Goal: Information Seeking & Learning: Find specific fact

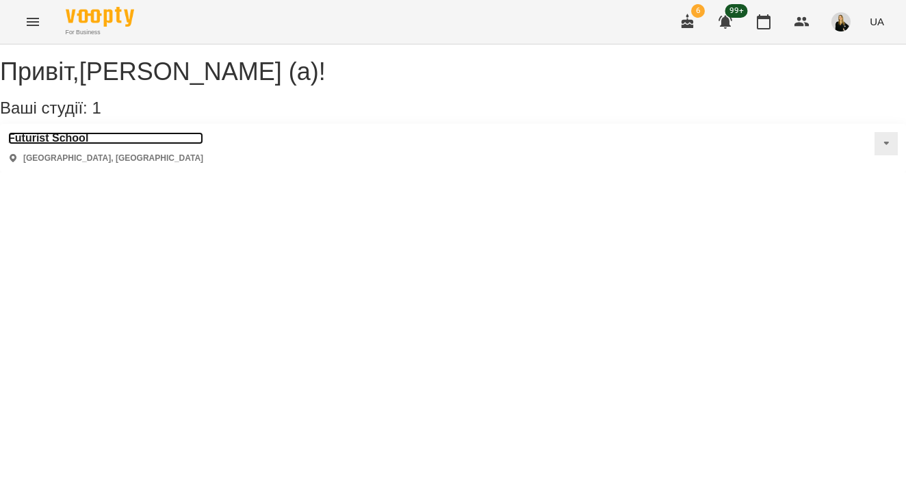
click at [62, 144] on h3 "Futurist School" at bounding box center [105, 138] width 195 height 12
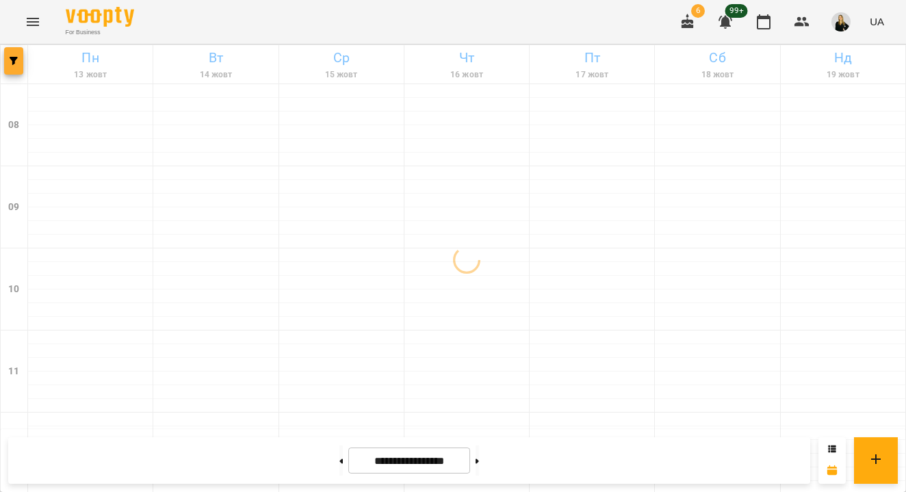
click at [16, 49] on button "button" at bounding box center [13, 60] width 19 height 27
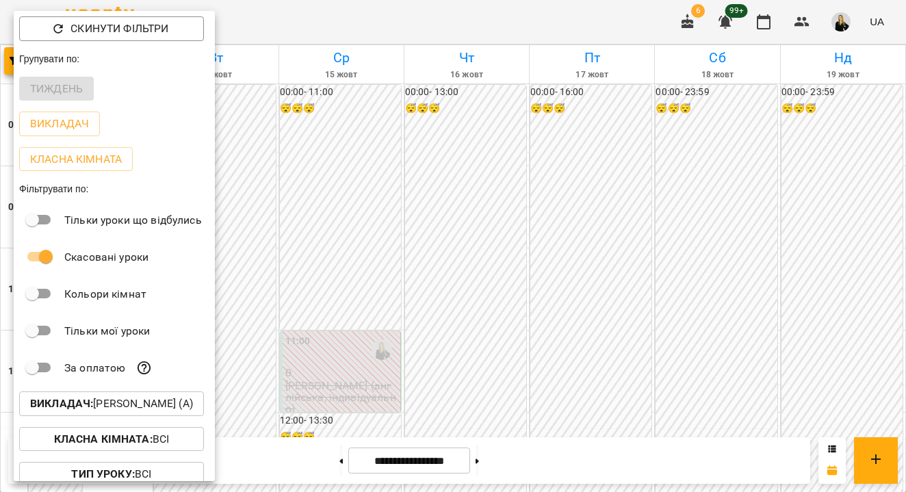
click at [328, 4] on div at bounding box center [453, 246] width 906 height 492
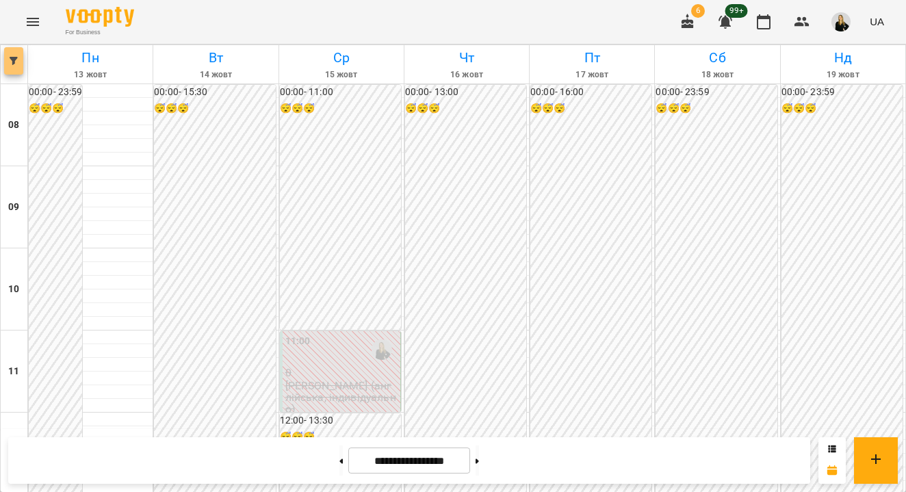
click at [18, 70] on button "button" at bounding box center [13, 60] width 19 height 27
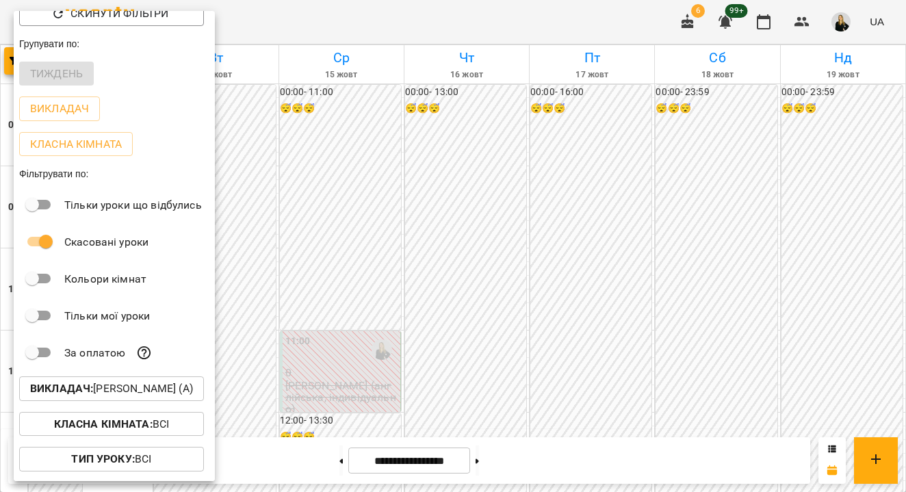
scroll to position [50, 0]
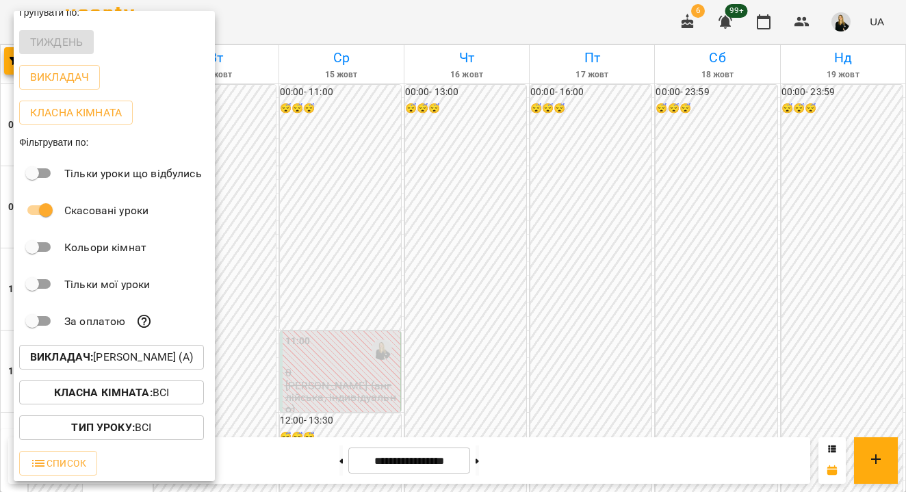
click at [316, 68] on div at bounding box center [453, 246] width 906 height 492
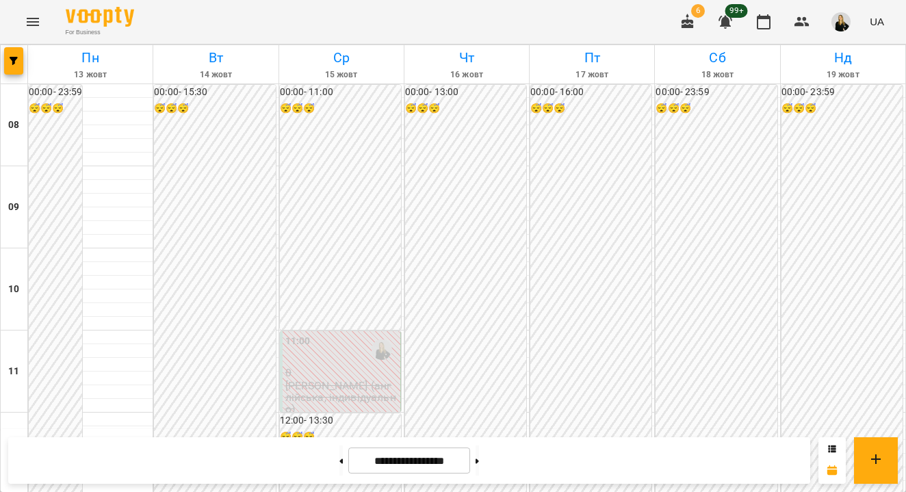
click at [33, 25] on icon "Menu" at bounding box center [33, 22] width 16 height 16
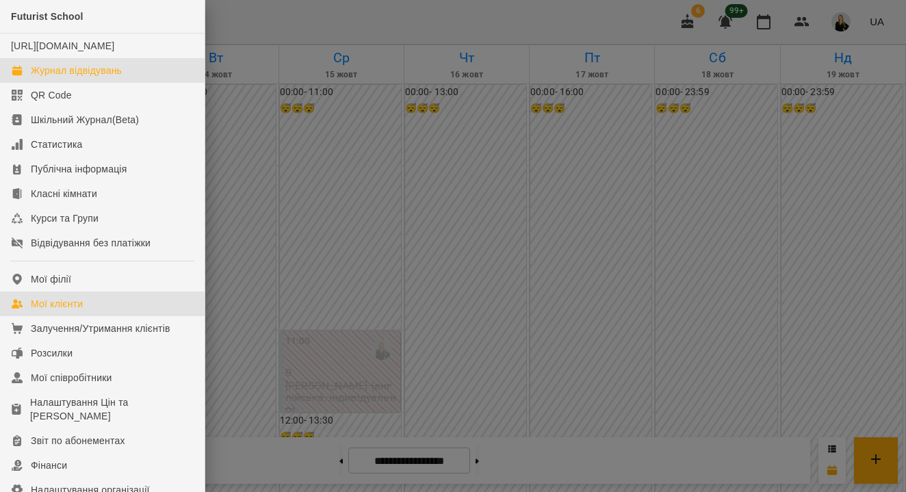
click at [60, 311] on div "Мої клієнти" at bounding box center [57, 304] width 52 height 14
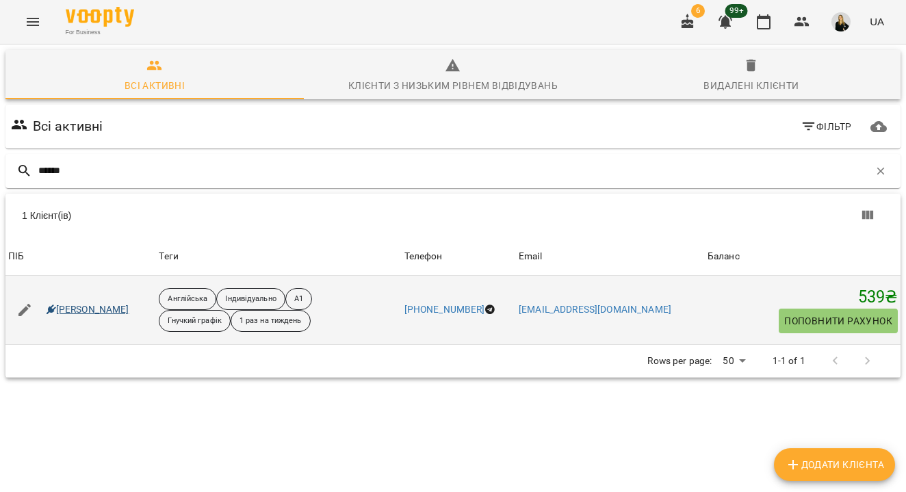
type input "******"
click at [102, 306] on link "[PERSON_NAME]" at bounding box center [88, 310] width 83 height 14
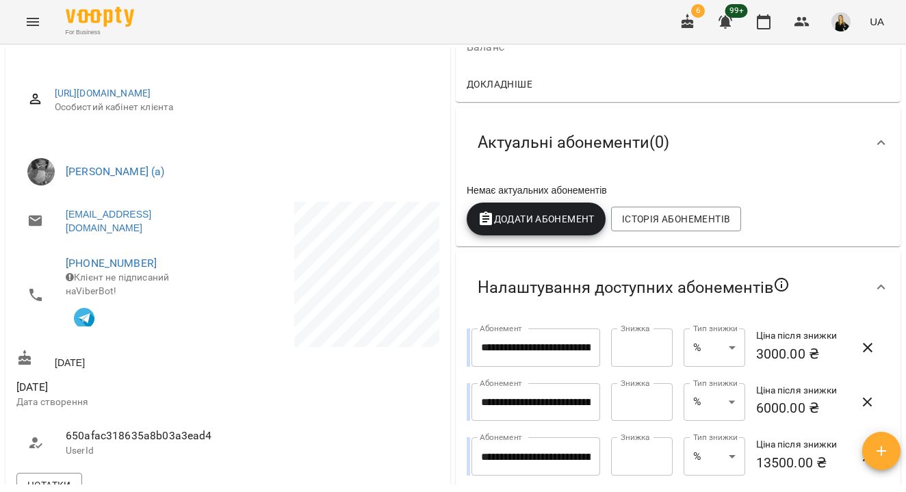
scroll to position [325, 0]
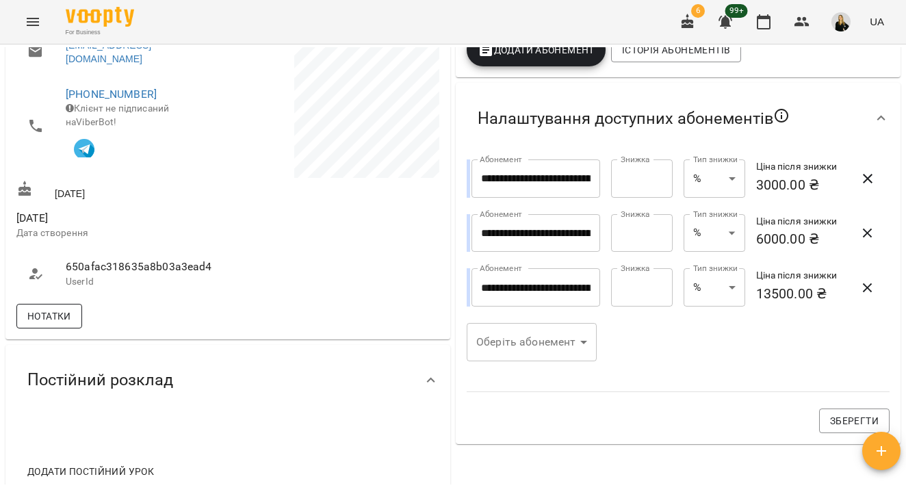
click at [33, 324] on span "Нотатки" at bounding box center [49, 316] width 44 height 16
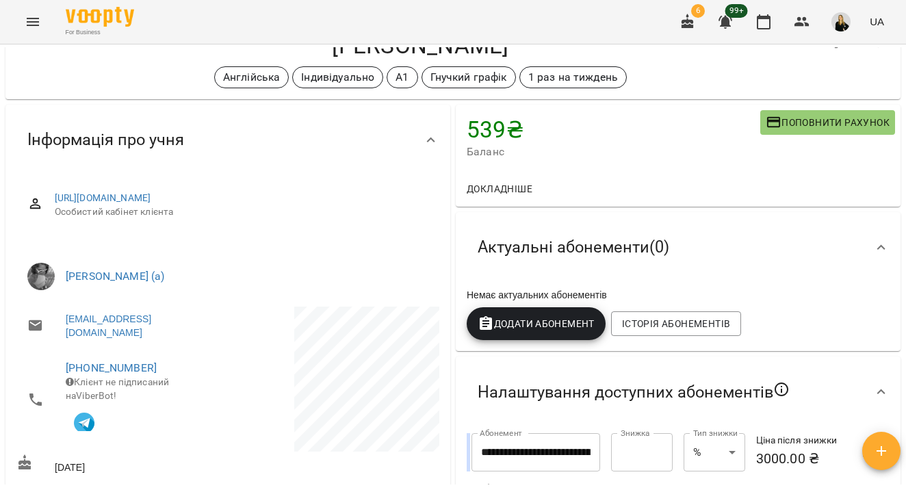
scroll to position [0, 0]
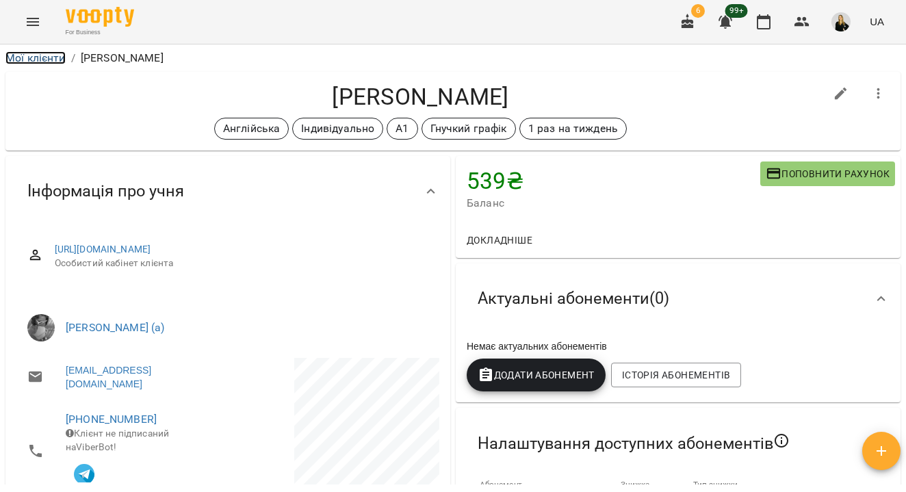
click at [48, 55] on link "Мої клієнти" at bounding box center [35, 57] width 60 height 13
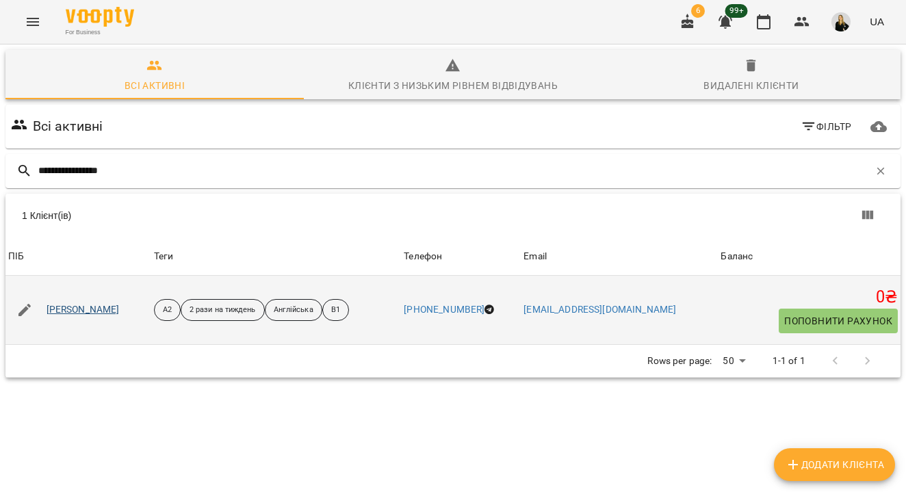
type input "**********"
click at [103, 311] on link "[PERSON_NAME]" at bounding box center [83, 310] width 73 height 14
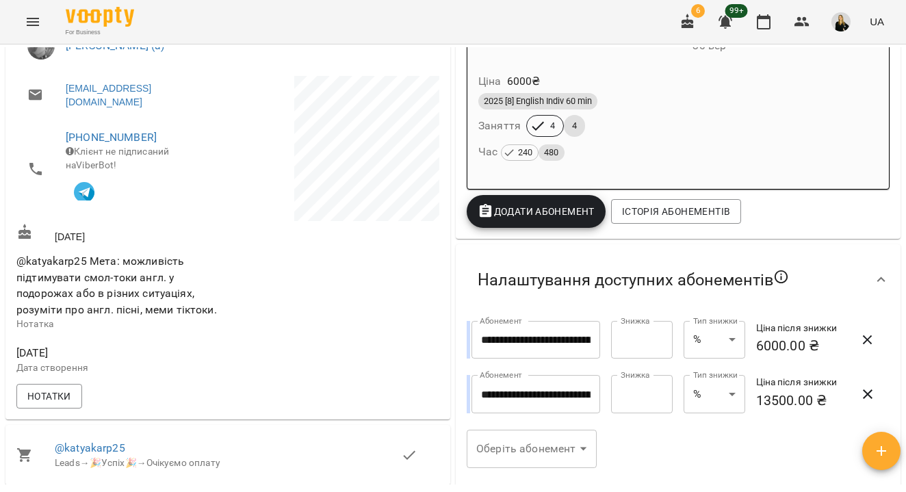
scroll to position [283, 0]
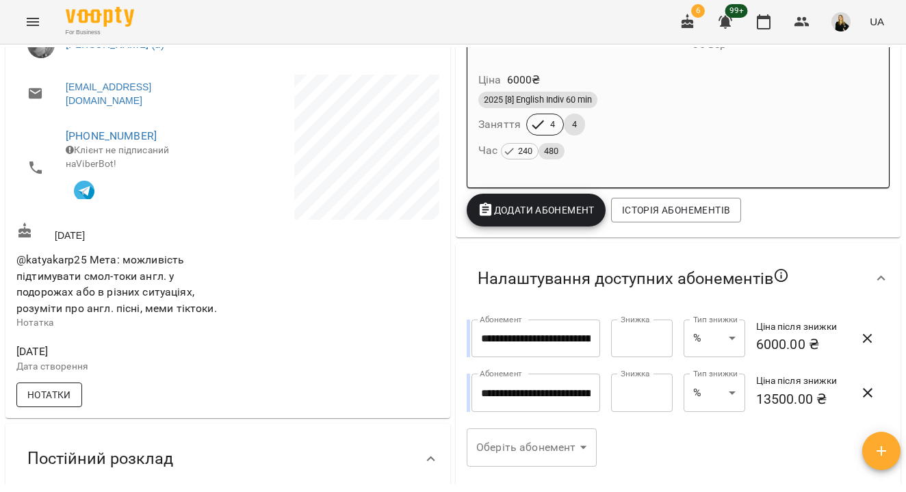
click at [66, 403] on span "Нотатки" at bounding box center [49, 395] width 44 height 16
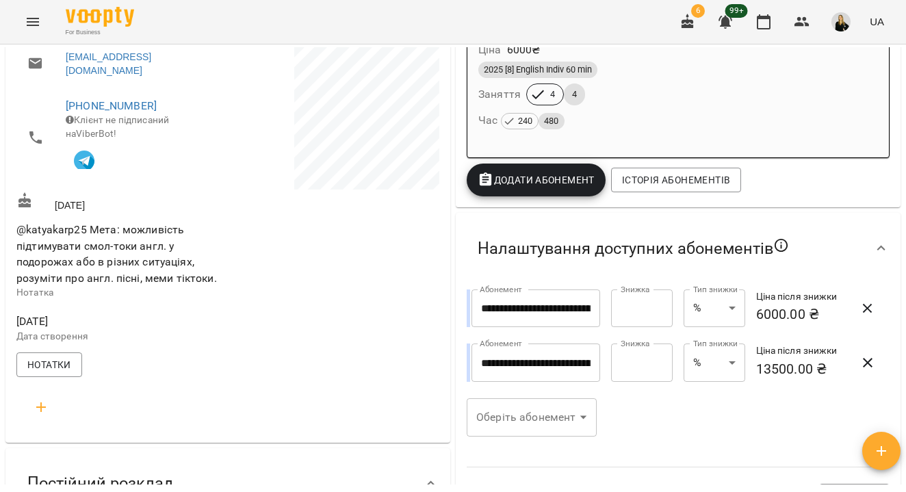
scroll to position [317, 0]
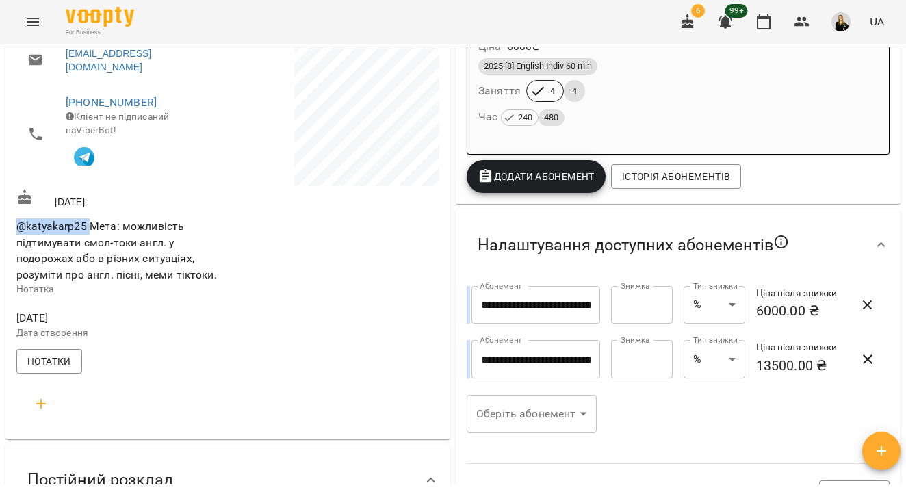
drag, startPoint x: 88, startPoint y: 232, endPoint x: 18, endPoint y: 233, distance: 69.8
click at [18, 233] on span "@katyakarp25 Мета: можливість підтимувати смол-токи англ. у подорожах або в різ…" at bounding box center [116, 251] width 201 height 62
copy span "@katyakarp25"
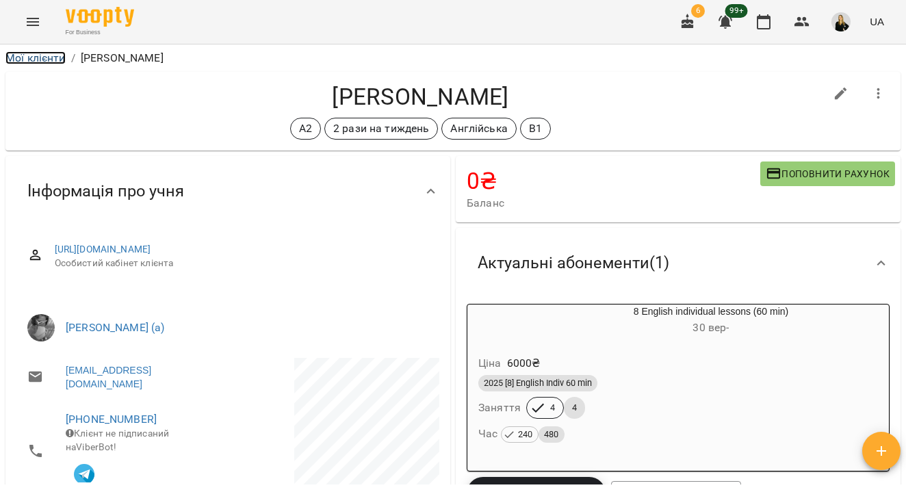
click at [38, 57] on link "Мої клієнти" at bounding box center [35, 57] width 60 height 13
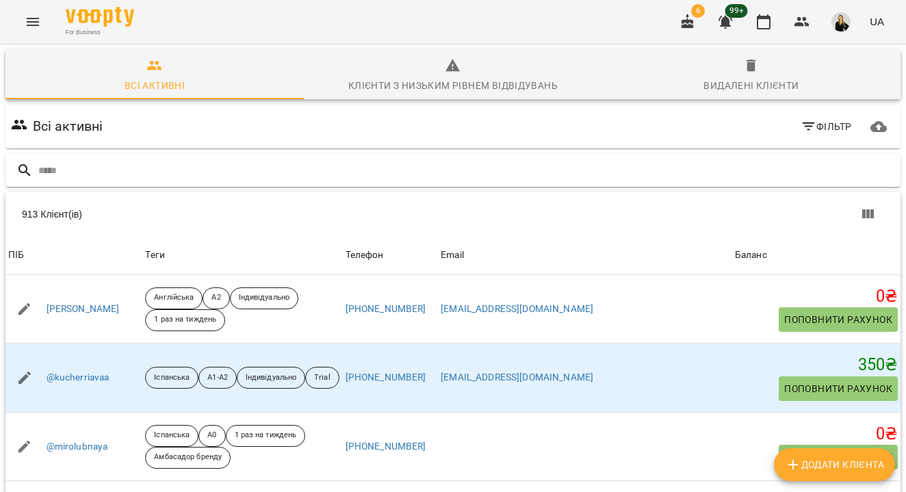
click at [151, 165] on input "text" at bounding box center [466, 170] width 857 height 23
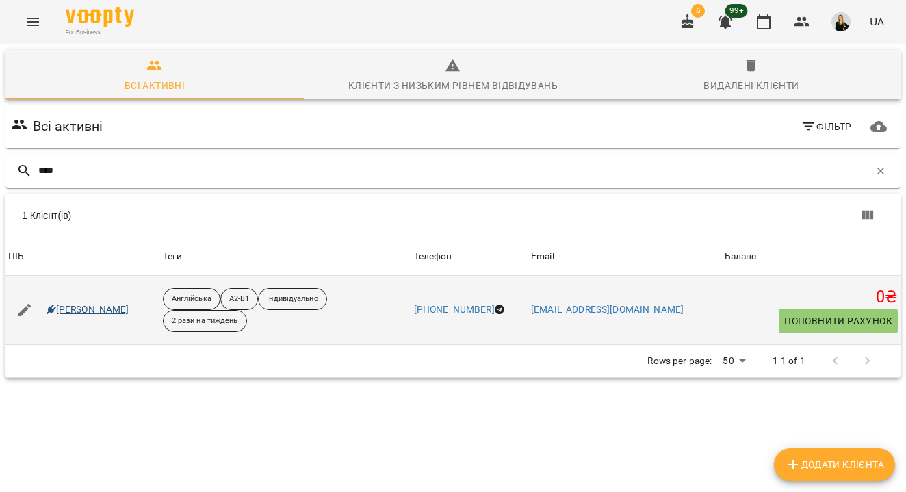
type input "****"
click at [88, 309] on link "[PERSON_NAME]" at bounding box center [88, 310] width 83 height 14
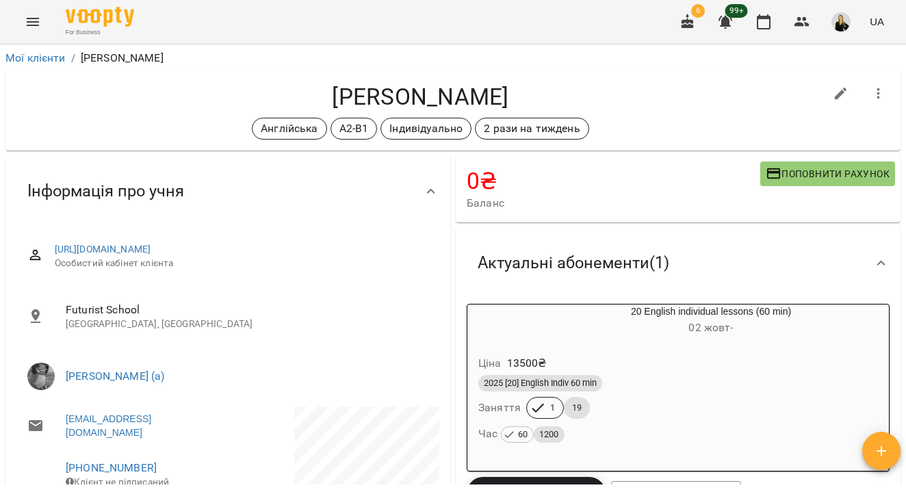
drag, startPoint x: 309, startPoint y: 92, endPoint x: 601, endPoint y: 92, distance: 291.5
click at [600, 92] on h4 "[PERSON_NAME]" at bounding box center [420, 97] width 808 height 28
copy h4 "[PERSON_NAME]"
click at [50, 55] on link "Мої клієнти" at bounding box center [35, 57] width 60 height 13
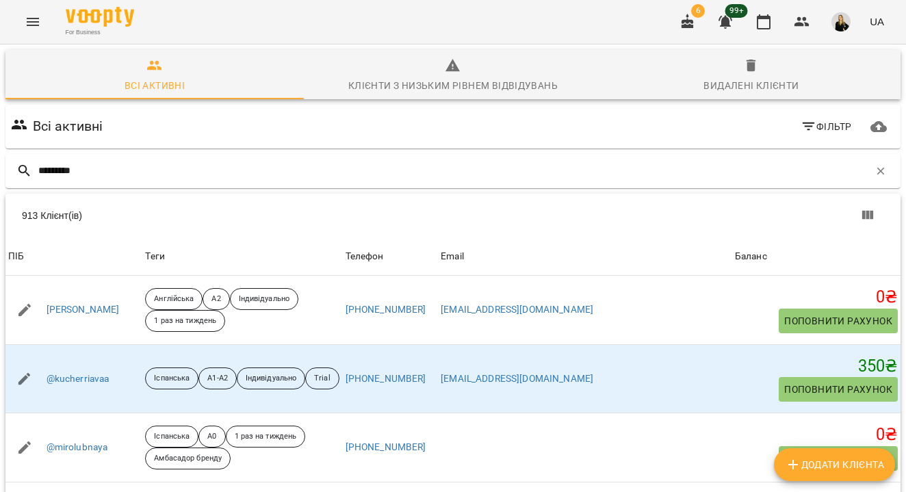
type input "*********"
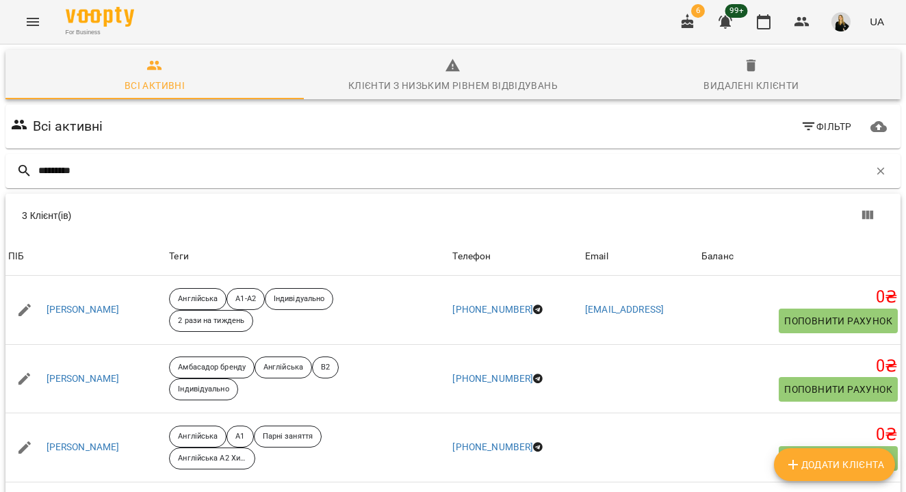
scroll to position [60, 0]
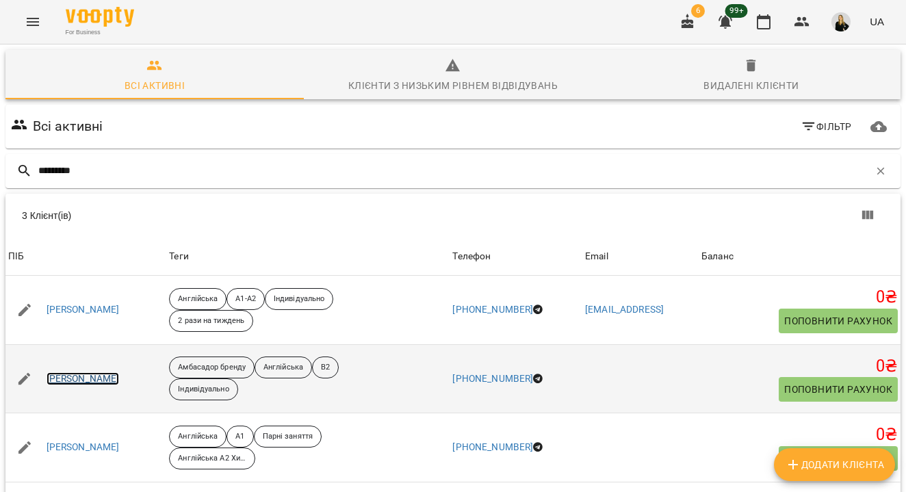
click at [94, 372] on link "[PERSON_NAME]" at bounding box center [83, 379] width 73 height 14
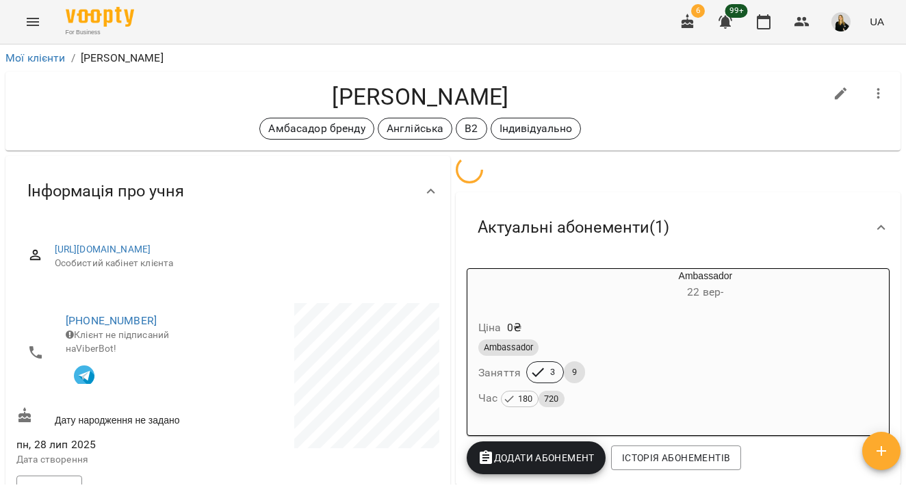
scroll to position [196, 0]
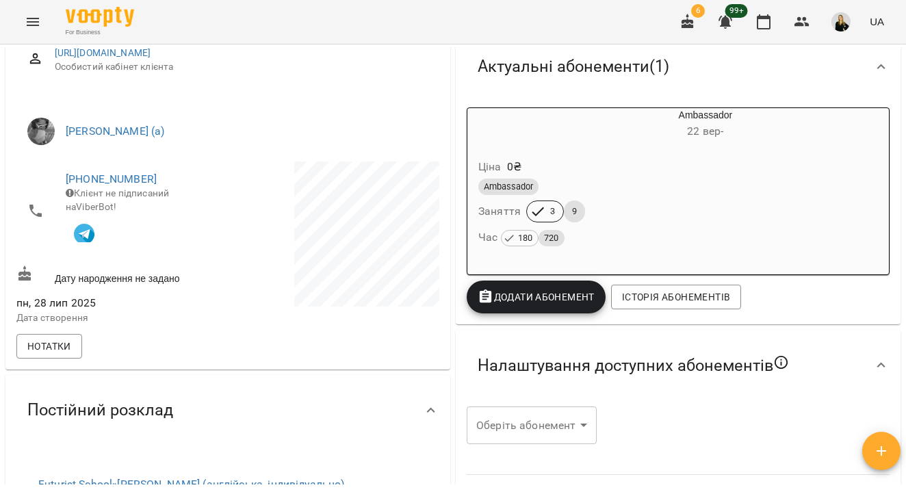
click at [57, 331] on div "[DATE] Дата створення" at bounding box center [121, 309] width 214 height 43
click at [57, 357] on button "Нотатки" at bounding box center [49, 346] width 66 height 25
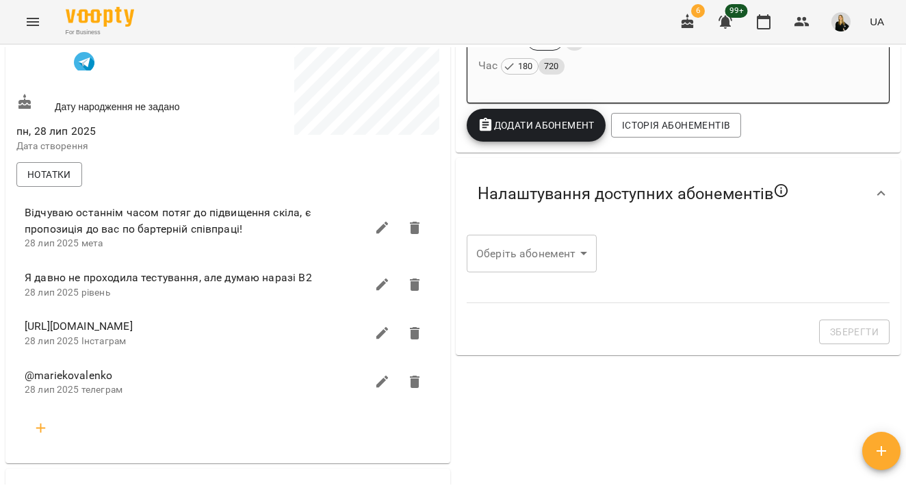
scroll to position [370, 0]
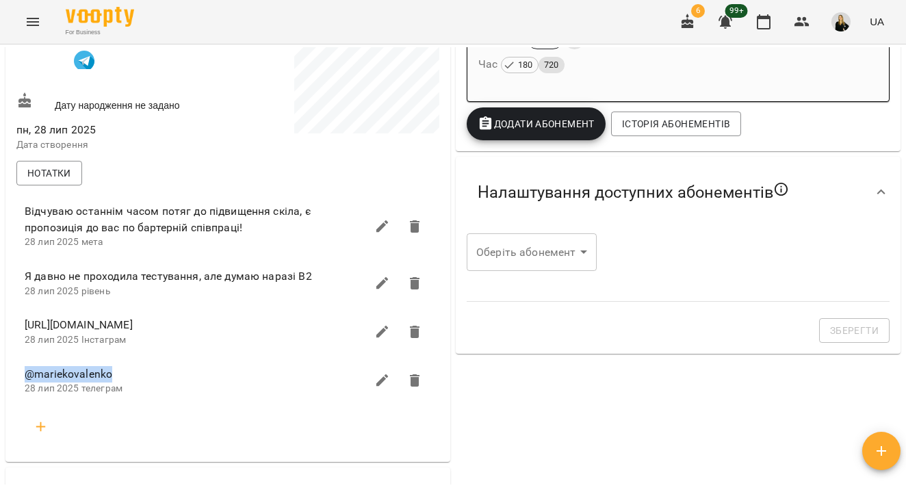
drag, startPoint x: 26, startPoint y: 391, endPoint x: 191, endPoint y: 391, distance: 164.9
click at [190, 383] on span "@mariekovalenko" at bounding box center [195, 374] width 341 height 16
copy span "@mariekovalenko"
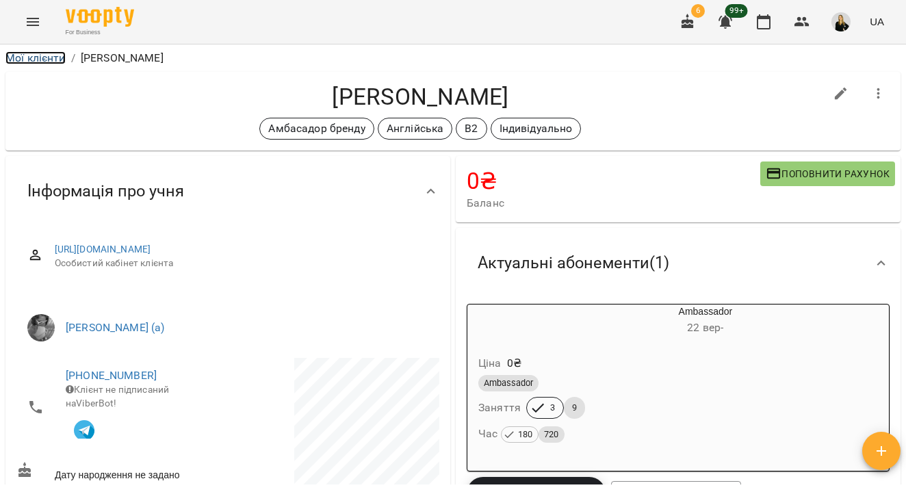
click at [39, 55] on link "Мої клієнти" at bounding box center [35, 57] width 60 height 13
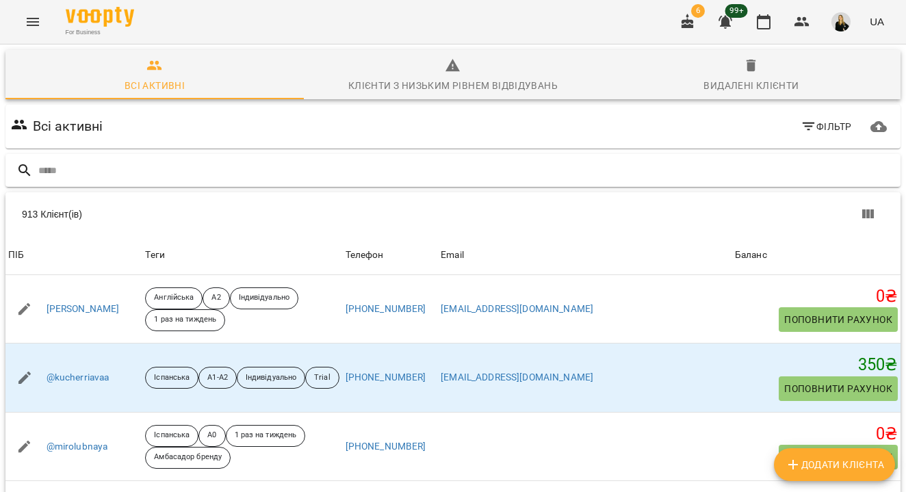
click at [146, 175] on input "text" at bounding box center [466, 170] width 857 height 23
type input "********"
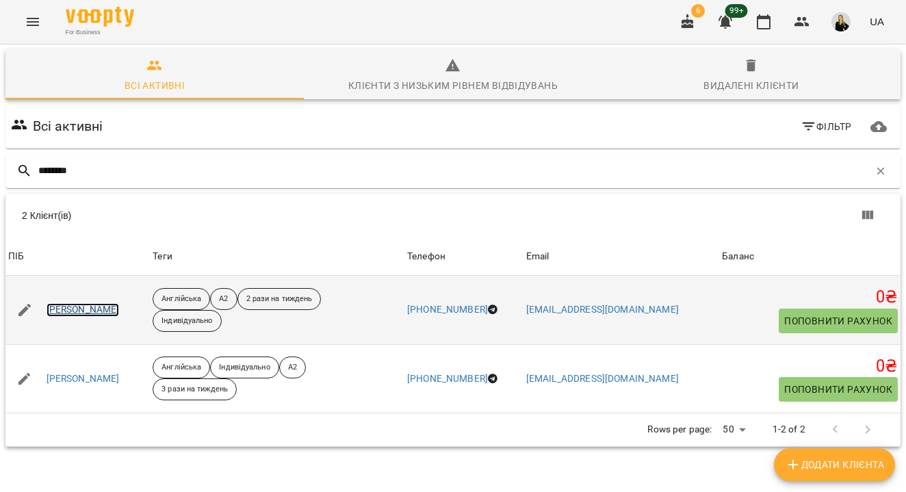
click at [107, 307] on link "[PERSON_NAME]" at bounding box center [83, 310] width 73 height 14
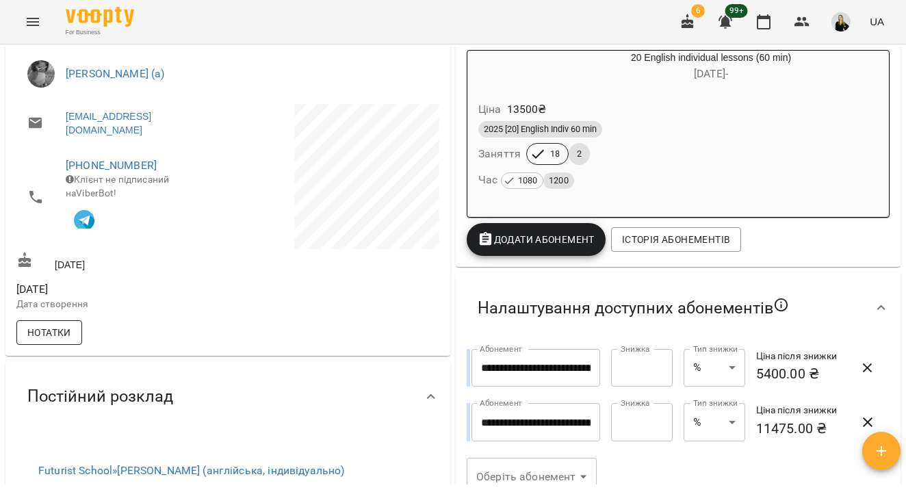
click at [37, 331] on button "Нотатки" at bounding box center [49, 332] width 66 height 25
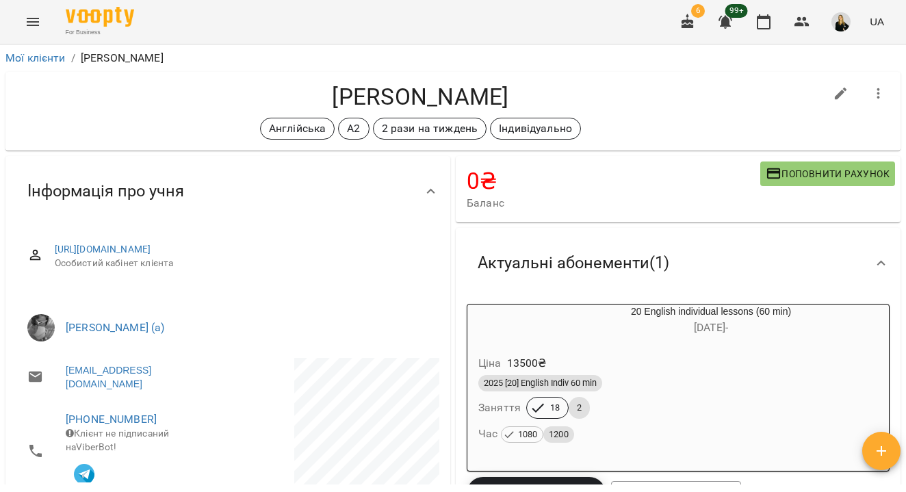
drag, startPoint x: 314, startPoint y: 92, endPoint x: 564, endPoint y: 92, distance: 249.8
click at [563, 92] on h4 "[PERSON_NAME]" at bounding box center [420, 97] width 808 height 28
copy h4 "[PERSON_NAME]"
click at [47, 51] on link "Мої клієнти" at bounding box center [35, 57] width 60 height 13
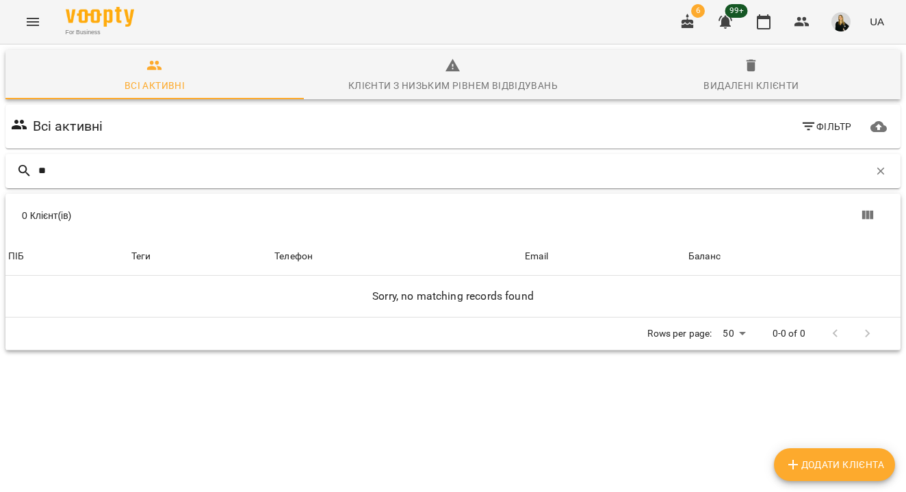
type input "*"
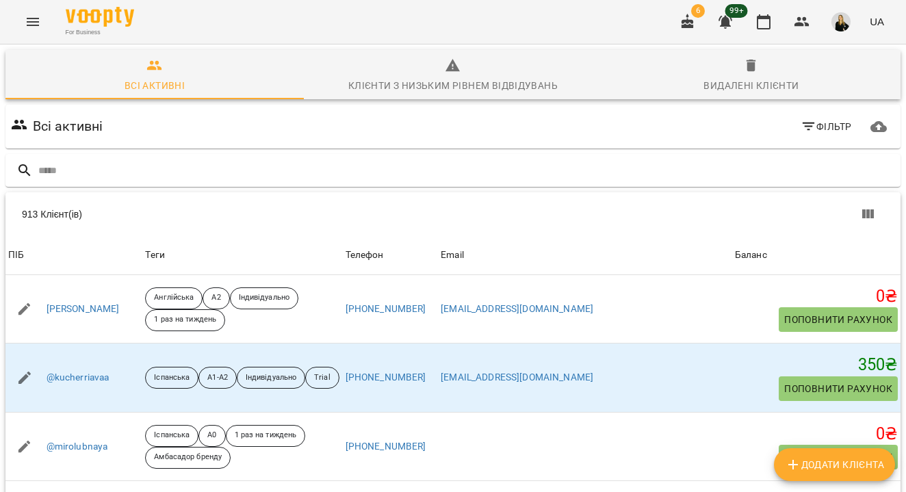
scroll to position [92, 0]
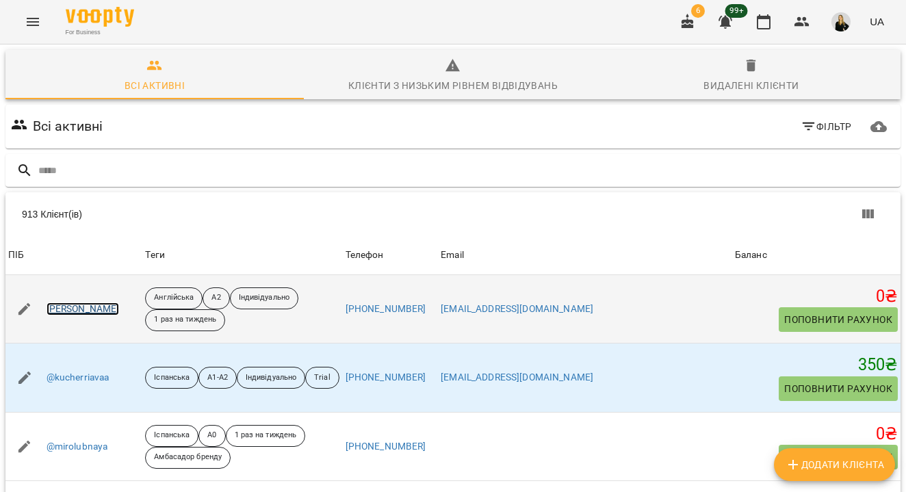
click at [120, 302] on link "[PERSON_NAME]" at bounding box center [83, 309] width 73 height 14
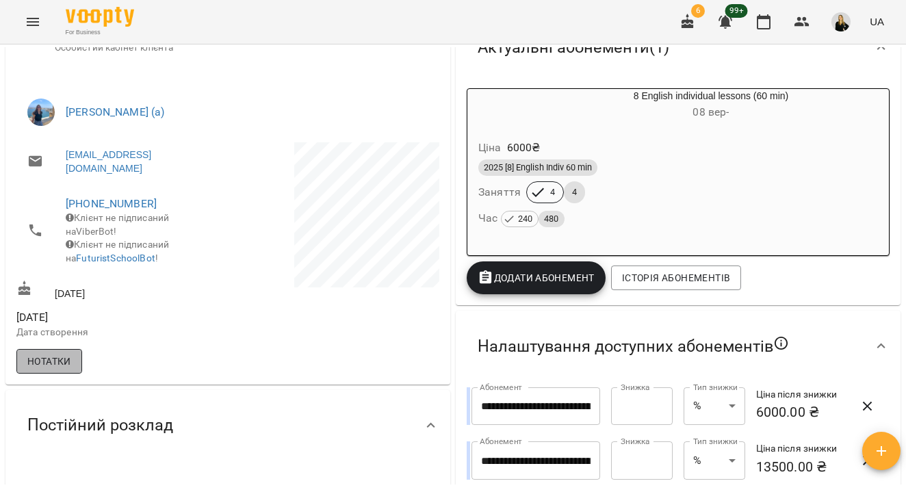
click at [64, 370] on span "Нотатки" at bounding box center [49, 361] width 44 height 16
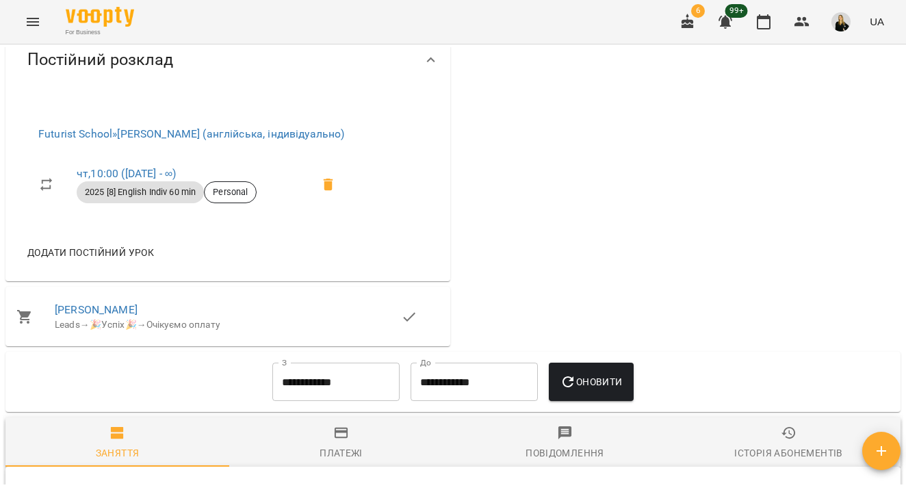
scroll to position [734, 0]
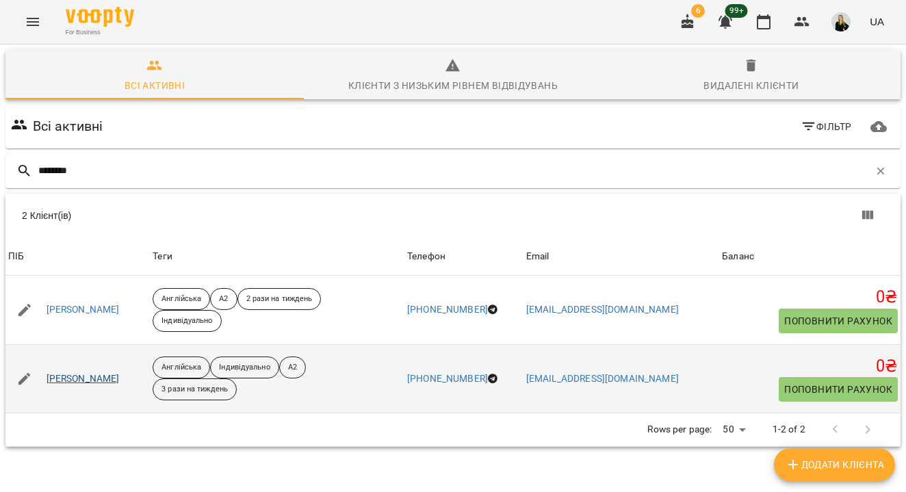
type input "********"
click at [101, 380] on link "[PERSON_NAME]" at bounding box center [83, 379] width 73 height 14
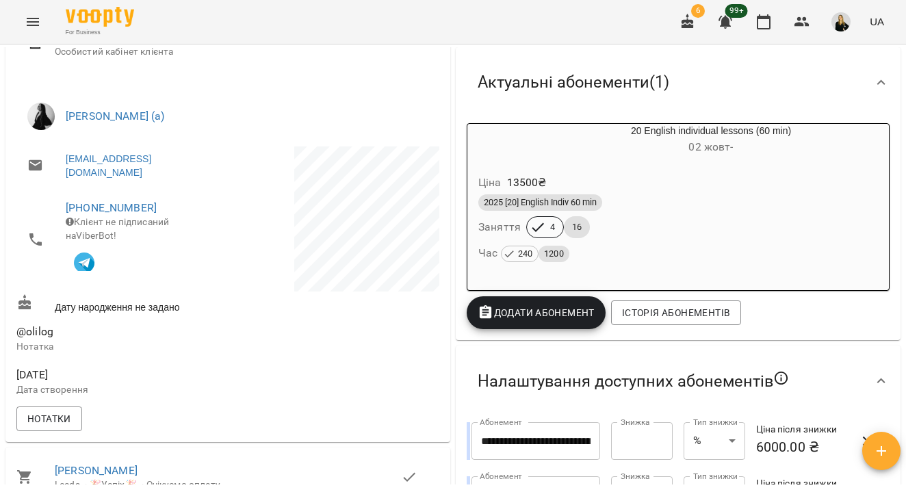
scroll to position [179, 0]
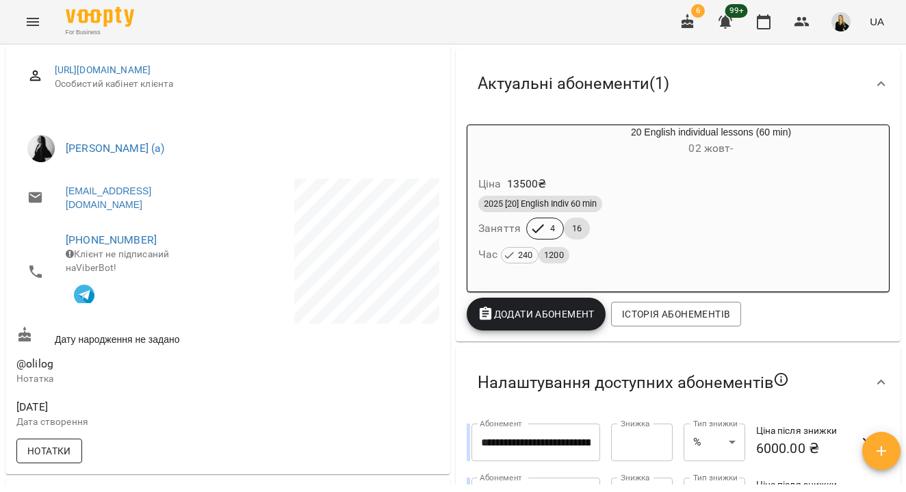
click at [55, 454] on span "Нотатки" at bounding box center [49, 451] width 44 height 16
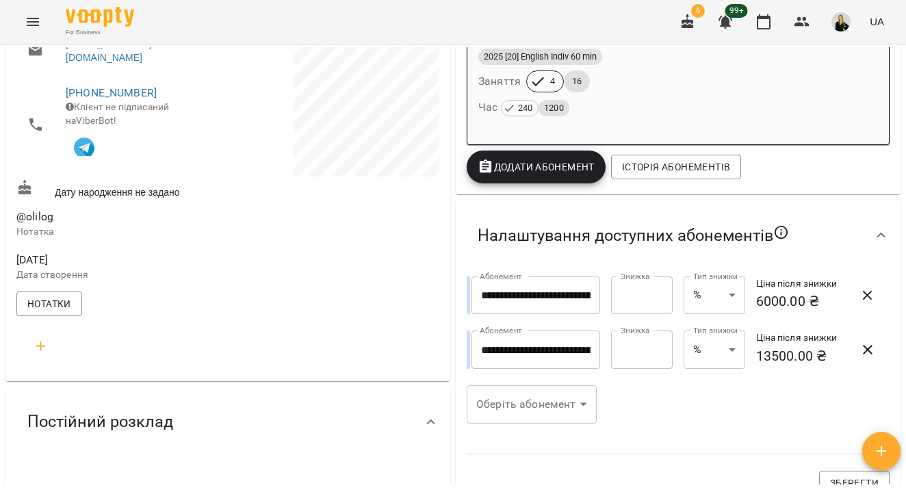
scroll to position [328, 0]
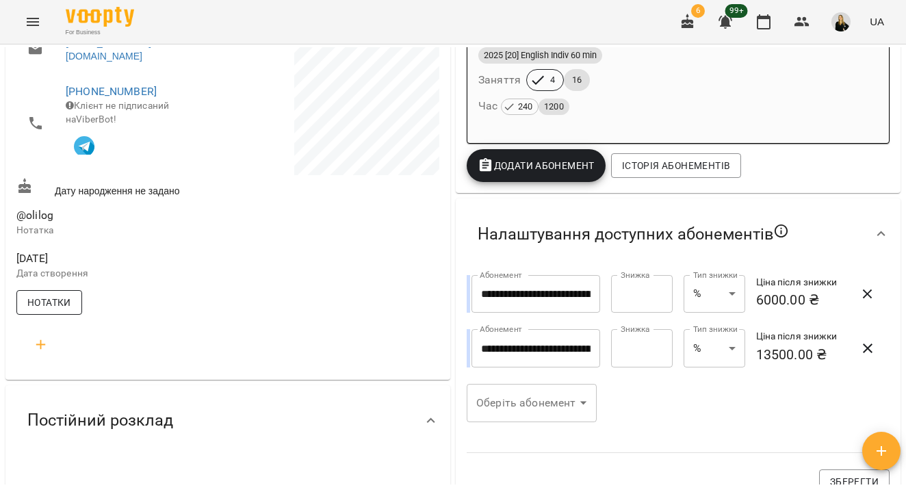
click at [66, 311] on span "Нотатки" at bounding box center [49, 302] width 44 height 16
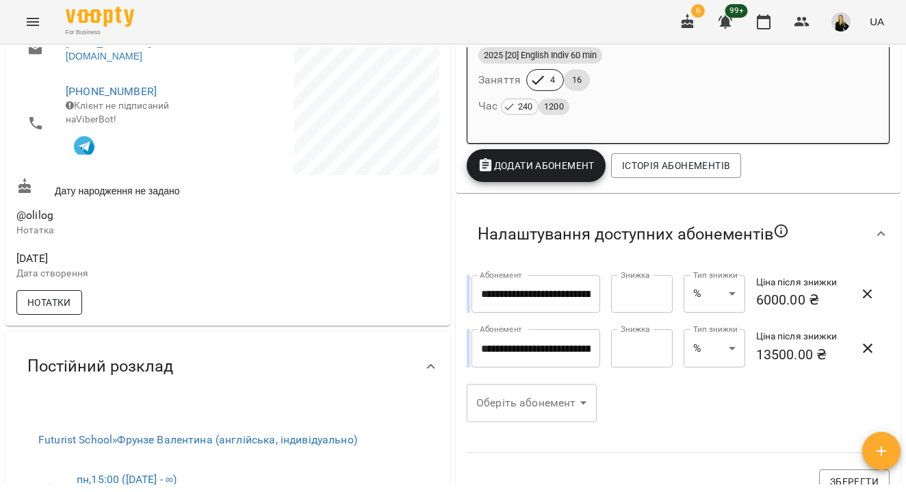
click at [49, 311] on span "Нотатки" at bounding box center [49, 302] width 44 height 16
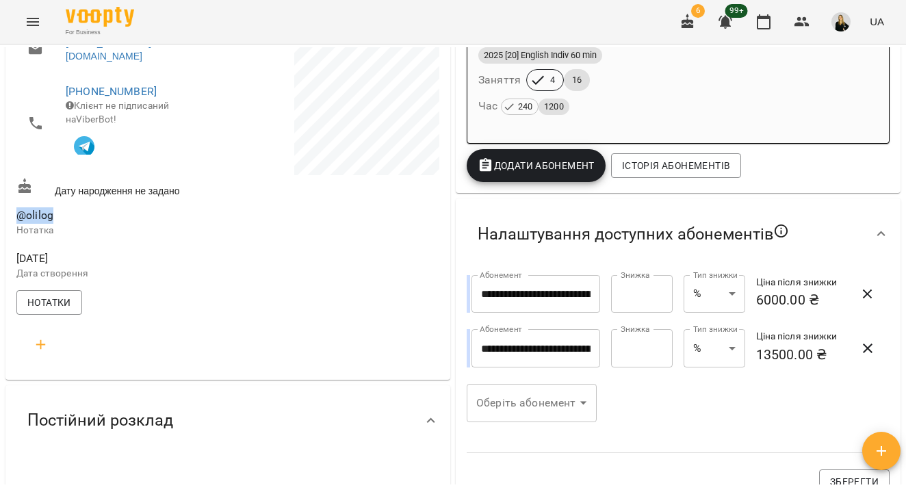
drag, startPoint x: 16, startPoint y: 222, endPoint x: 126, endPoint y: 222, distance: 110.2
click at [126, 222] on div "@olilog Нотатка" at bounding box center [121, 222] width 214 height 43
copy span "@olilog"
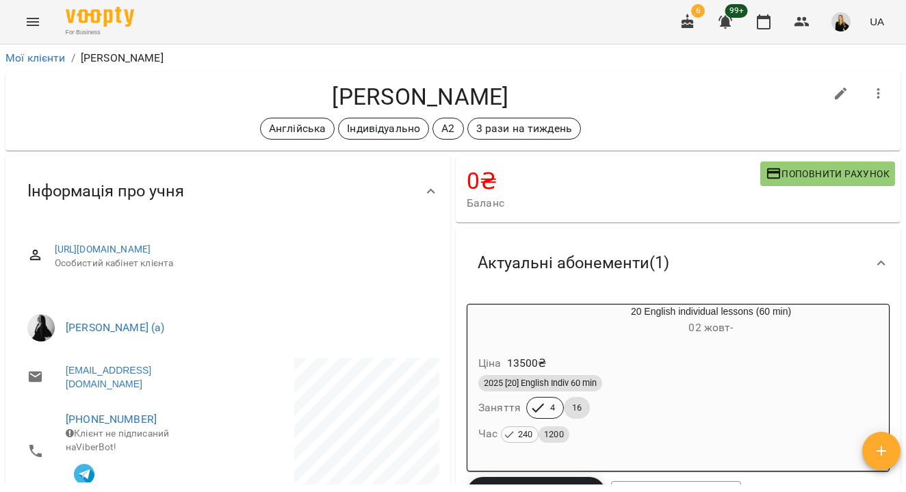
click at [46, 49] on div "Мої клієнти / [PERSON_NAME]" at bounding box center [453, 58] width 901 height 22
click at [54, 57] on link "Мої клієнти" at bounding box center [35, 57] width 60 height 13
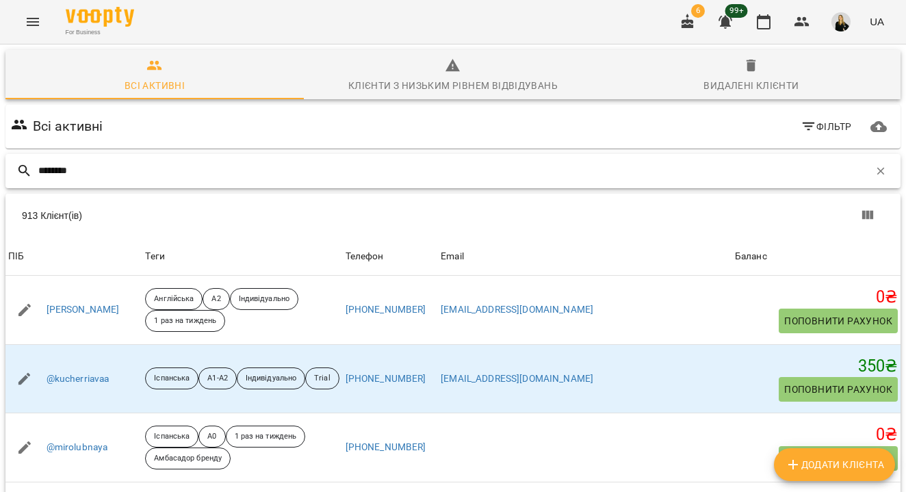
click at [66, 167] on input "********" at bounding box center [453, 170] width 831 height 23
click at [66, 168] on input "********" at bounding box center [453, 170] width 831 height 23
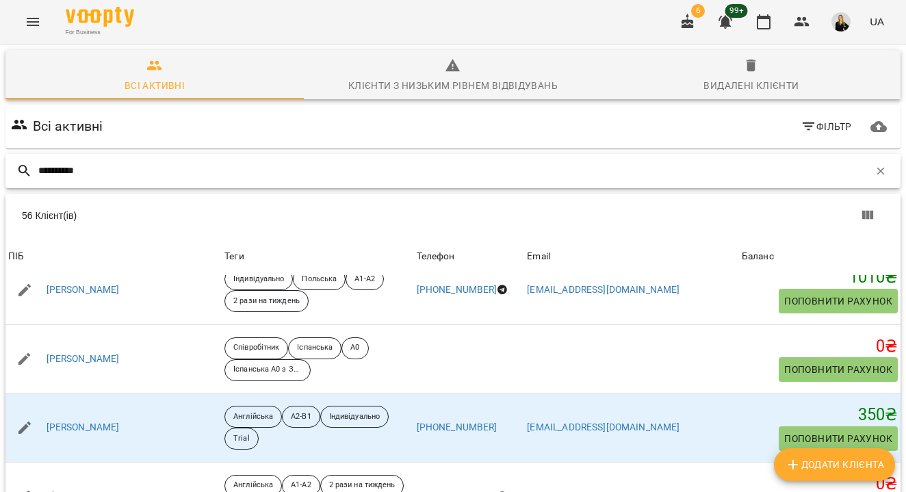
scroll to position [2923, 0]
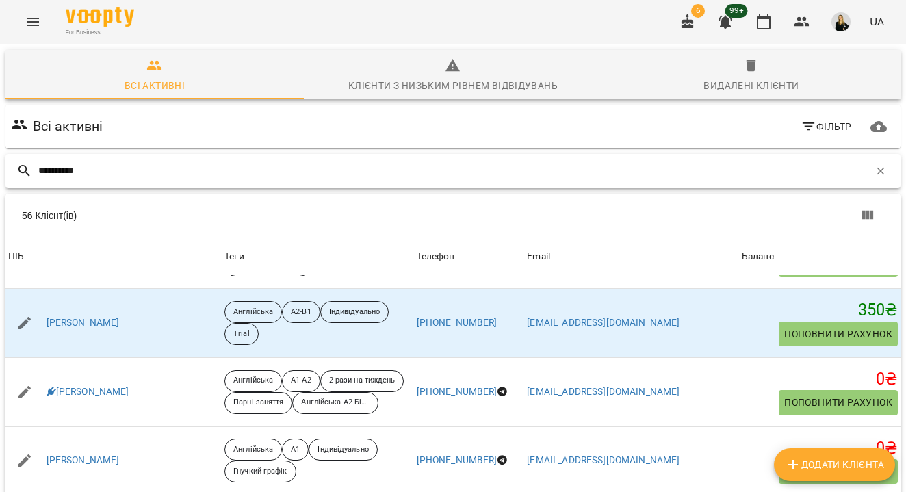
type input "*********"
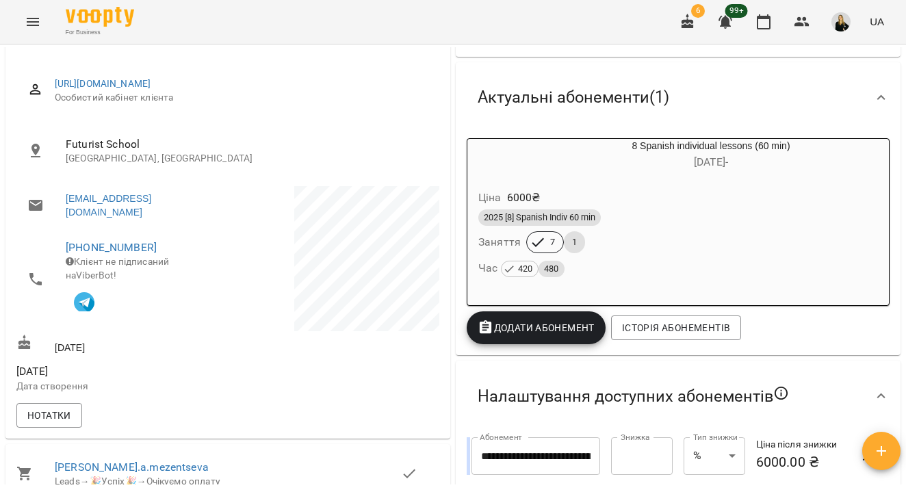
scroll to position [204, 0]
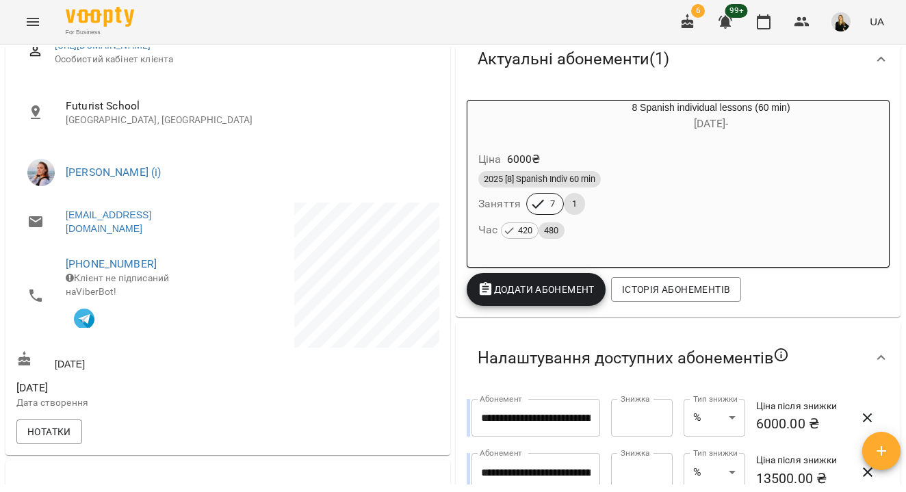
click at [65, 374] on div "[DATE]" at bounding box center [121, 360] width 214 height 25
click at [73, 426] on div "Нотатки" at bounding box center [228, 432] width 428 height 30
click at [77, 441] on button "Нотатки" at bounding box center [49, 431] width 66 height 25
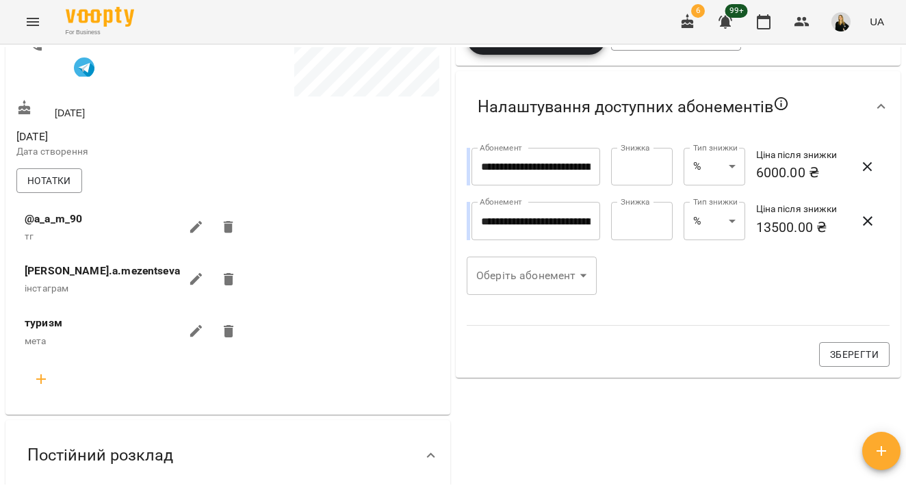
scroll to position [593, 0]
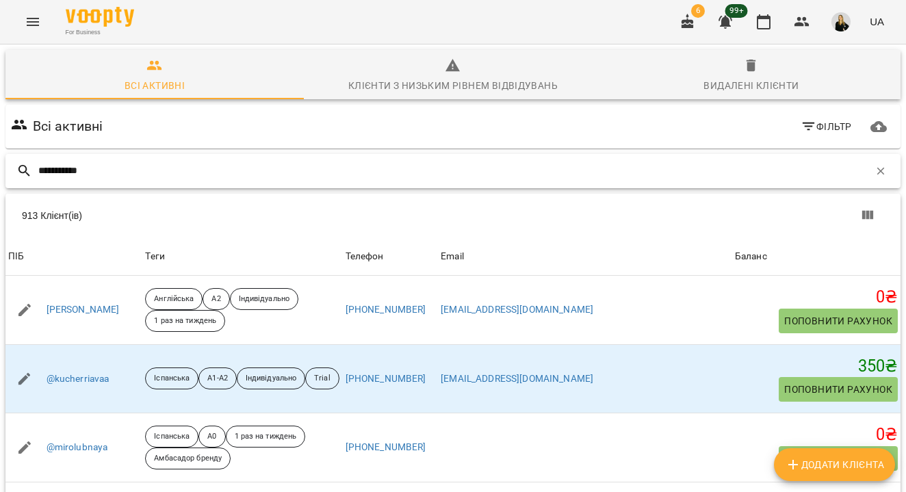
type input "**********"
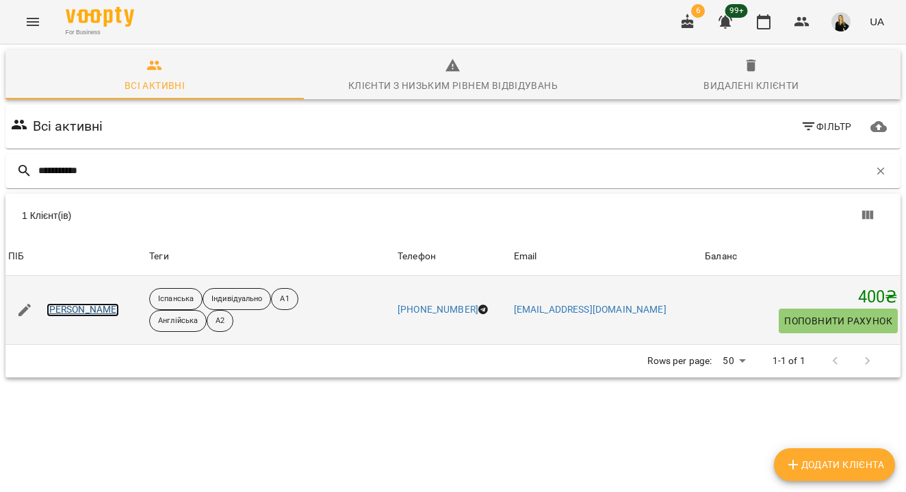
click at [94, 311] on link "[PERSON_NAME]" at bounding box center [83, 310] width 73 height 14
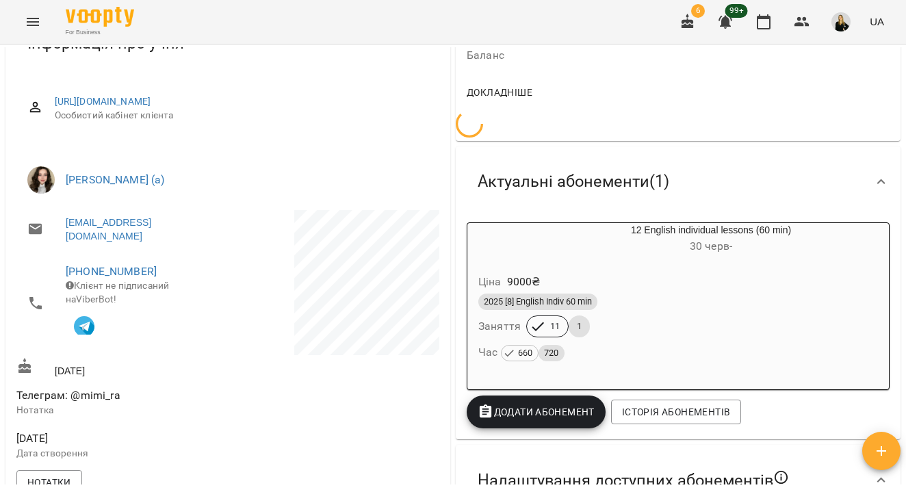
scroll to position [208, 0]
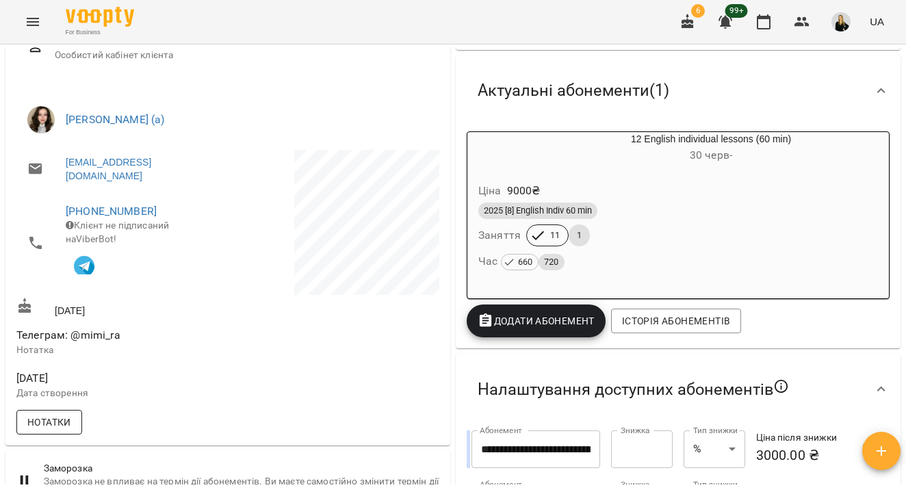
click at [71, 430] on button "Нотатки" at bounding box center [49, 422] width 66 height 25
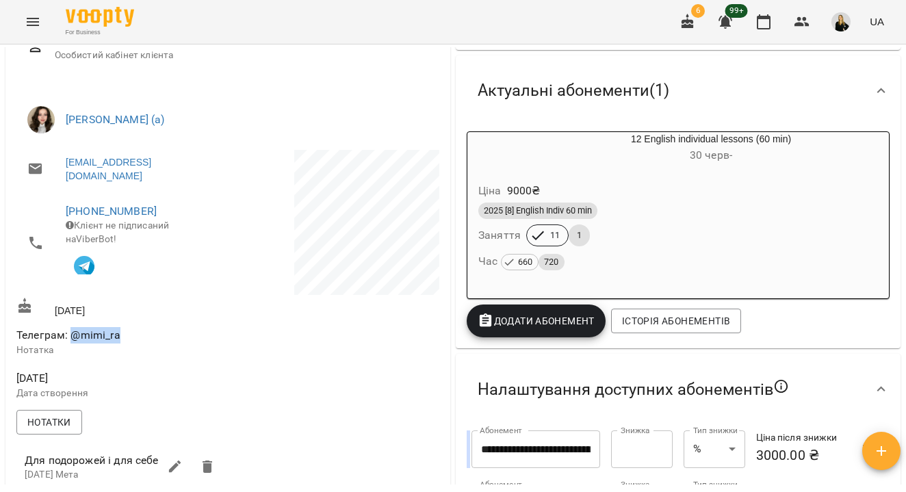
drag, startPoint x: 72, startPoint y: 341, endPoint x: 162, endPoint y: 341, distance: 90.3
click at [162, 341] on span "Телеграм: @mimi_ra" at bounding box center [120, 335] width 209 height 16
copy span "@mimi_ra"
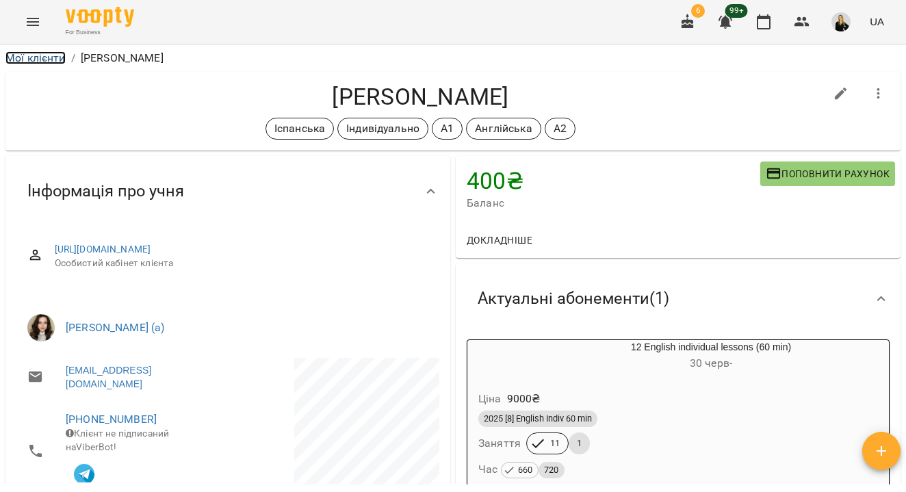
click at [21, 62] on link "Мої клієнти" at bounding box center [35, 57] width 60 height 13
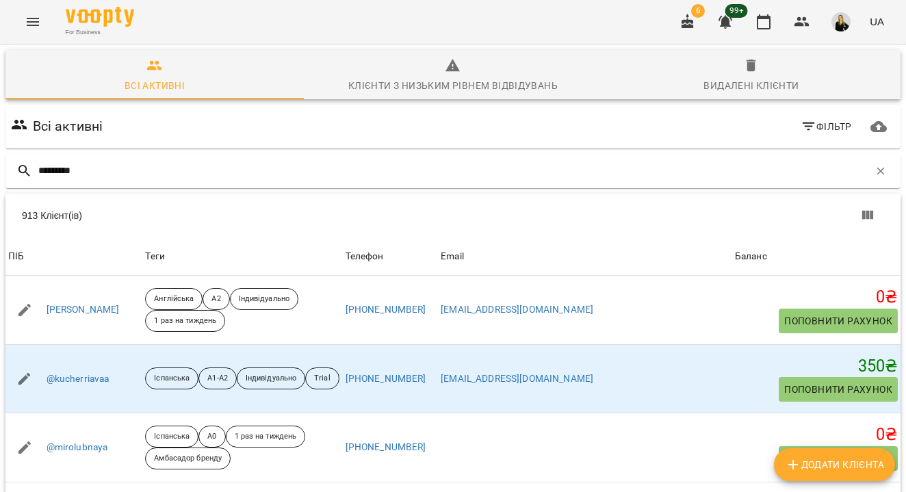
type input "*********"
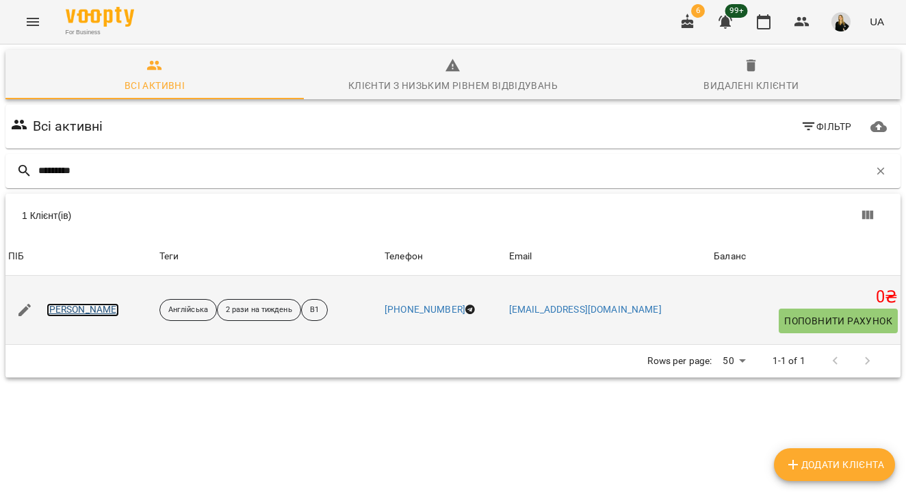
click at [120, 311] on link "[PERSON_NAME]" at bounding box center [83, 310] width 73 height 14
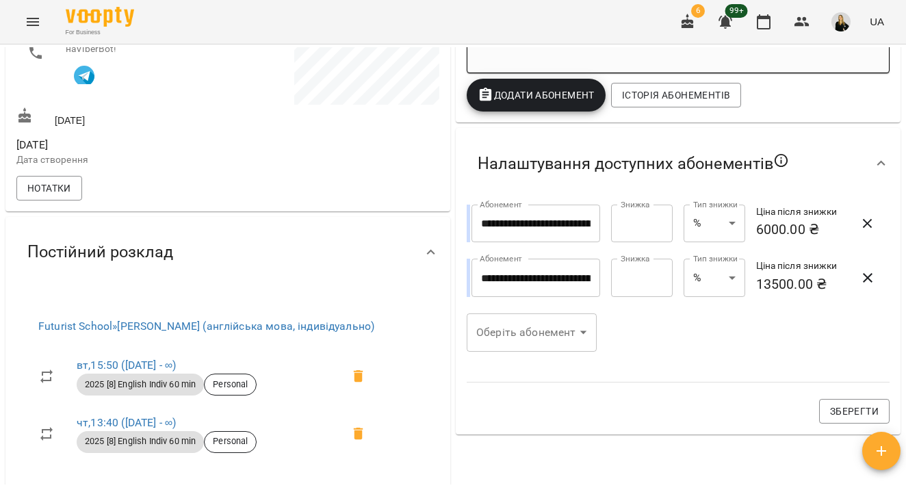
scroll to position [409, 0]
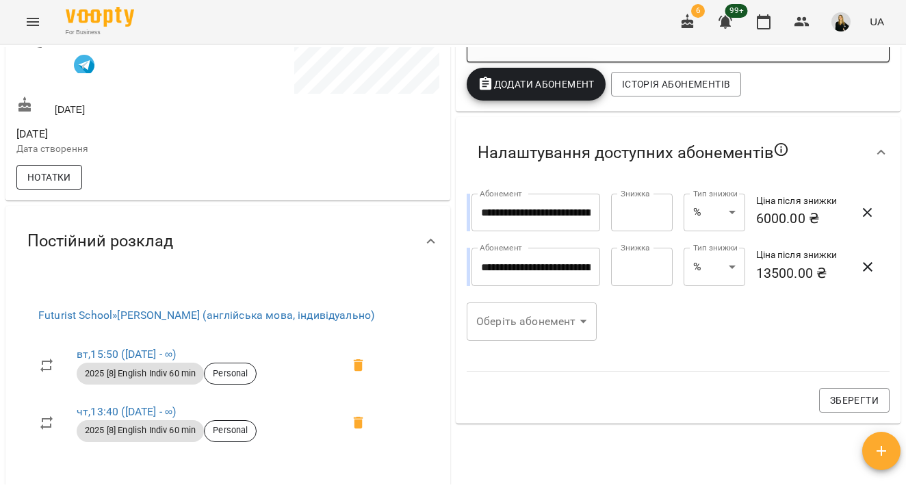
click at [55, 179] on span "Нотатки" at bounding box center [49, 177] width 44 height 16
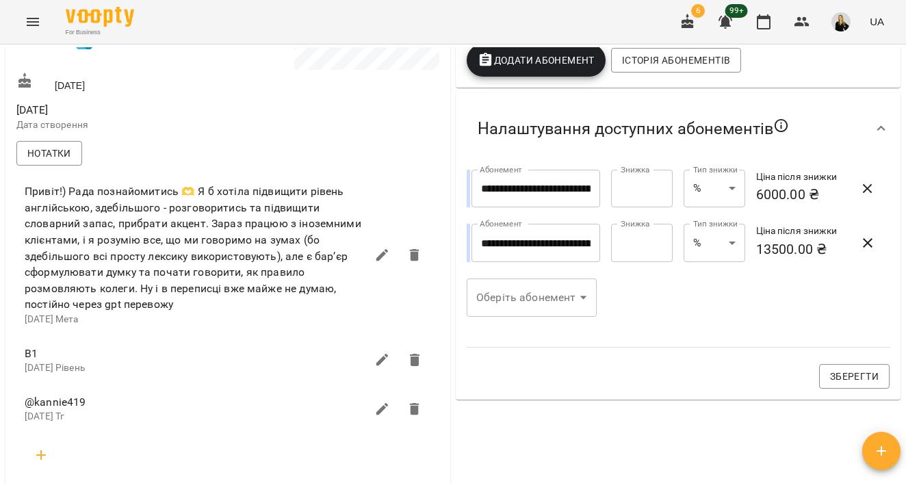
scroll to position [441, 0]
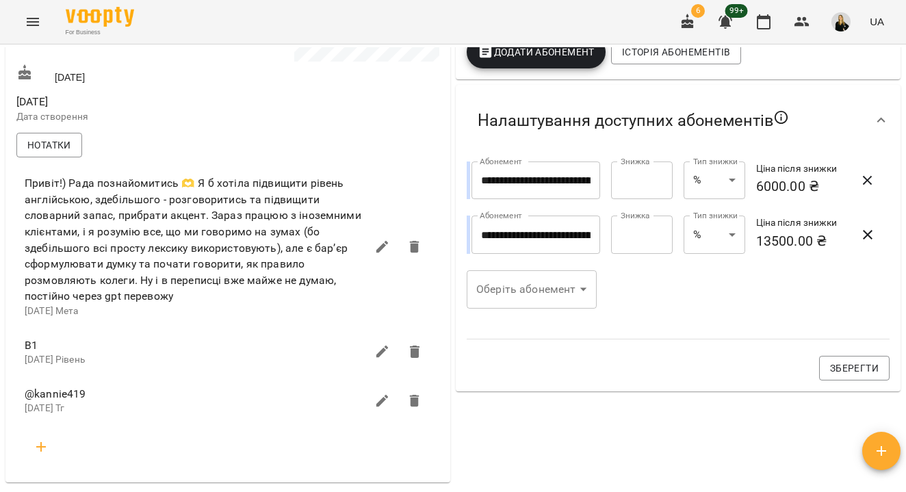
drag, startPoint x: 29, startPoint y: 404, endPoint x: 161, endPoint y: 404, distance: 132.1
click at [161, 402] on span "@kannie419" at bounding box center [195, 394] width 341 height 16
copy span "@kannie419"
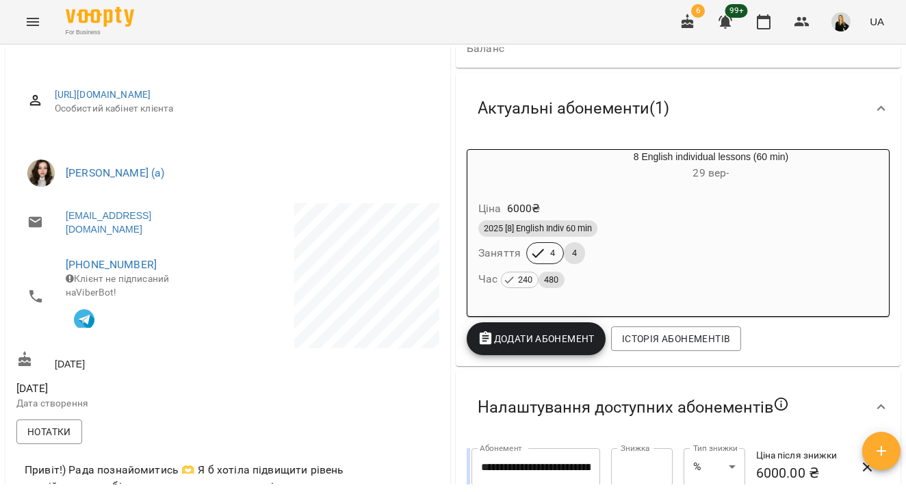
scroll to position [0, 0]
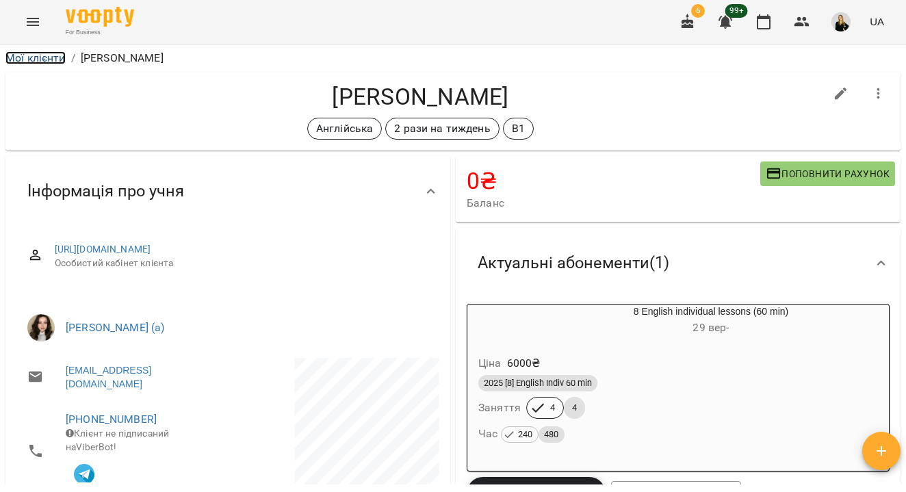
click at [48, 60] on link "Мої клієнти" at bounding box center [35, 57] width 60 height 13
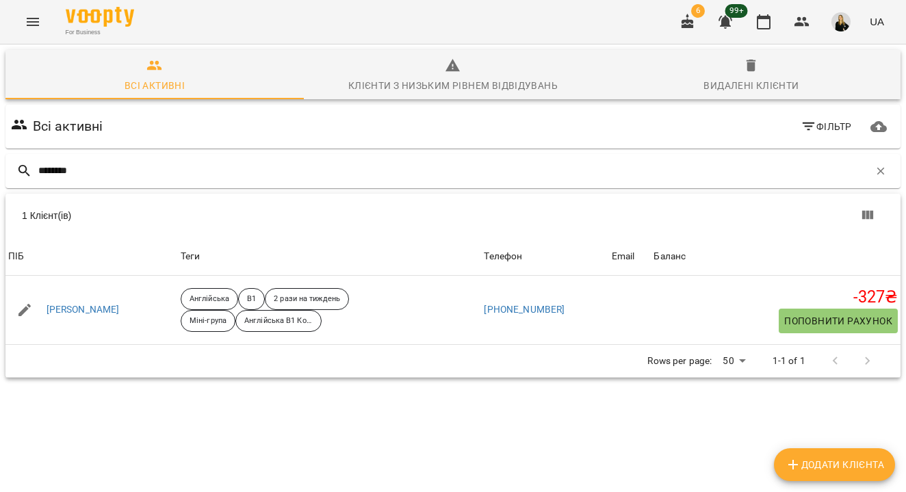
type input "********"
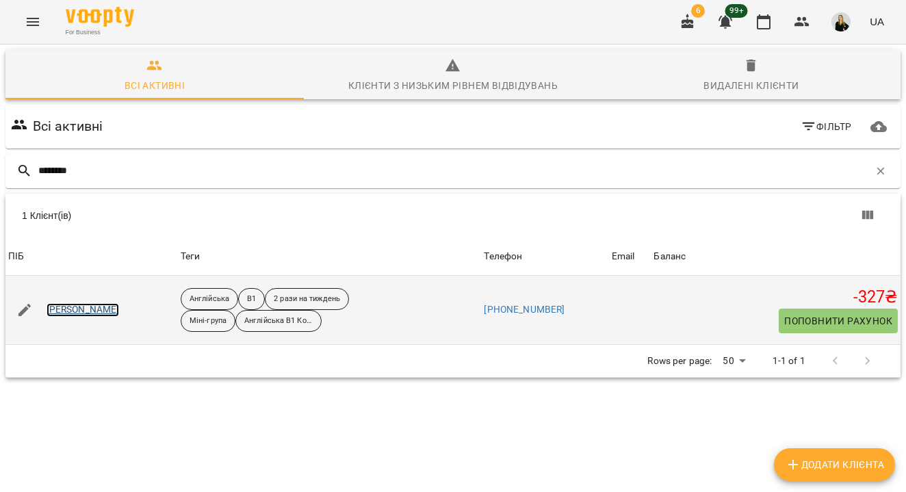
click at [83, 310] on link "[PERSON_NAME]" at bounding box center [83, 310] width 73 height 14
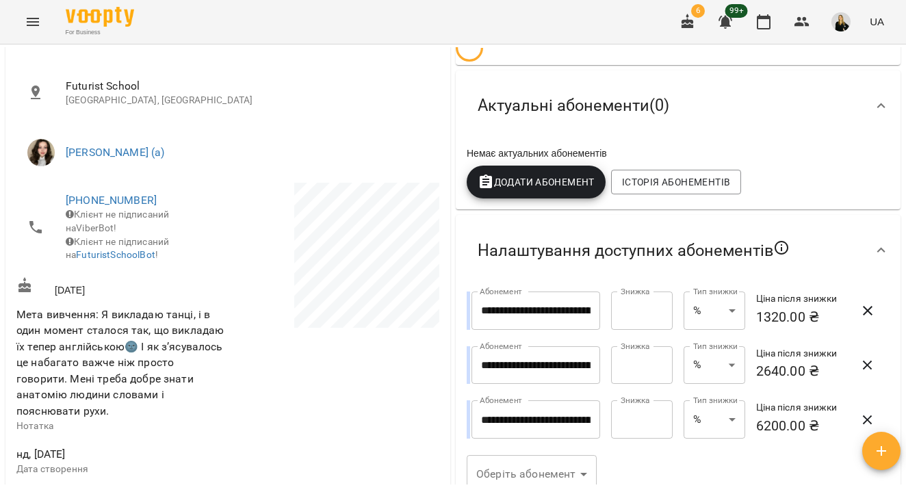
scroll to position [314, 0]
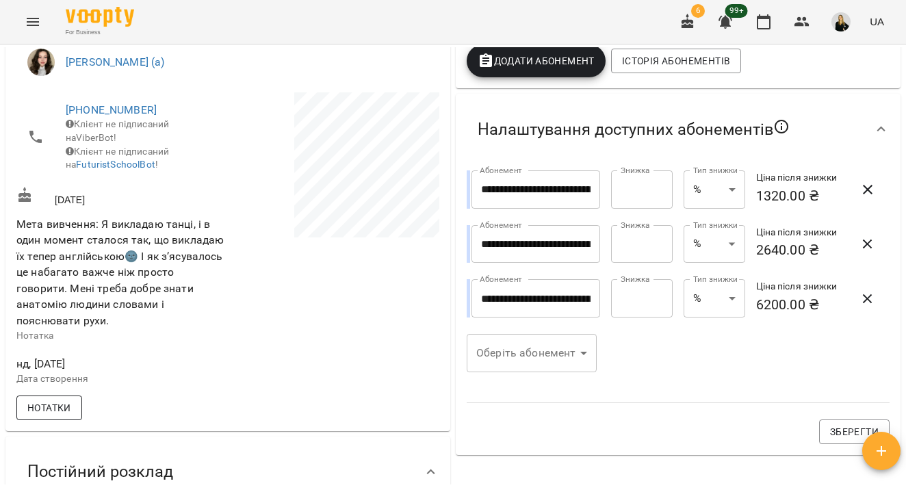
click at [62, 416] on span "Нотатки" at bounding box center [49, 408] width 44 height 16
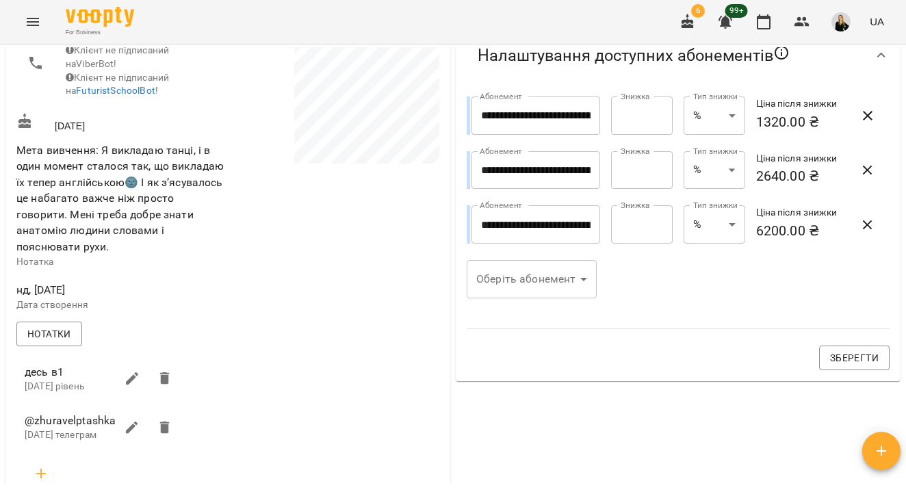
scroll to position [404, 0]
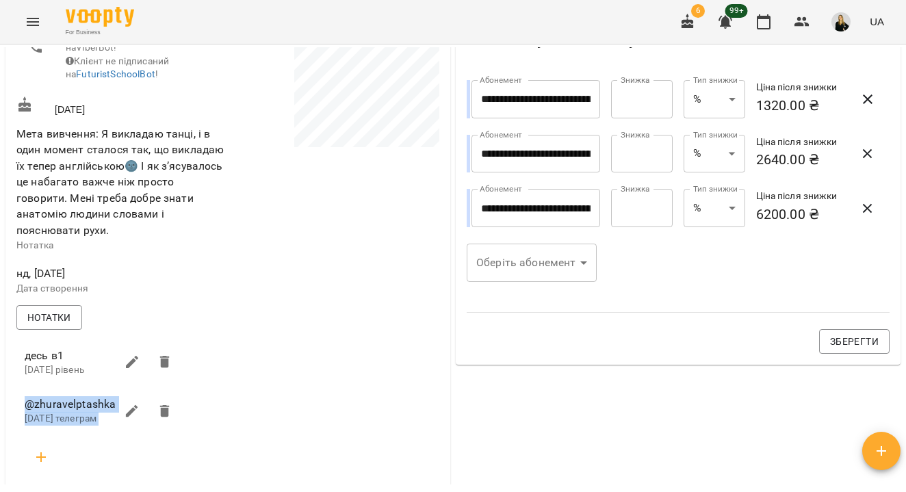
drag, startPoint x: 31, startPoint y: 411, endPoint x: 137, endPoint y: 411, distance: 106.1
click at [137, 411] on li "@zhuravelptashka [DATE] телеграм" at bounding box center [103, 411] width 178 height 49
click at [112, 413] on span "@zhuravelptashka" at bounding box center [70, 404] width 91 height 16
drag, startPoint x: 115, startPoint y: 412, endPoint x: 16, endPoint y: 411, distance: 99.2
click at [16, 411] on li "@zhuravelptashka [DATE] телеграм" at bounding box center [103, 411] width 178 height 49
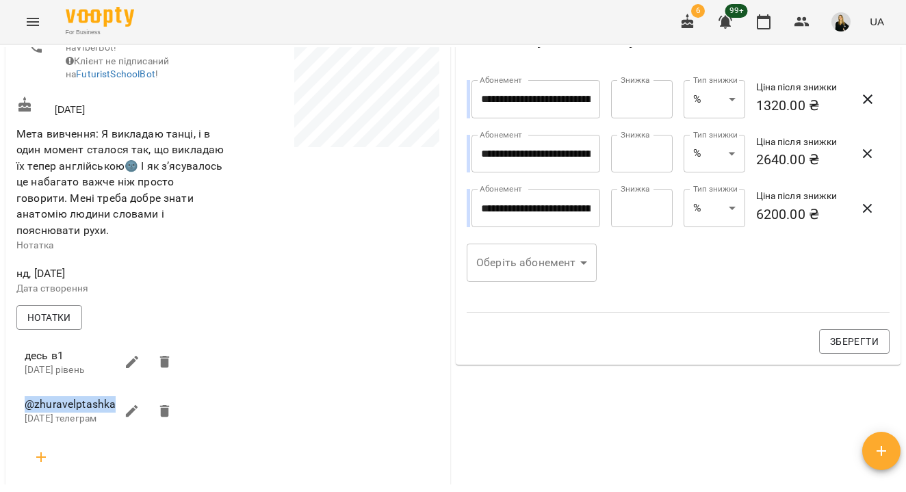
copy span "@zhuravelptashka"
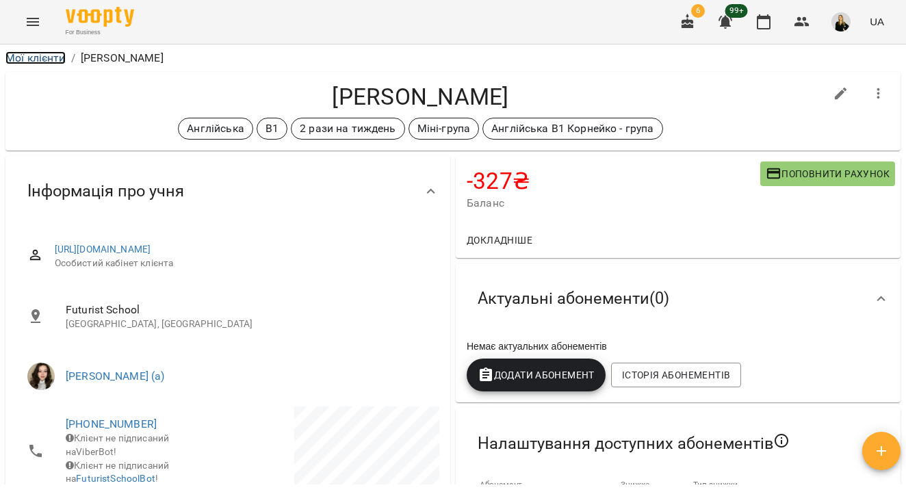
click at [46, 53] on link "Мої клієнти" at bounding box center [35, 57] width 60 height 13
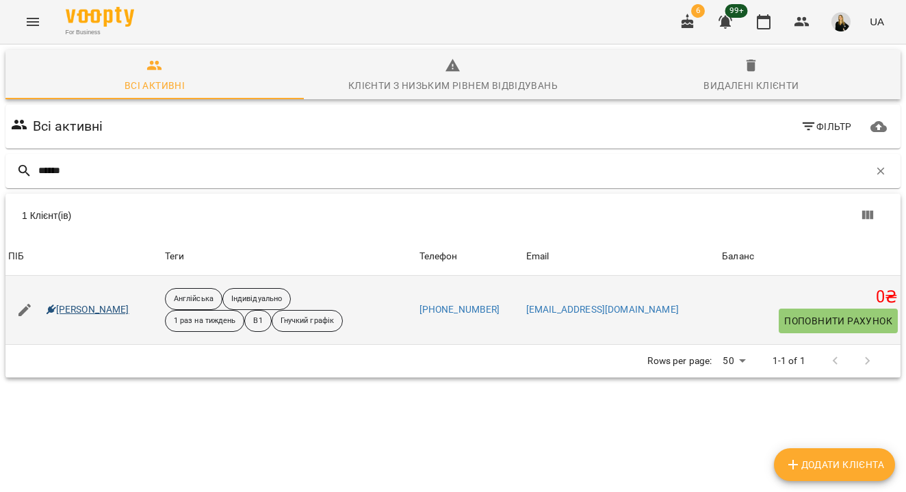
type input "******"
click at [80, 309] on link "[PERSON_NAME]" at bounding box center [88, 310] width 83 height 14
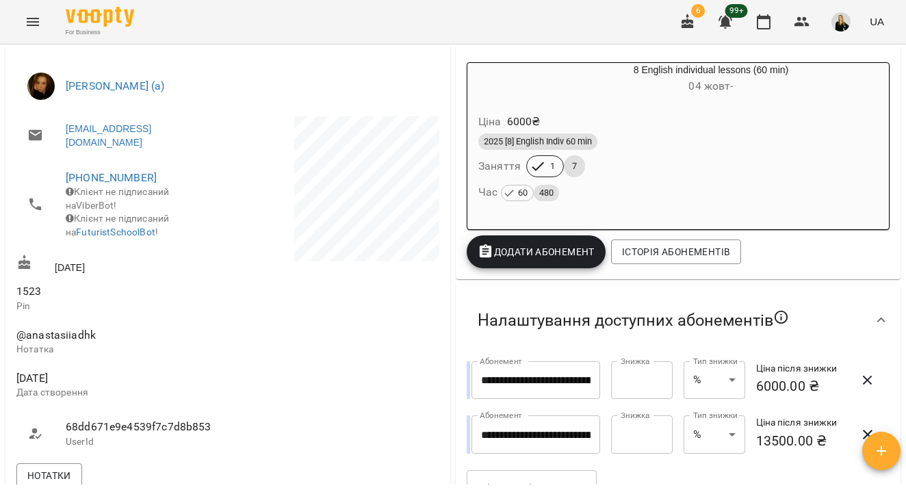
scroll to position [253, 0]
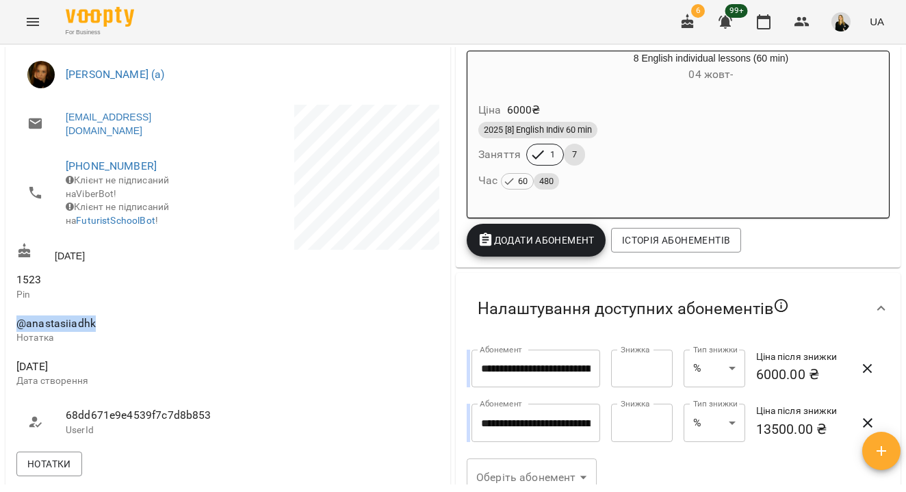
drag, startPoint x: 18, startPoint y: 337, endPoint x: 144, endPoint y: 337, distance: 126.6
click at [144, 332] on span "@anastasiiadhk" at bounding box center [120, 323] width 209 height 16
copy span "@anastasiiadhk"
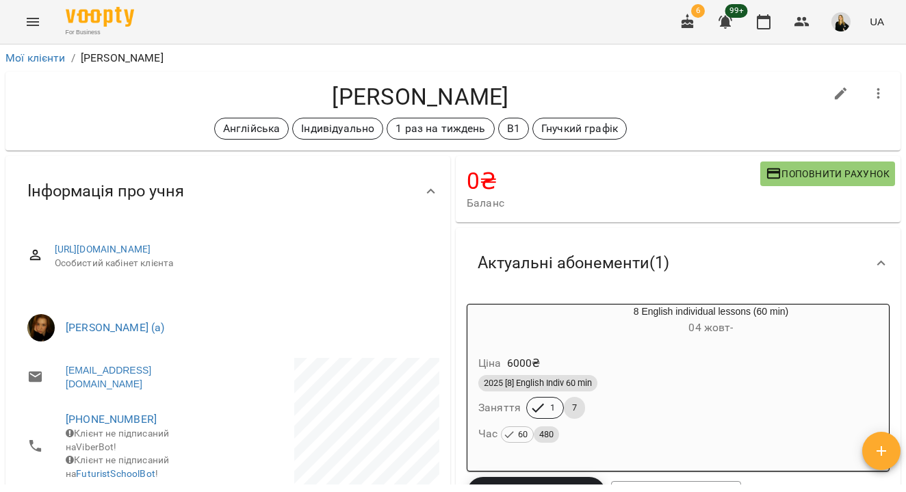
click at [49, 50] on li "Мої клієнти" at bounding box center [35, 58] width 60 height 16
click at [57, 58] on link "Мої клієнти" at bounding box center [35, 57] width 60 height 13
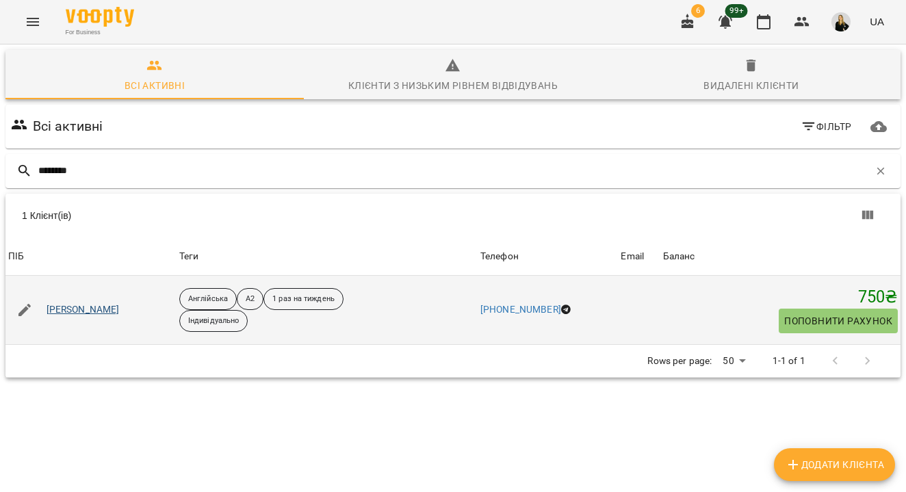
type input "********"
click at [112, 314] on link "[PERSON_NAME]" at bounding box center [83, 310] width 73 height 14
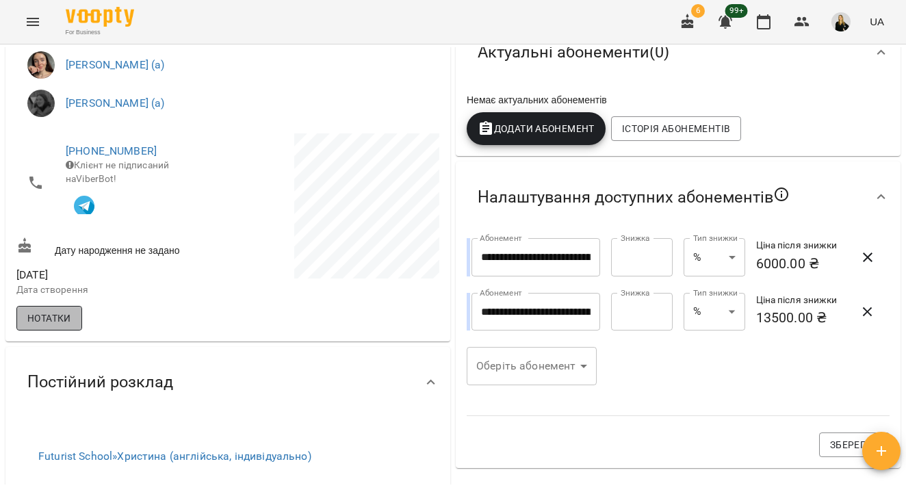
click at [34, 326] on span "Нотатки" at bounding box center [49, 318] width 44 height 16
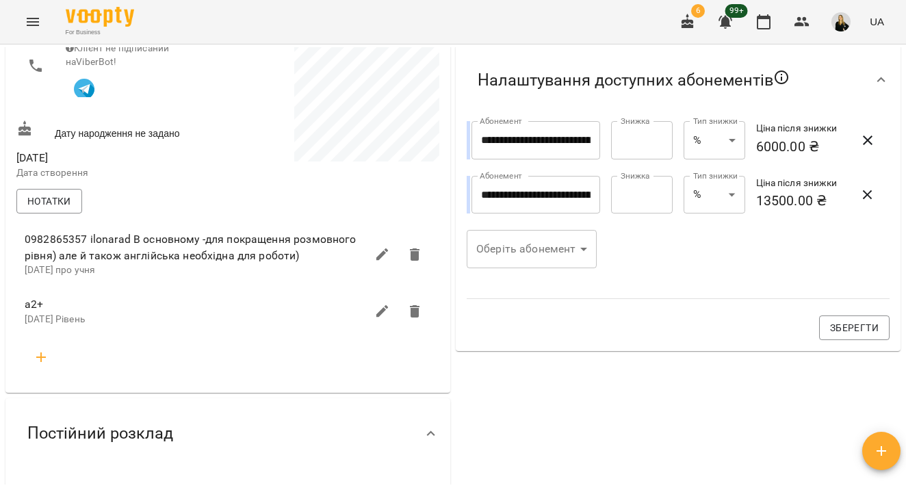
scroll to position [379, 0]
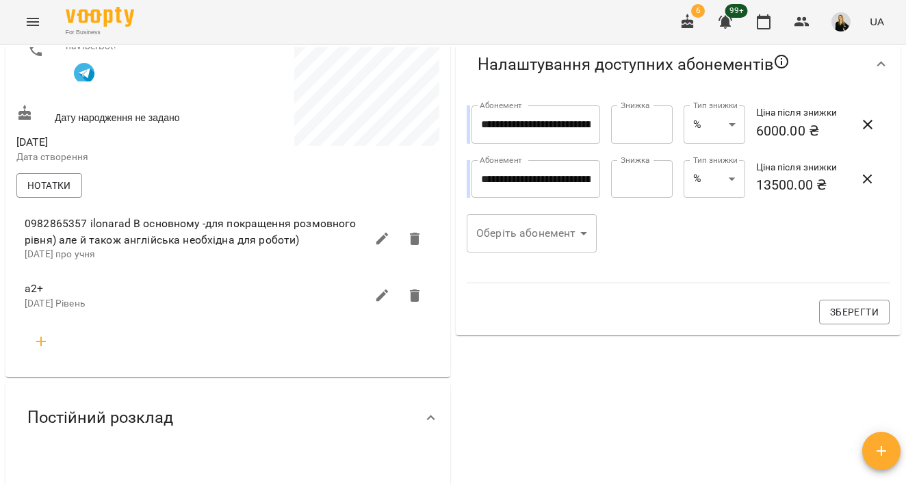
drag, startPoint x: 87, startPoint y: 242, endPoint x: 129, endPoint y: 251, distance: 42.8
click at [129, 248] on span "0982865357 ilonarad В основному -для покращення розмовного рівня) але й також а…" at bounding box center [195, 232] width 341 height 32
drag, startPoint x: 129, startPoint y: 245, endPoint x: 88, endPoint y: 246, distance: 41.1
click at [88, 246] on span "0982865357 ilonarad В основному -для покращення розмовного рівня) але й також а…" at bounding box center [195, 232] width 341 height 32
copy span "ilonarad"
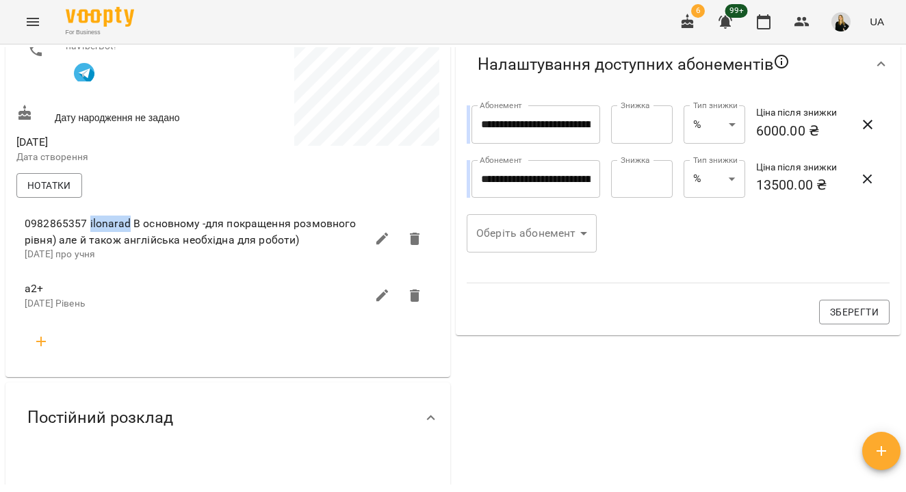
scroll to position [0, 0]
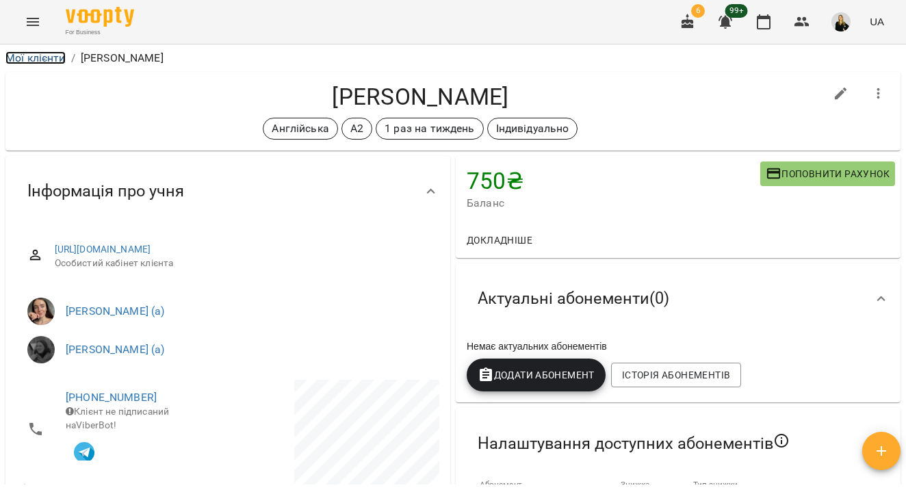
click at [44, 61] on link "Мої клієнти" at bounding box center [35, 57] width 60 height 13
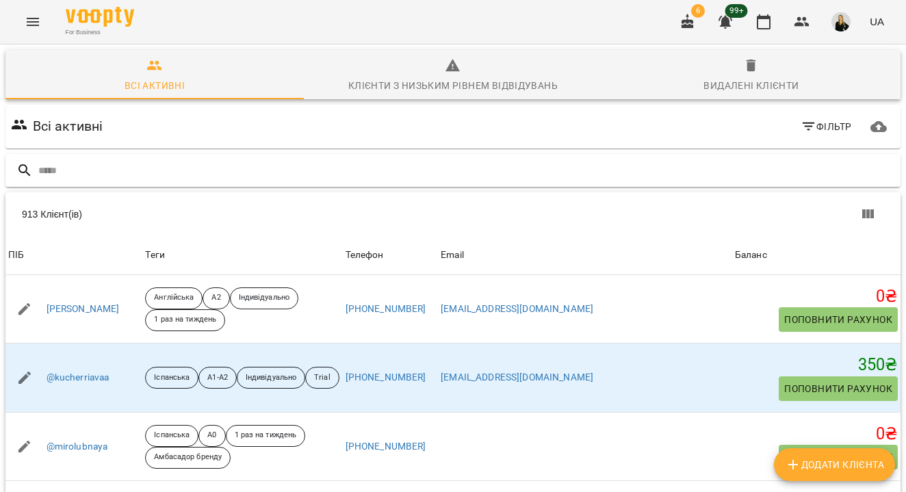
click at [155, 157] on div at bounding box center [452, 171] width 895 height 34
click at [153, 168] on input "text" at bounding box center [466, 170] width 857 height 23
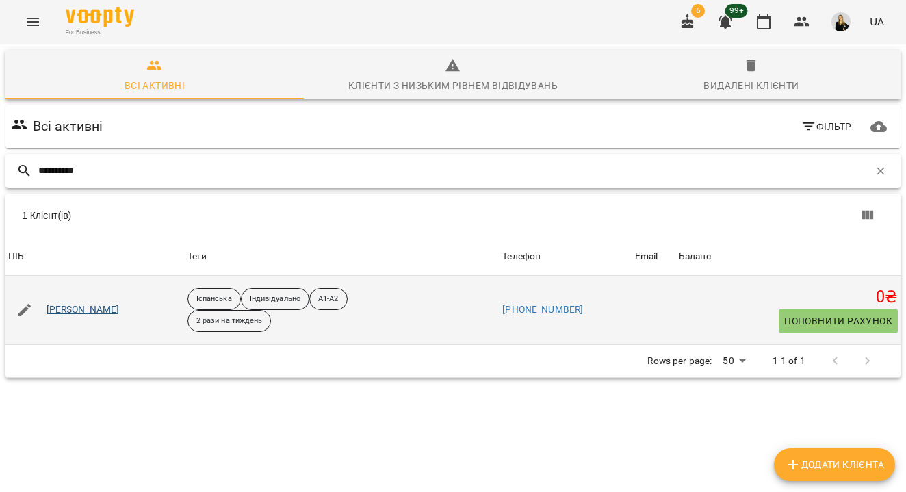
type input "**********"
click at [94, 309] on link "[PERSON_NAME]" at bounding box center [83, 310] width 73 height 14
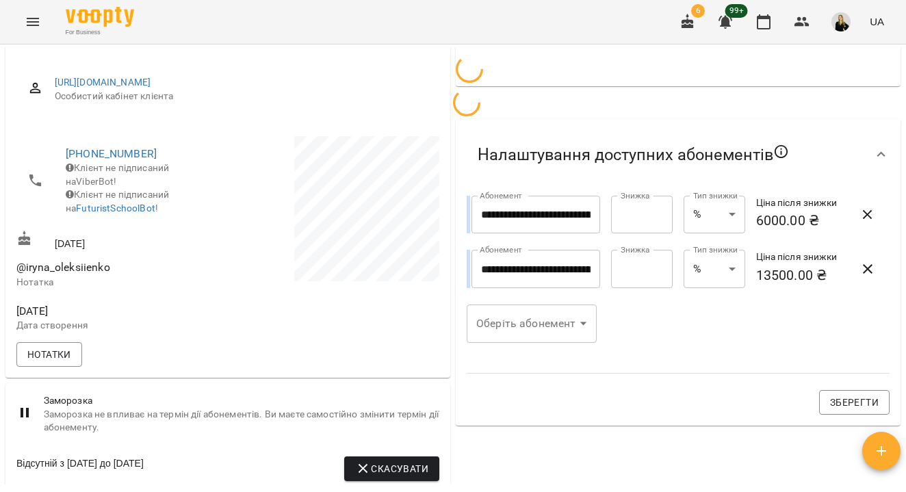
scroll to position [199, 0]
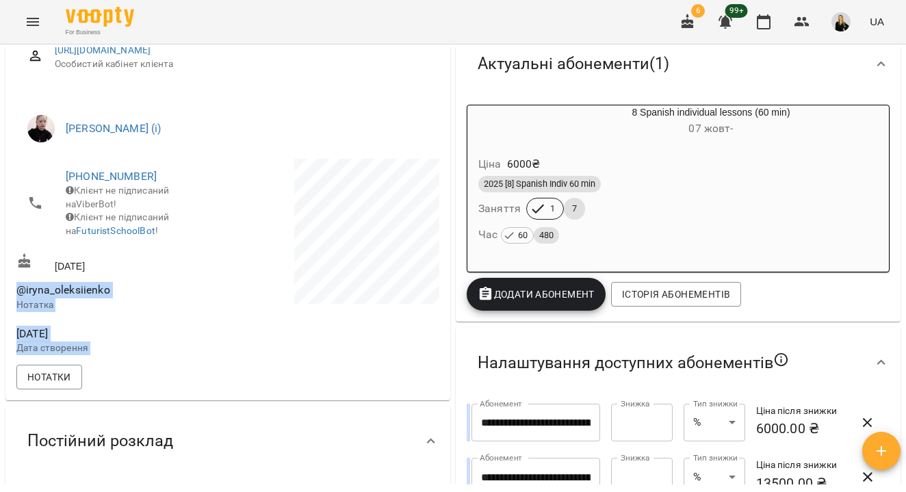
drag, startPoint x: 16, startPoint y: 313, endPoint x: 233, endPoint y: 313, distance: 216.9
click at [233, 313] on div "[PHONE_NUMBER] Клієнт не підписаний на ViberBot! Клієнт не підписаний на Futuri…" at bounding box center [228, 259] width 428 height 206
click at [181, 276] on div "[DATE]" at bounding box center [121, 262] width 214 height 25
drag, startPoint x: 31, startPoint y: 315, endPoint x: 161, endPoint y: 315, distance: 129.3
click at [161, 315] on div "@iryna_oleksiienko Нотатка" at bounding box center [121, 296] width 214 height 43
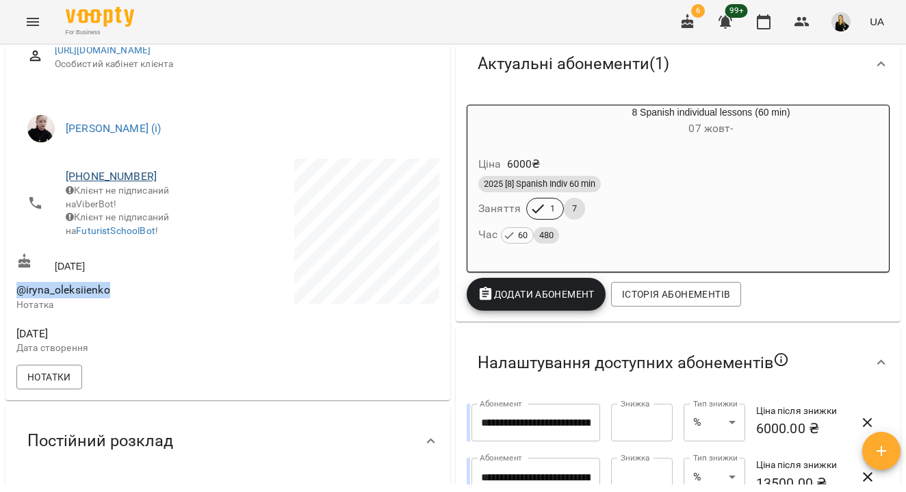
scroll to position [0, 0]
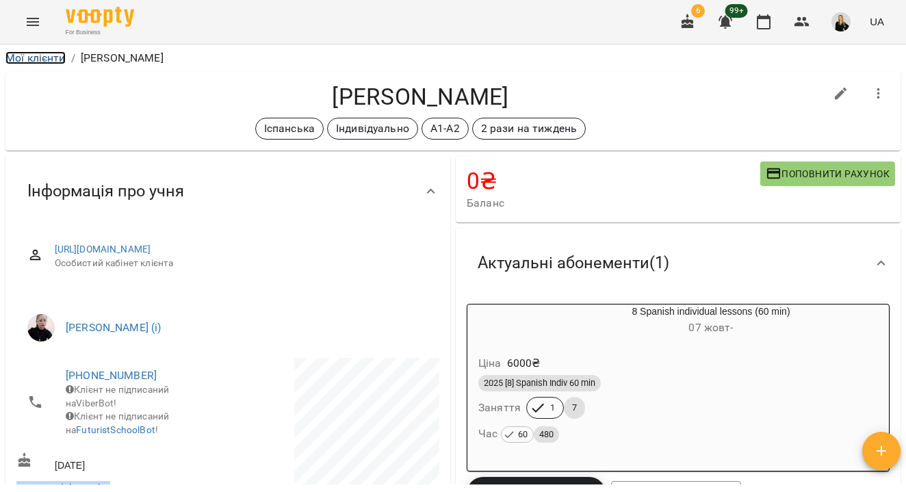
click at [38, 58] on link "Мої клієнти" at bounding box center [35, 57] width 60 height 13
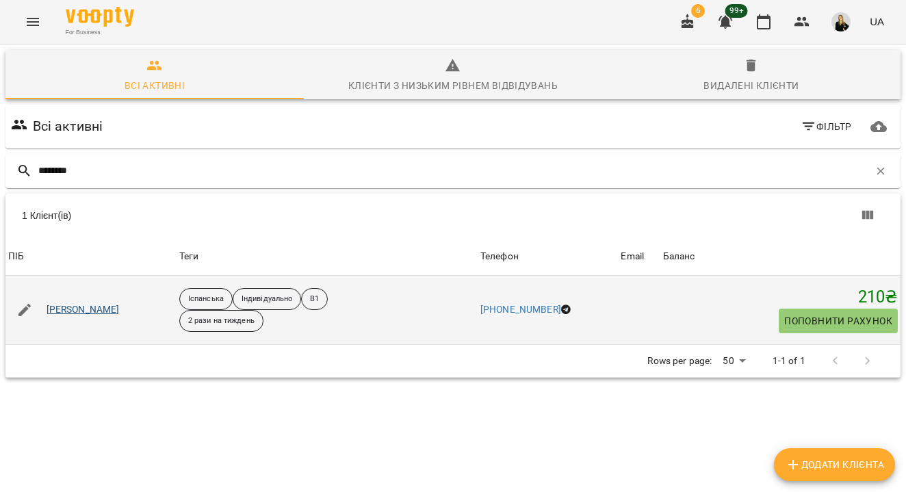
type input "********"
click at [120, 309] on link "[PERSON_NAME]" at bounding box center [83, 310] width 73 height 14
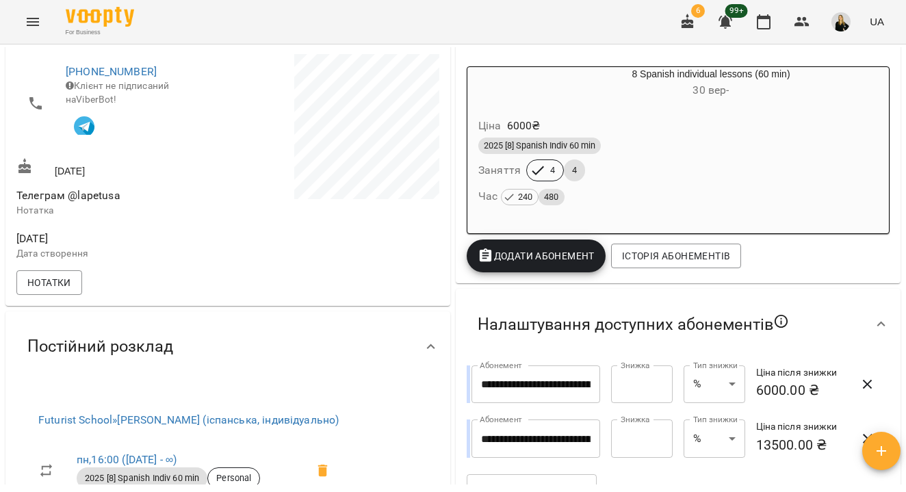
scroll to position [272, 0]
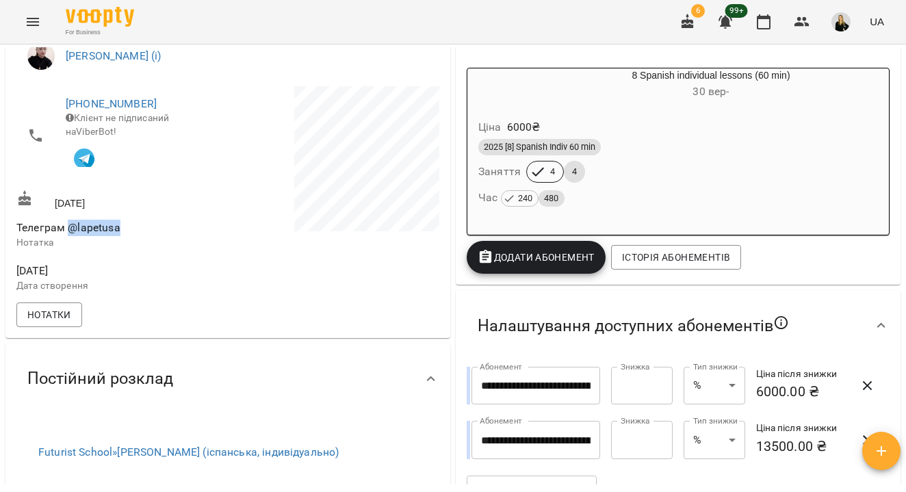
drag, startPoint x: 69, startPoint y: 244, endPoint x: 172, endPoint y: 244, distance: 102.6
click at [170, 236] on span "Телеграм @lapetusa" at bounding box center [120, 228] width 209 height 16
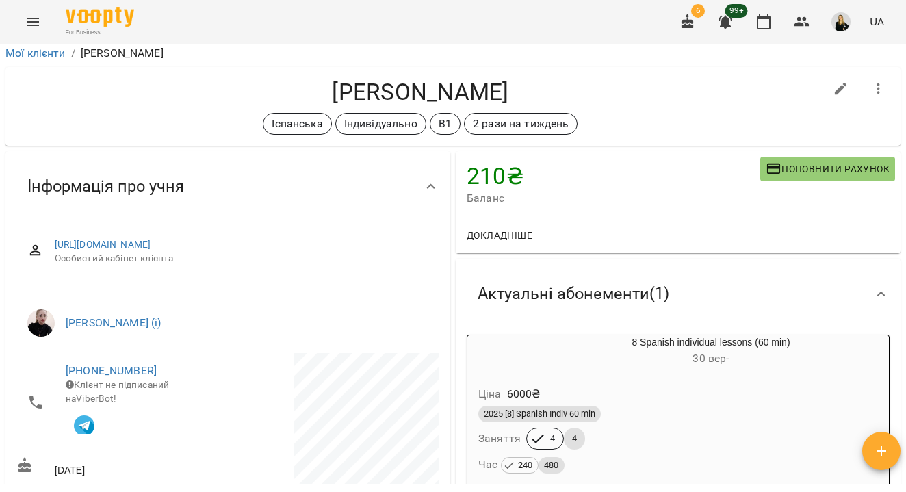
scroll to position [0, 0]
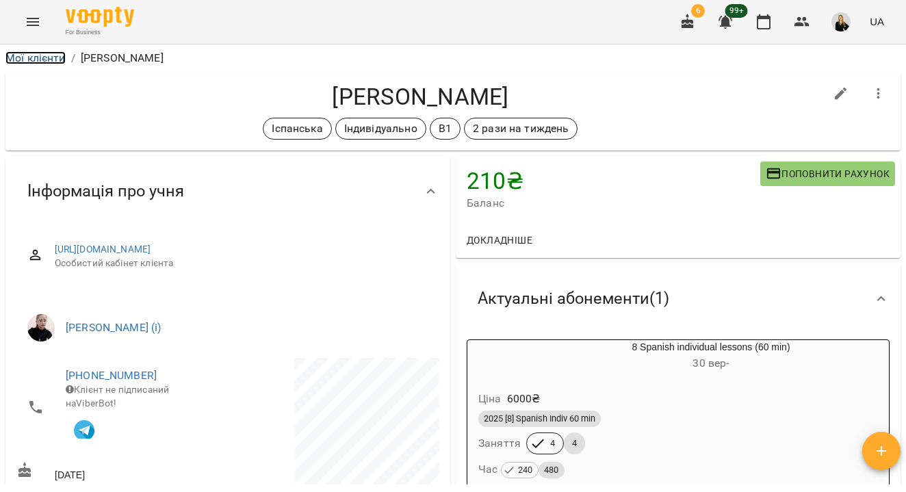
click at [45, 58] on link "Мої клієнти" at bounding box center [35, 57] width 60 height 13
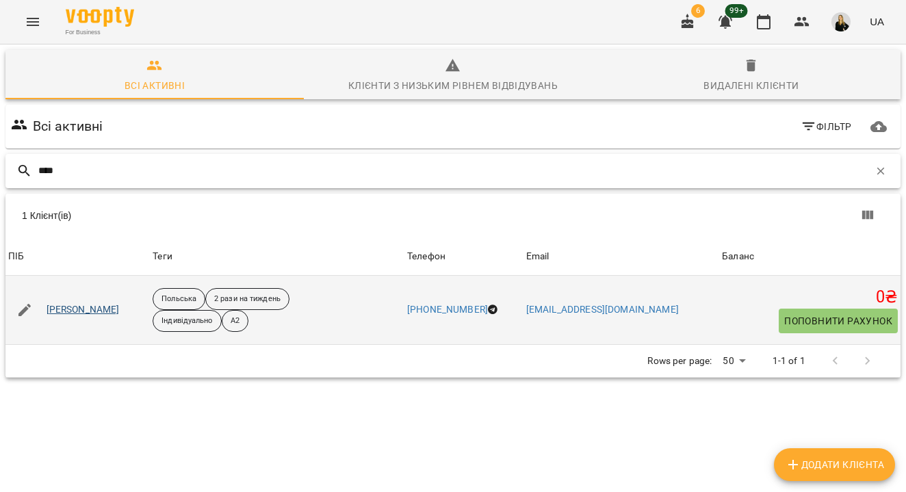
type input "****"
click at [113, 311] on link "[PERSON_NAME]" at bounding box center [83, 310] width 73 height 14
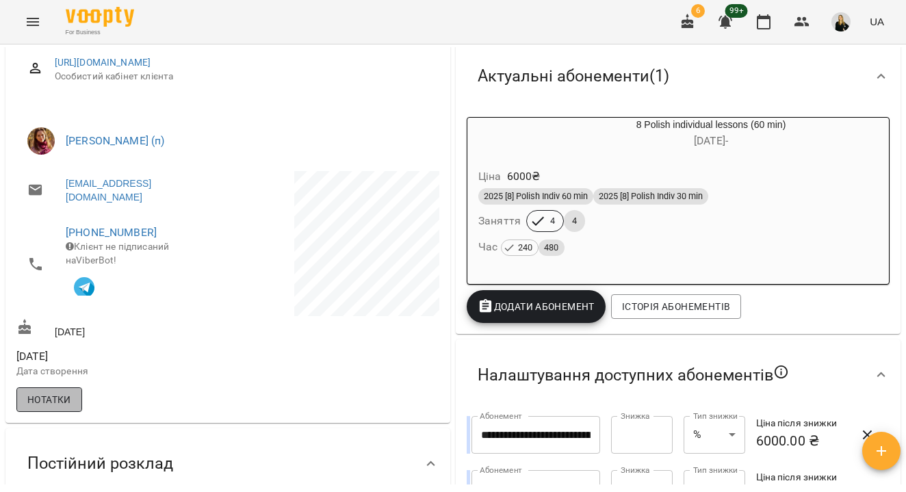
click at [49, 408] on span "Нотатки" at bounding box center [49, 399] width 44 height 16
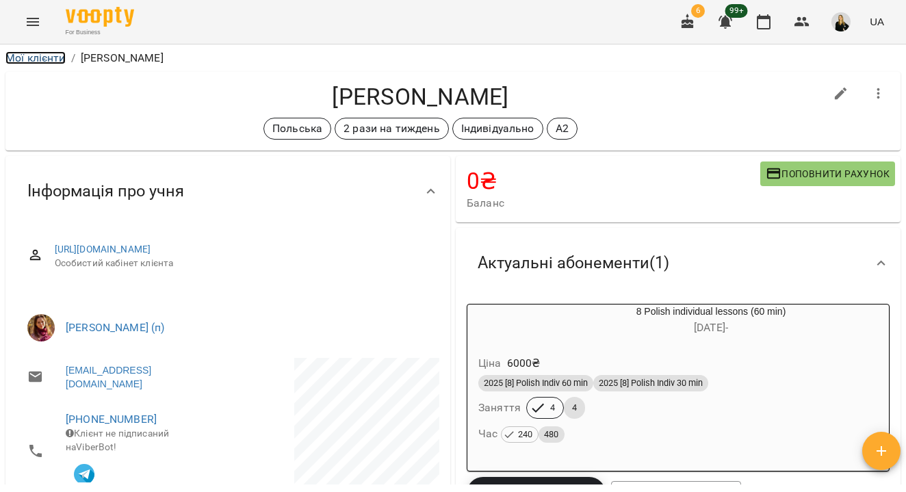
click at [48, 58] on link "Мої клієнти" at bounding box center [35, 57] width 60 height 13
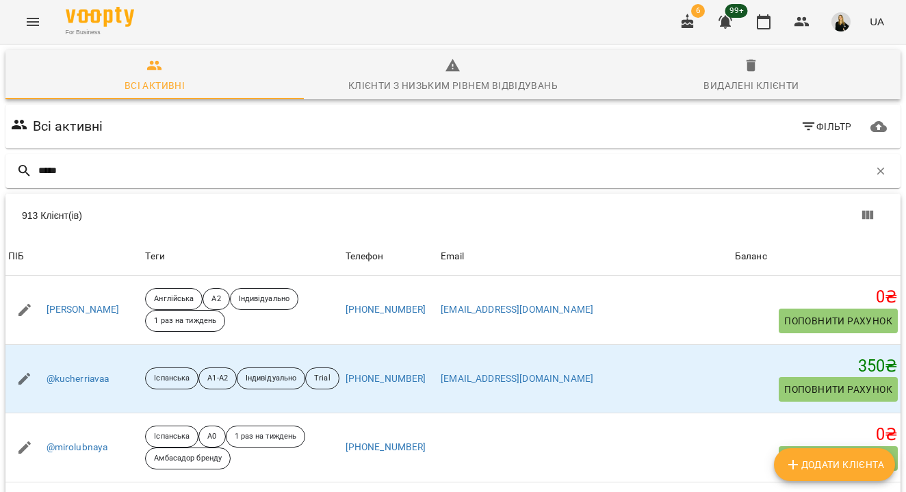
type input "******"
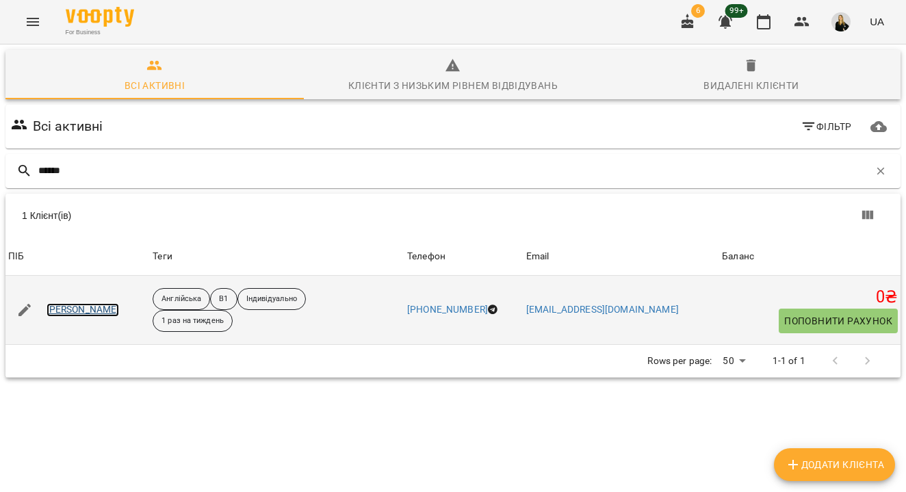
click at [70, 313] on link "[PERSON_NAME]" at bounding box center [83, 310] width 73 height 14
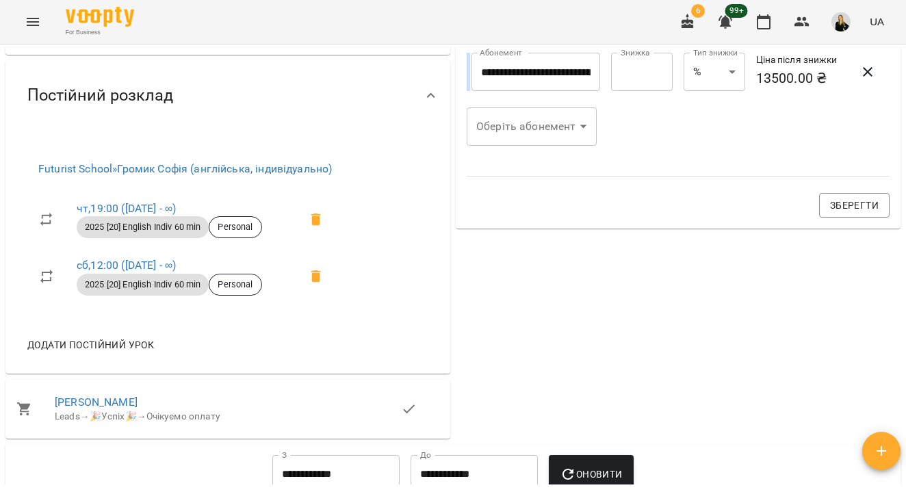
scroll to position [537, 0]
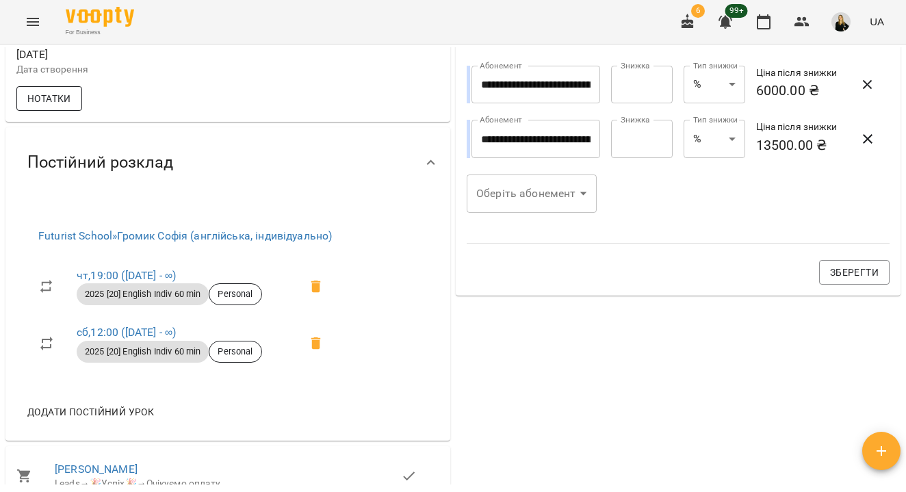
click at [65, 94] on button "Нотатки" at bounding box center [49, 98] width 66 height 25
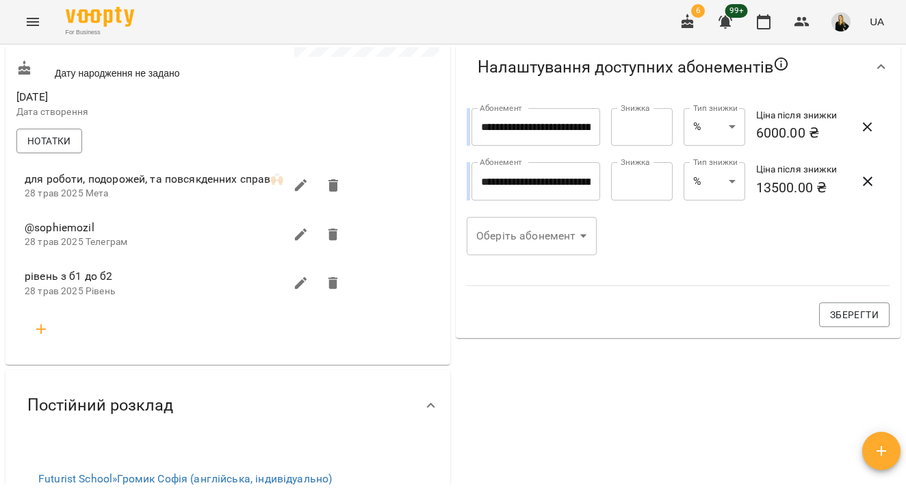
scroll to position [484, 0]
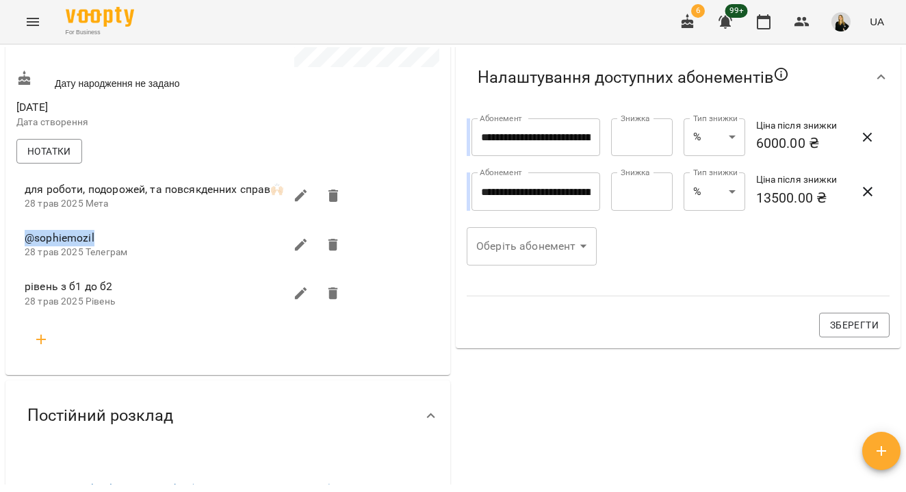
drag, startPoint x: 23, startPoint y: 245, endPoint x: 164, endPoint y: 245, distance: 141.0
click at [163, 245] on li "@sophiemozil [DATE] Телеграм" at bounding box center [187, 244] width 347 height 49
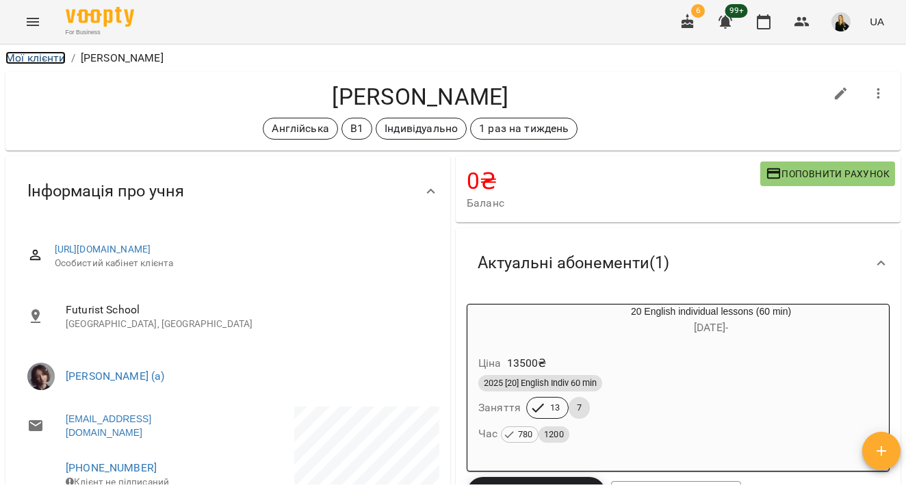
click at [47, 55] on link "Мої клієнти" at bounding box center [35, 57] width 60 height 13
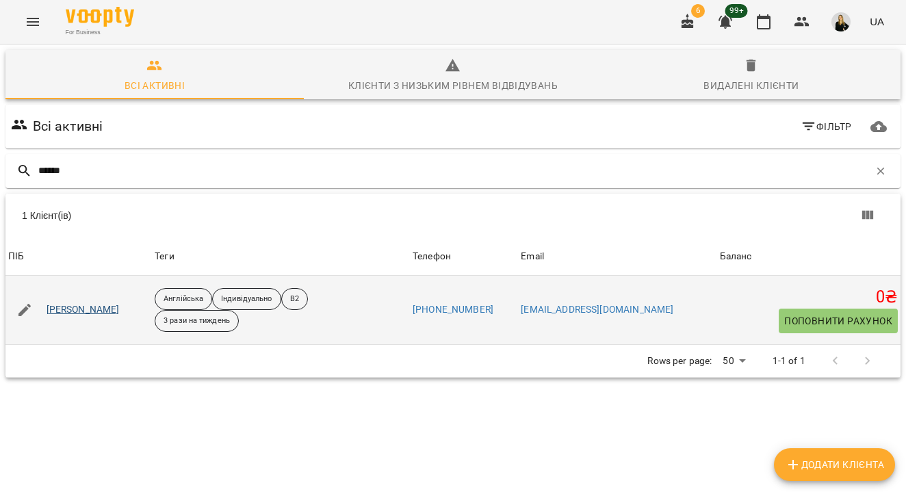
type input "******"
click at [79, 311] on link "[PERSON_NAME]" at bounding box center [83, 310] width 73 height 14
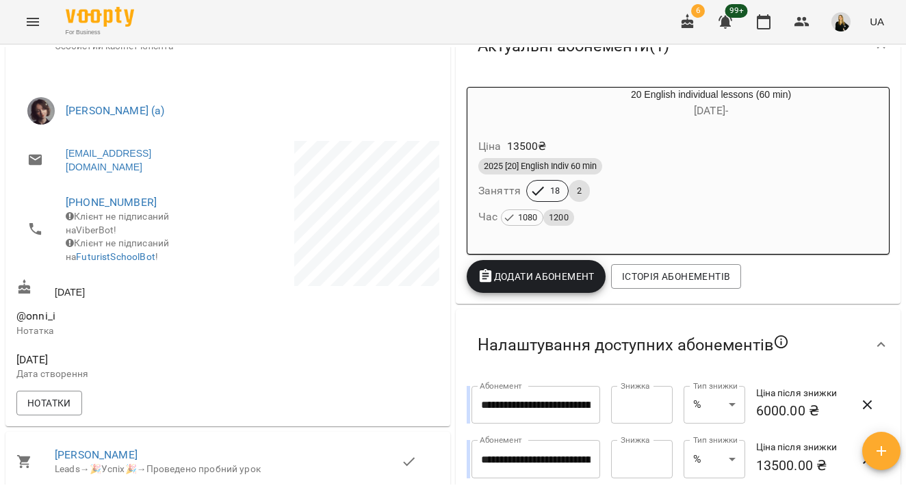
scroll to position [229, 0]
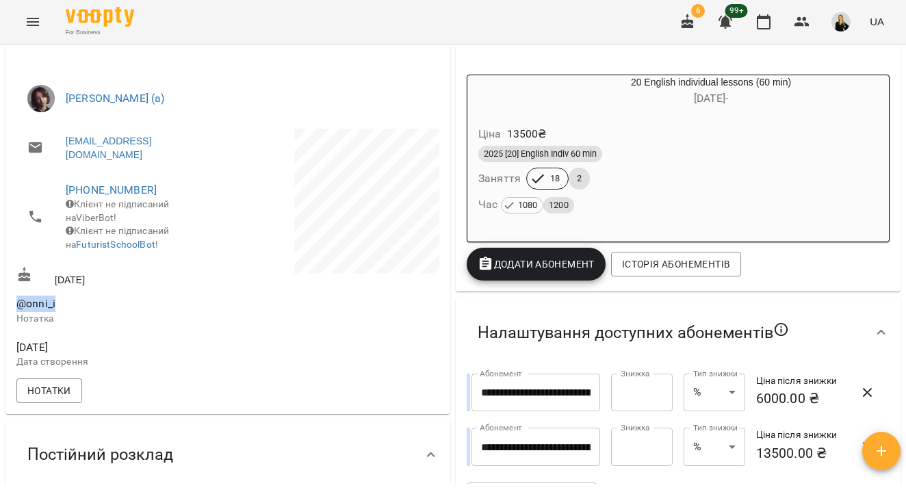
drag, startPoint x: 15, startPoint y: 314, endPoint x: 129, endPoint y: 314, distance: 114.3
click at [129, 314] on div "@onni_i Нотатка" at bounding box center [121, 310] width 214 height 43
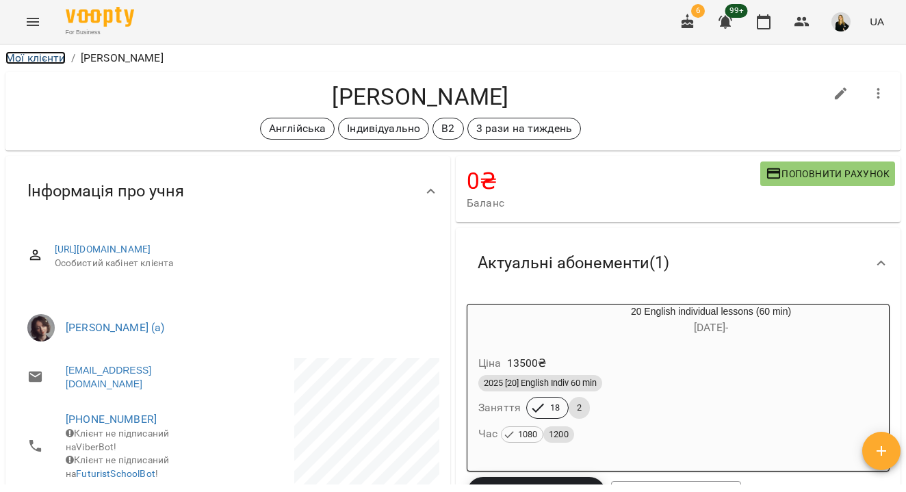
click at [46, 59] on link "Мої клієнти" at bounding box center [35, 57] width 60 height 13
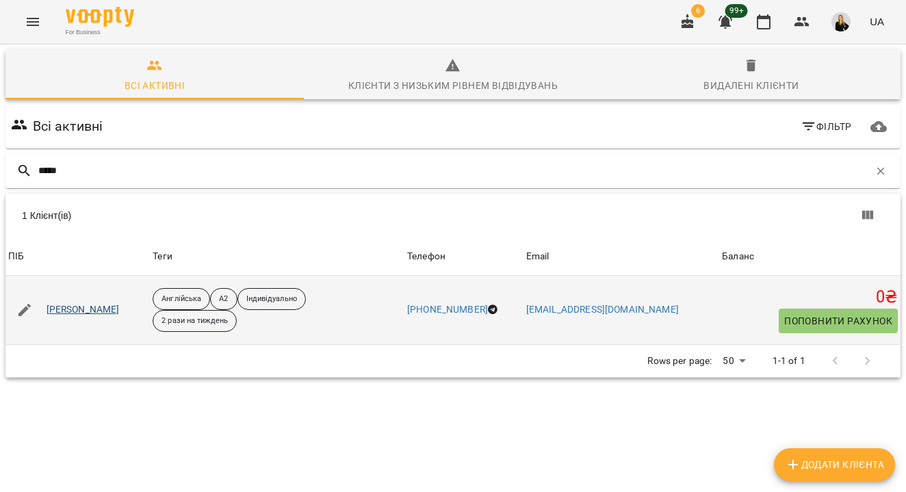
type input "*****"
click at [81, 314] on link "[PERSON_NAME]" at bounding box center [83, 310] width 73 height 14
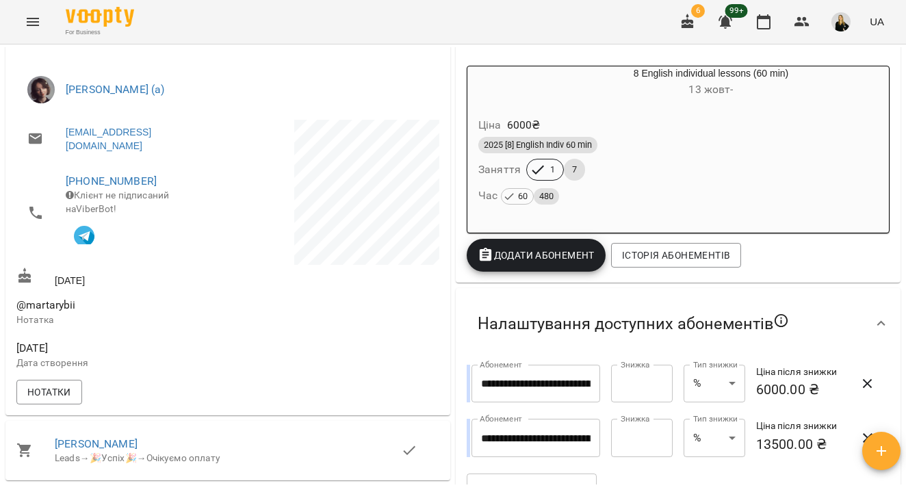
scroll to position [253, 0]
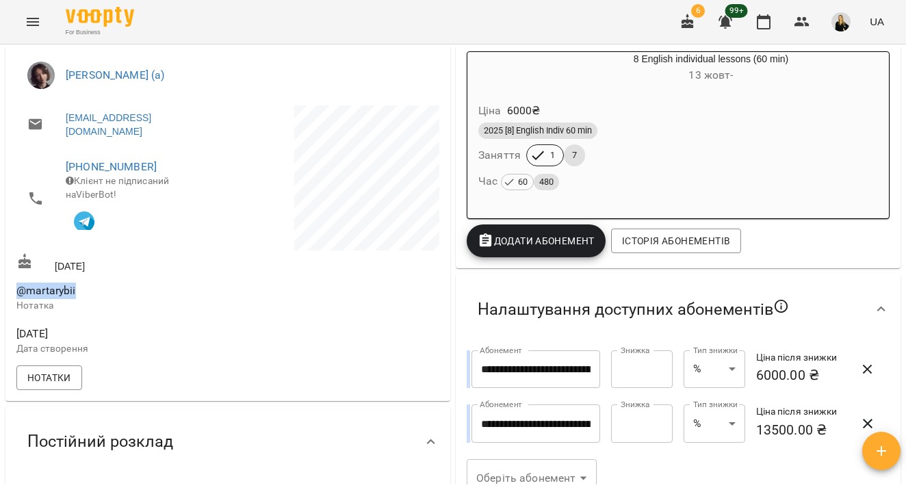
drag, startPoint x: 17, startPoint y: 301, endPoint x: 216, endPoint y: 300, distance: 199.1
click at [216, 299] on span "@martarybii" at bounding box center [120, 291] width 209 height 16
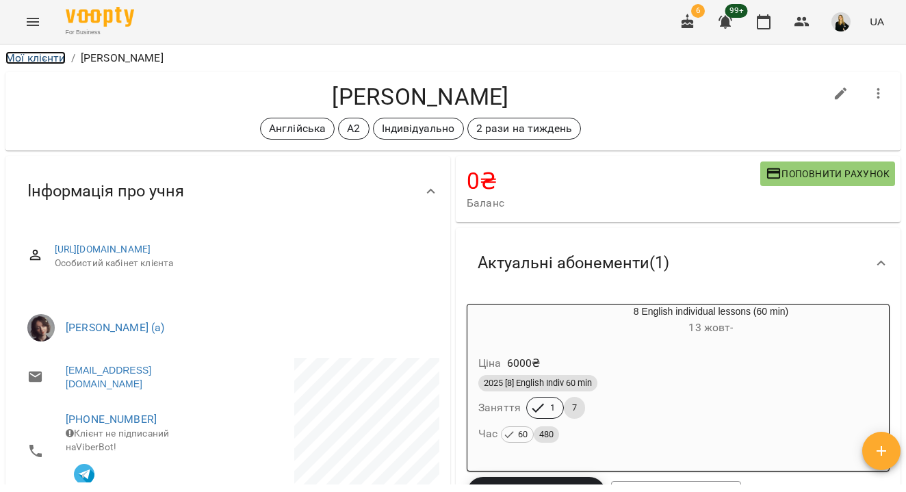
click at [47, 59] on link "Мої клієнти" at bounding box center [35, 57] width 60 height 13
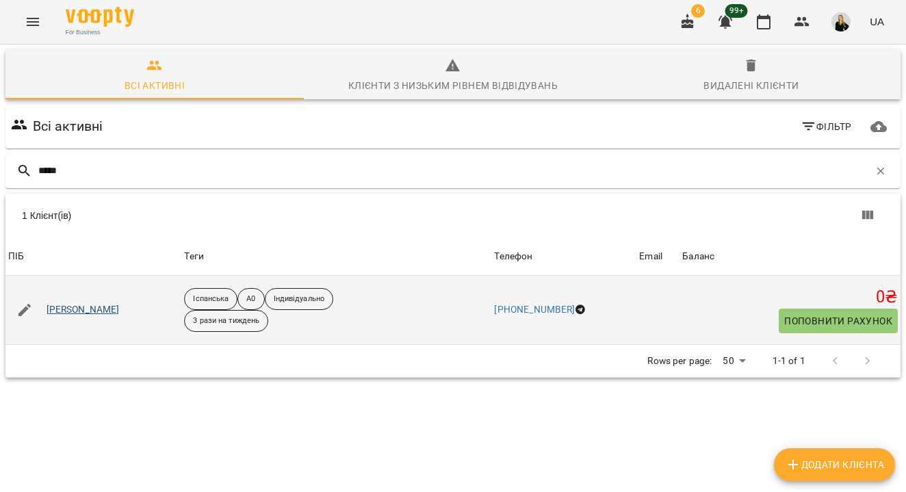
type input "*****"
click at [81, 311] on link "[PERSON_NAME]" at bounding box center [83, 310] width 73 height 14
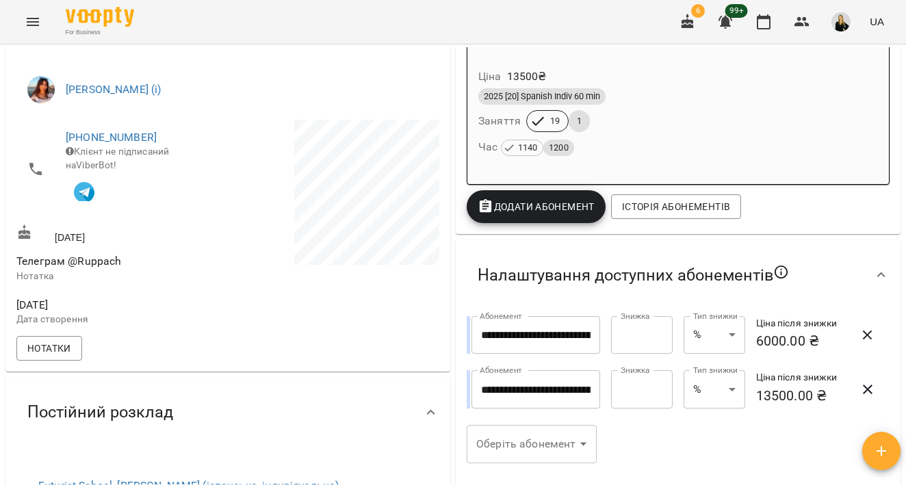
scroll to position [255, 0]
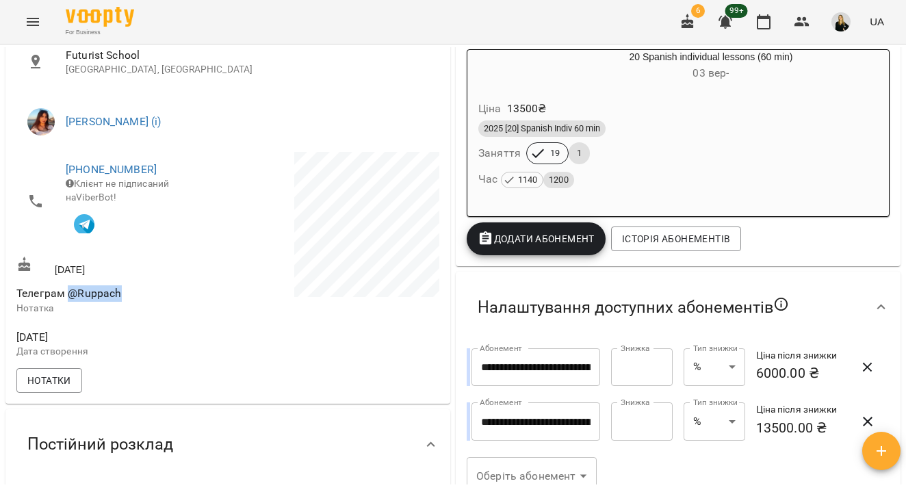
drag, startPoint x: 69, startPoint y: 313, endPoint x: 158, endPoint y: 313, distance: 89.0
click at [157, 302] on span "Телеграм @Ruppach" at bounding box center [120, 293] width 209 height 16
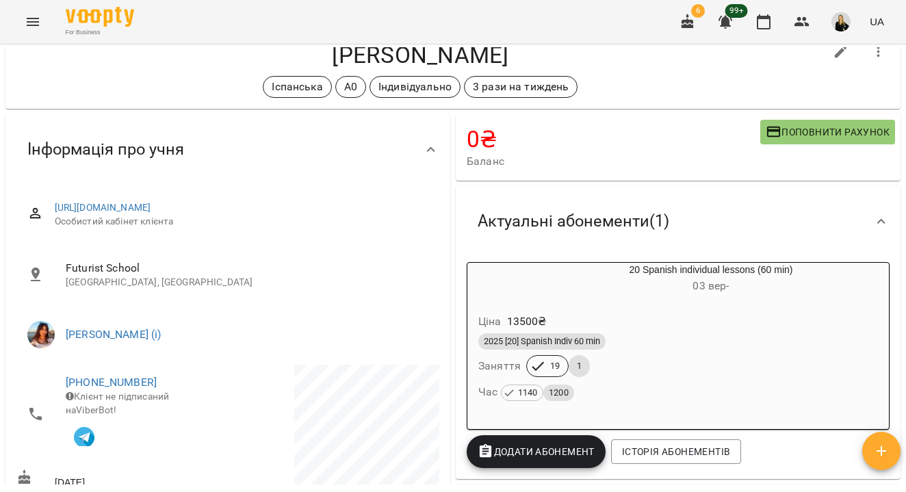
scroll to position [0, 0]
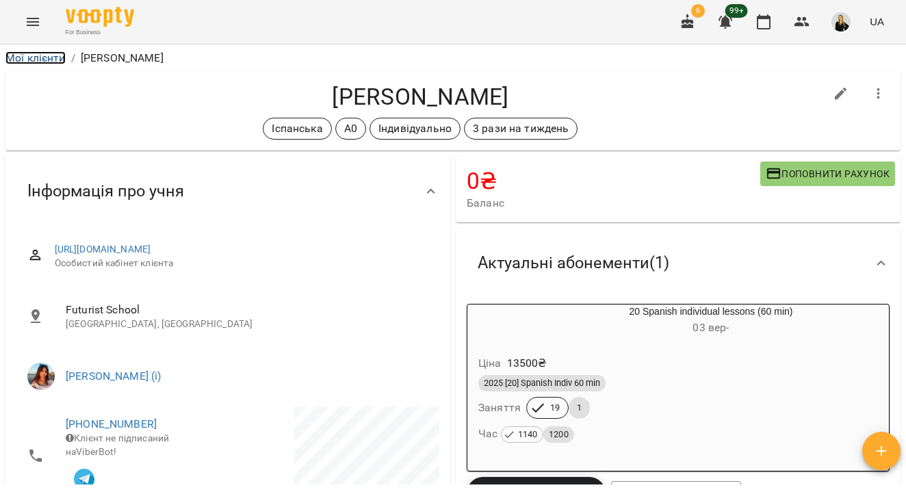
click at [53, 60] on link "Мої клієнти" at bounding box center [35, 57] width 60 height 13
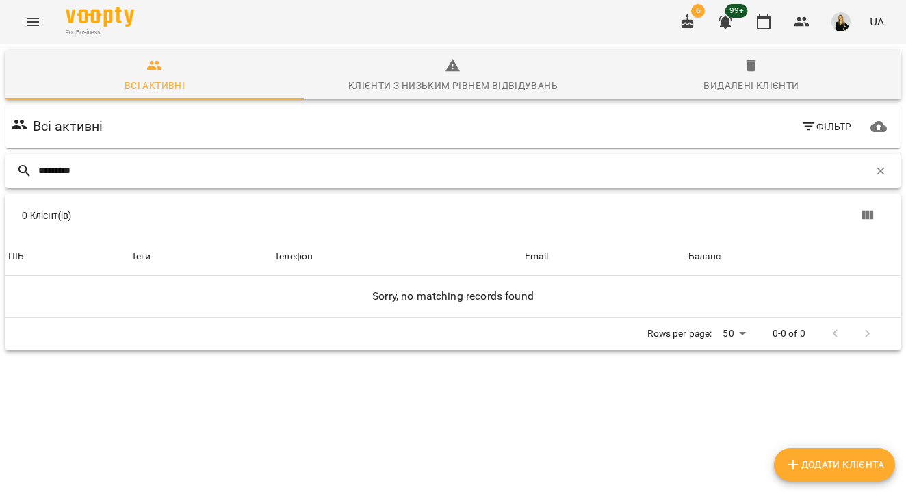
click at [67, 174] on input "*********" at bounding box center [453, 170] width 831 height 23
click at [66, 174] on input "*********" at bounding box center [453, 170] width 831 height 23
paste input "**"
click at [44, 173] on input "**********" at bounding box center [453, 170] width 831 height 23
click at [106, 166] on input "**********" at bounding box center [453, 170] width 831 height 23
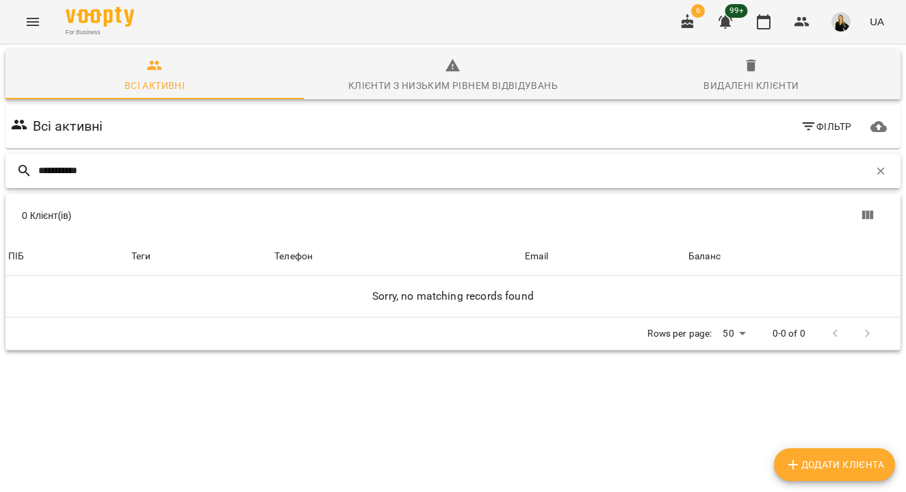
click at [106, 167] on input "**********" at bounding box center [453, 170] width 831 height 23
type input "*"
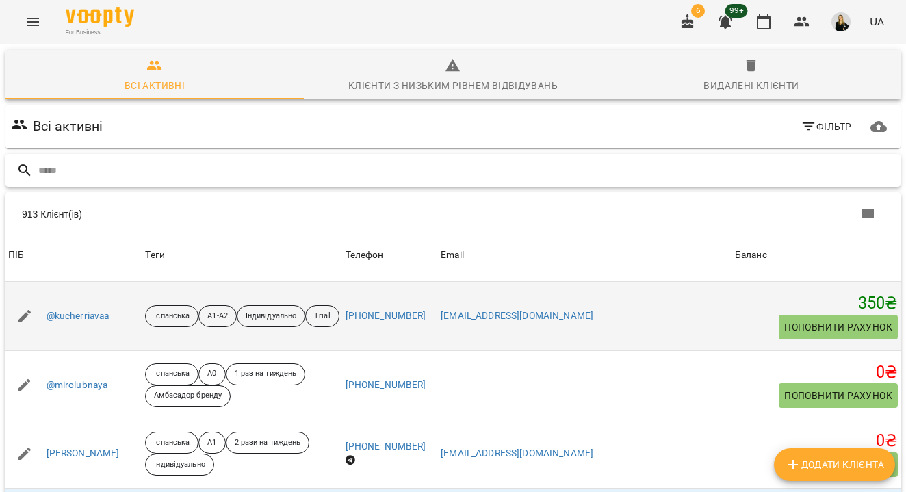
scroll to position [63, 0]
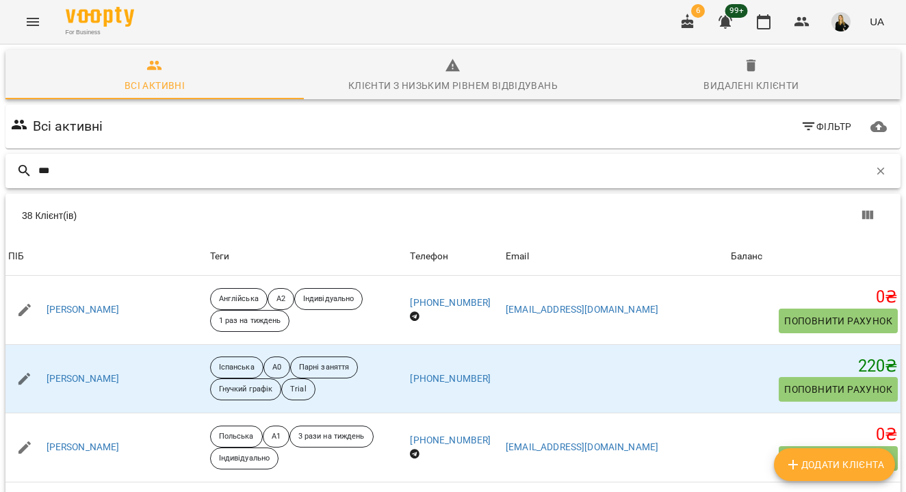
type input "***"
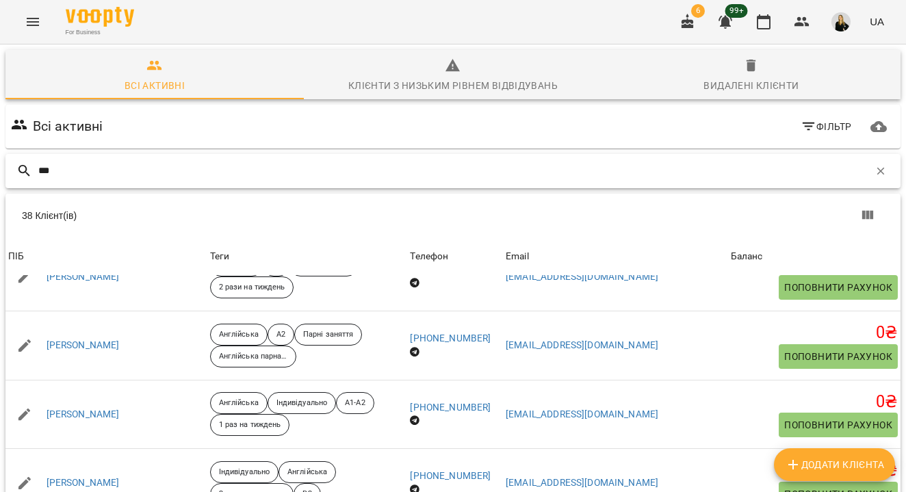
scroll to position [2330, 0]
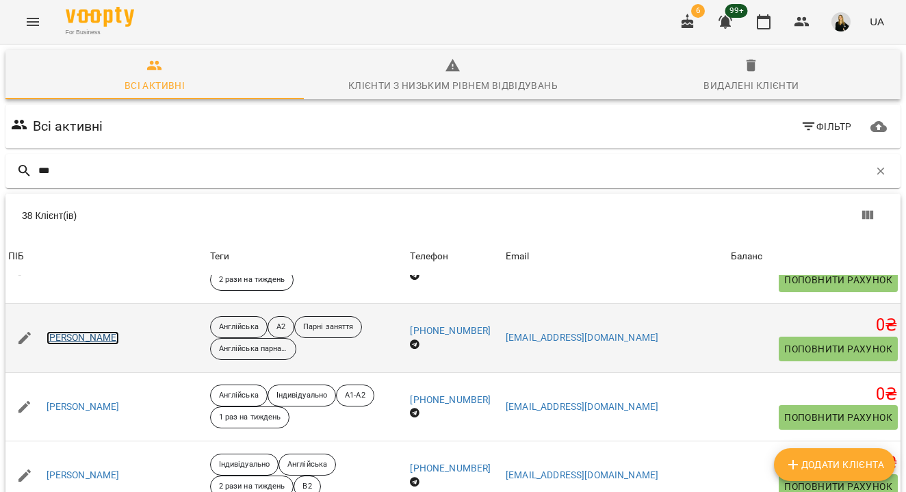
click at [93, 339] on link "[PERSON_NAME]" at bounding box center [83, 338] width 73 height 14
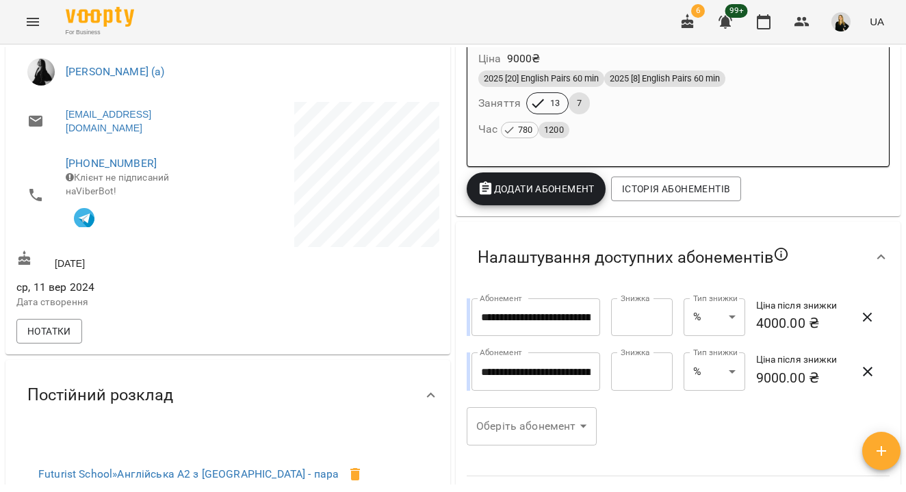
scroll to position [307, 0]
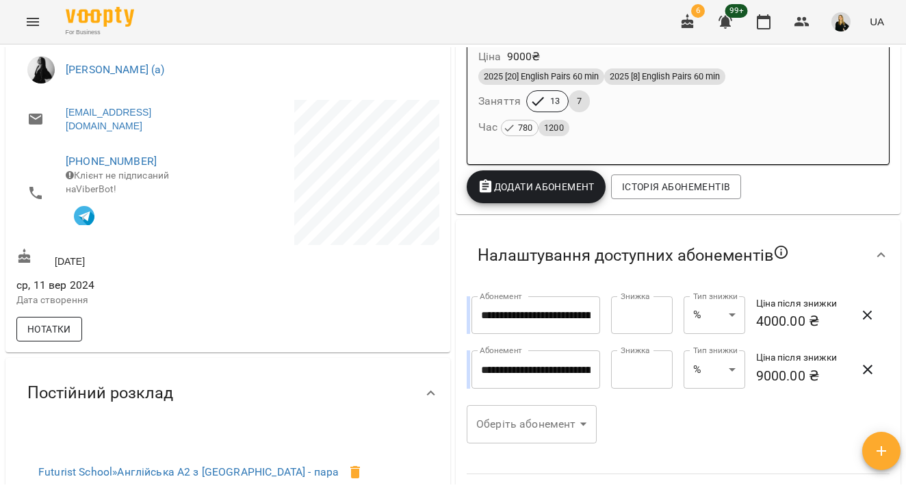
click at [68, 337] on span "Нотатки" at bounding box center [49, 329] width 44 height 16
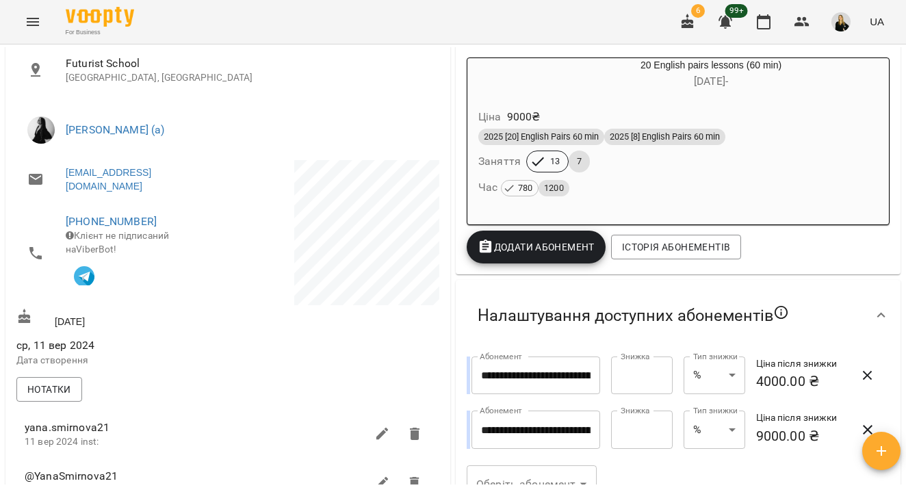
scroll to position [0, 0]
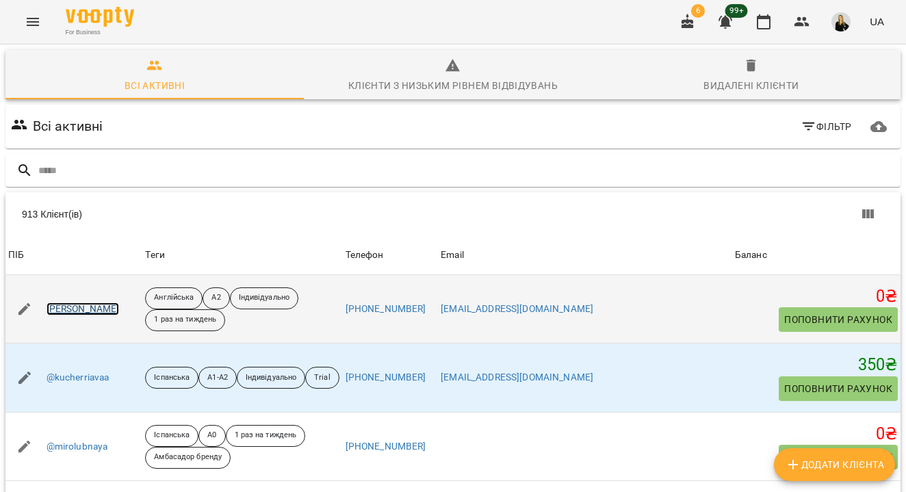
click at [82, 311] on link "[PERSON_NAME]" at bounding box center [83, 309] width 73 height 14
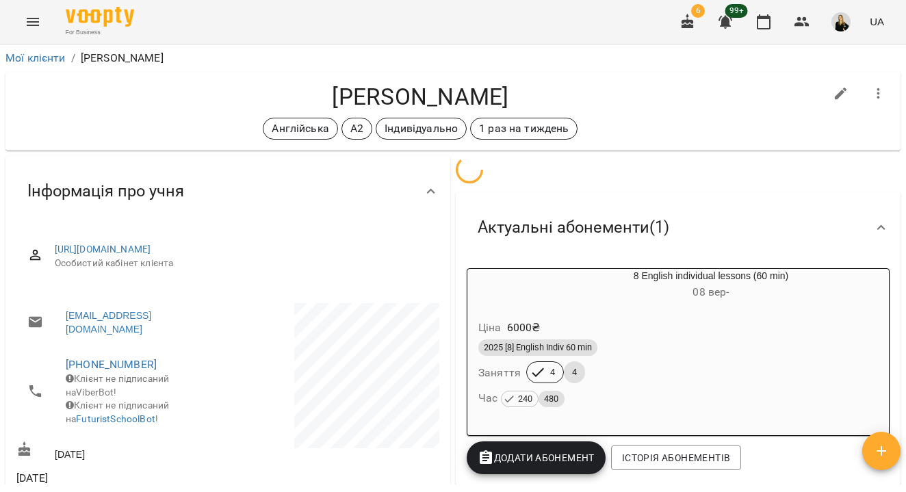
scroll to position [101, 0]
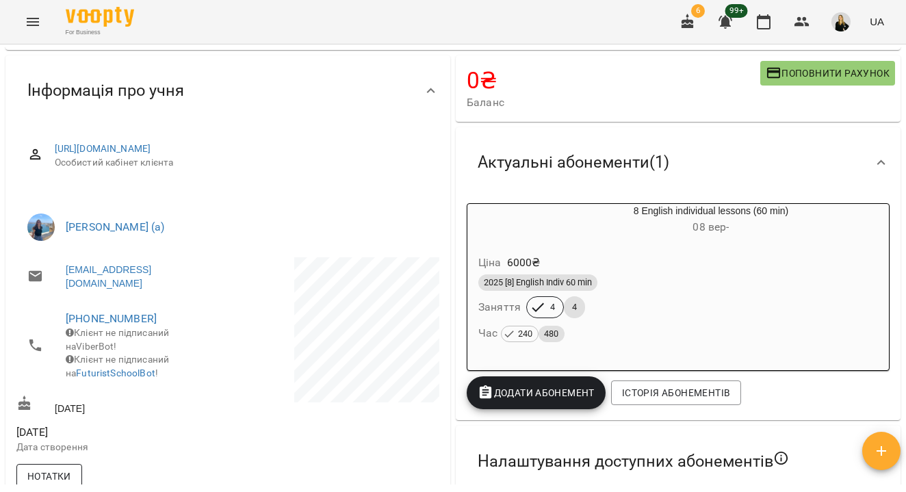
click at [64, 479] on button "Нотатки" at bounding box center [49, 476] width 66 height 25
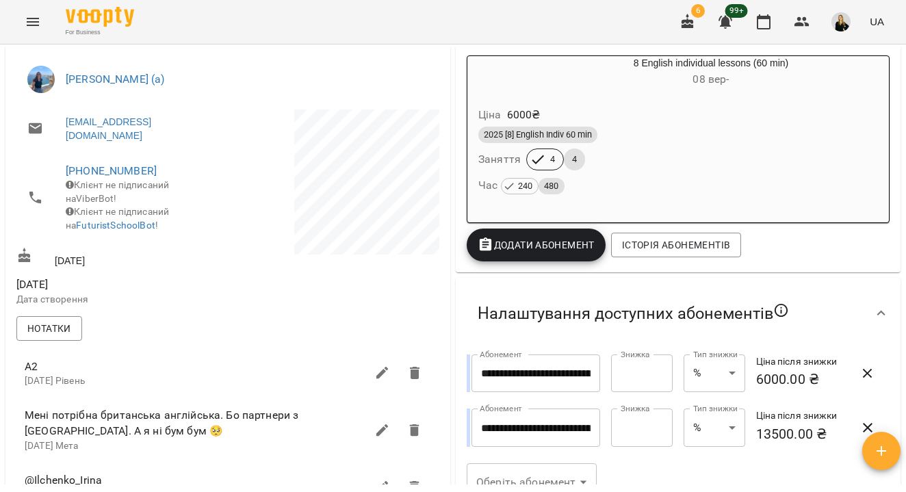
scroll to position [274, 0]
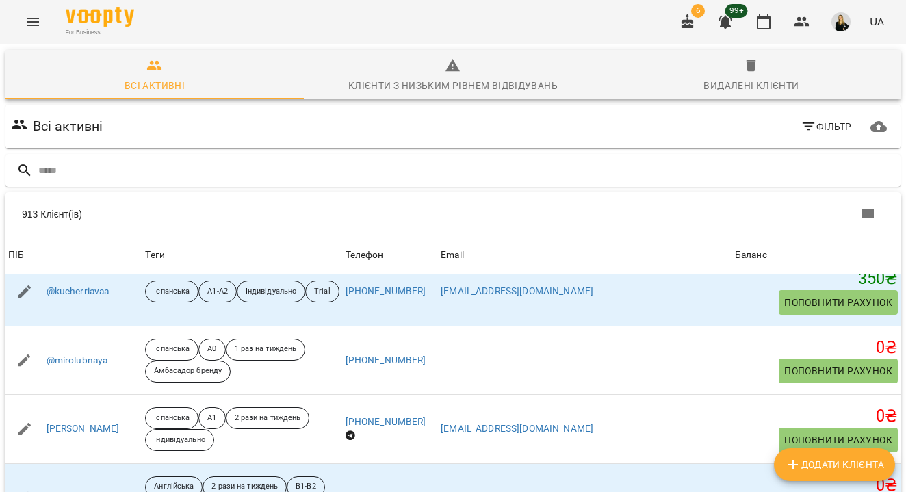
scroll to position [97, 0]
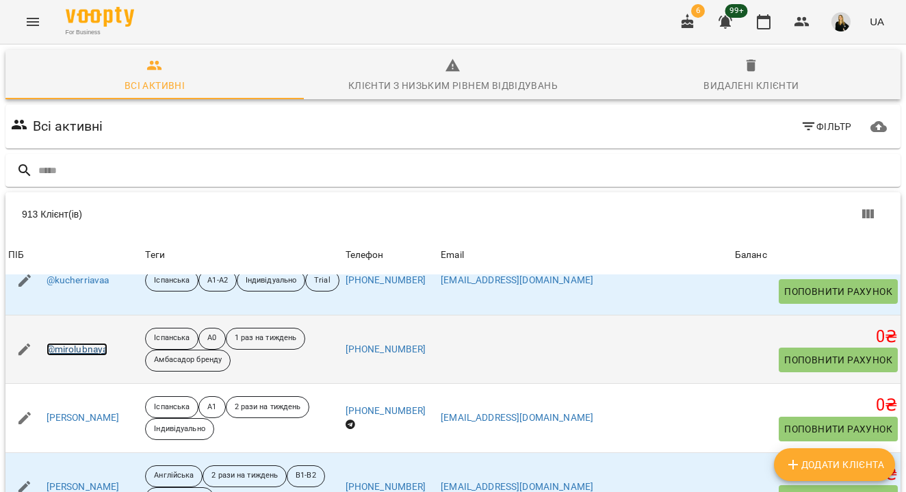
click at [94, 343] on link "@mirolubnaya" at bounding box center [78, 350] width 62 height 14
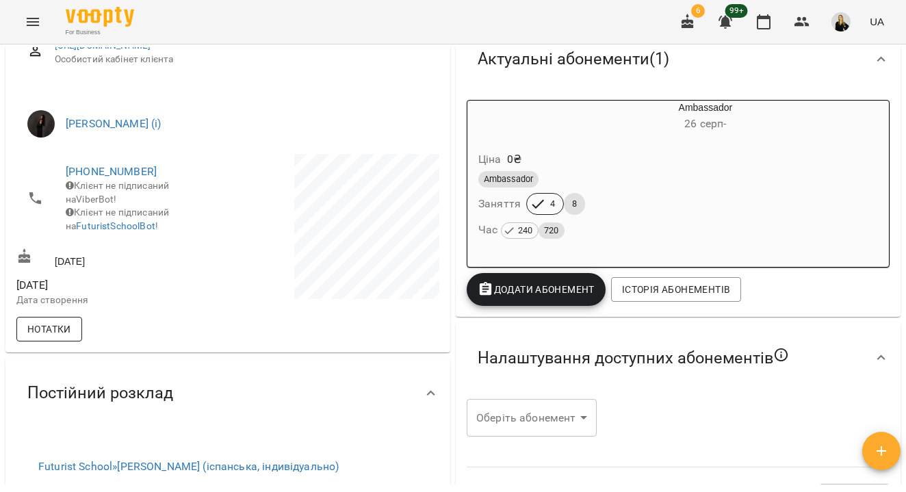
click at [69, 337] on span "Нотатки" at bounding box center [49, 329] width 44 height 16
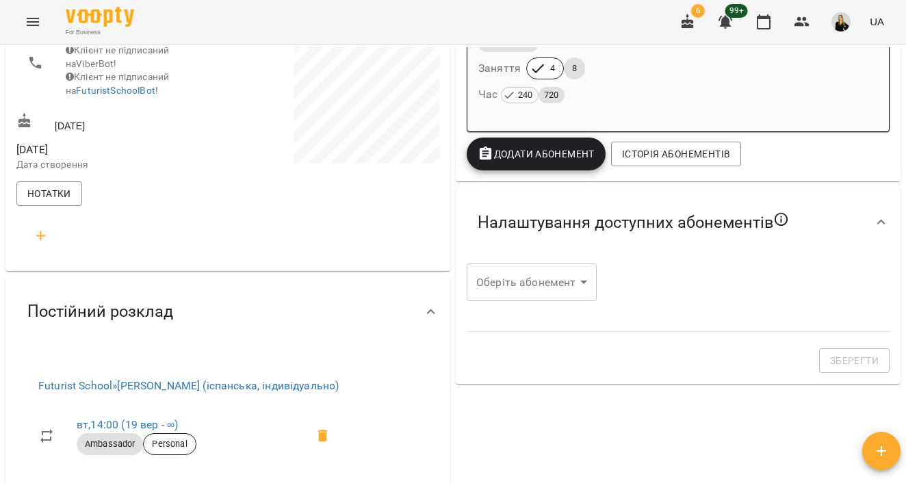
scroll to position [419, 0]
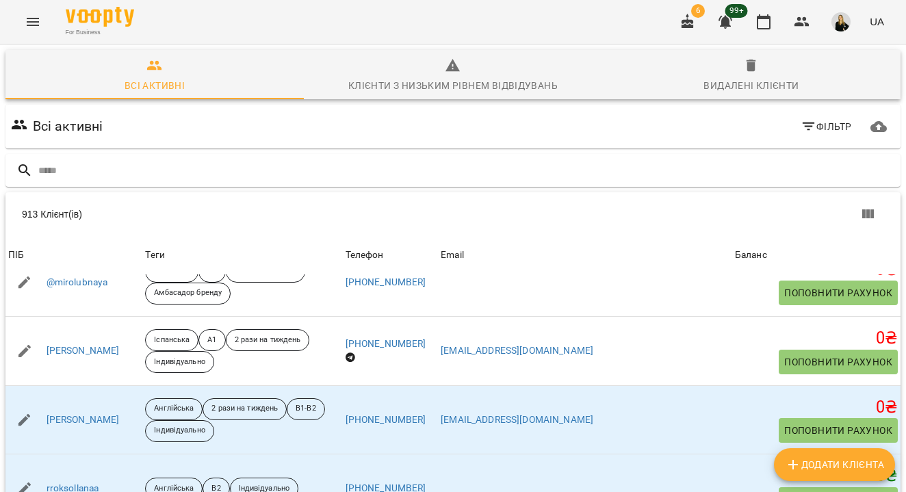
scroll to position [227, 0]
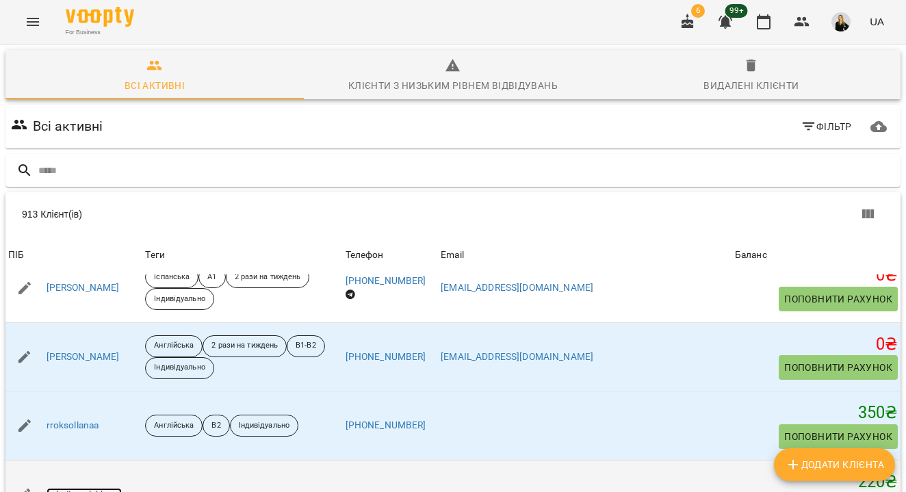
click at [85, 488] on link "valeriiamalakhova" at bounding box center [85, 495] width 76 height 14
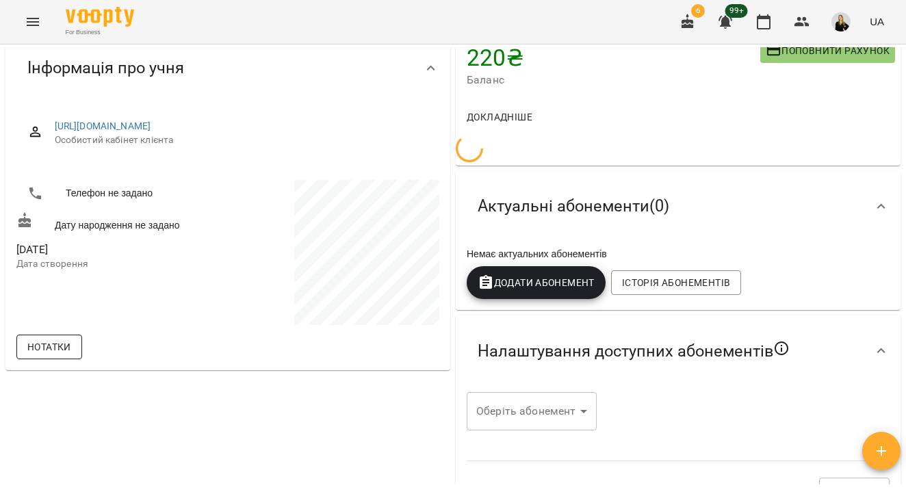
click at [66, 350] on button "Нотатки" at bounding box center [49, 347] width 66 height 25
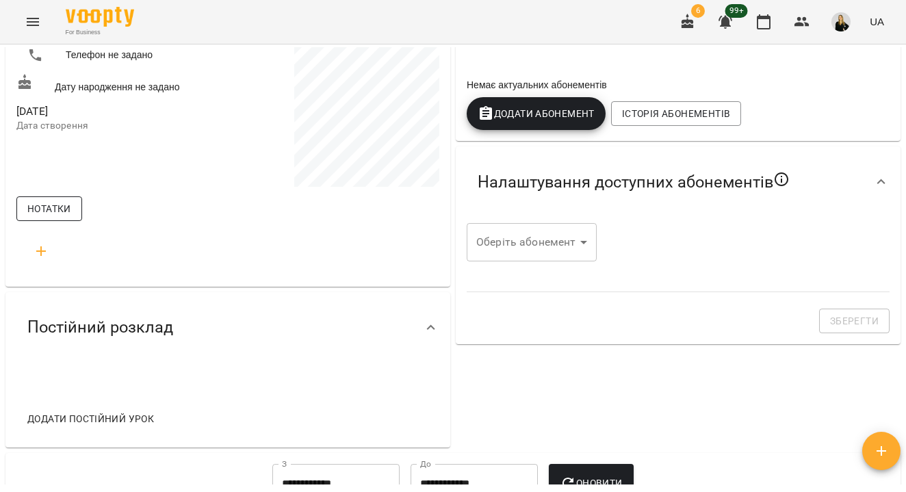
scroll to position [242, 0]
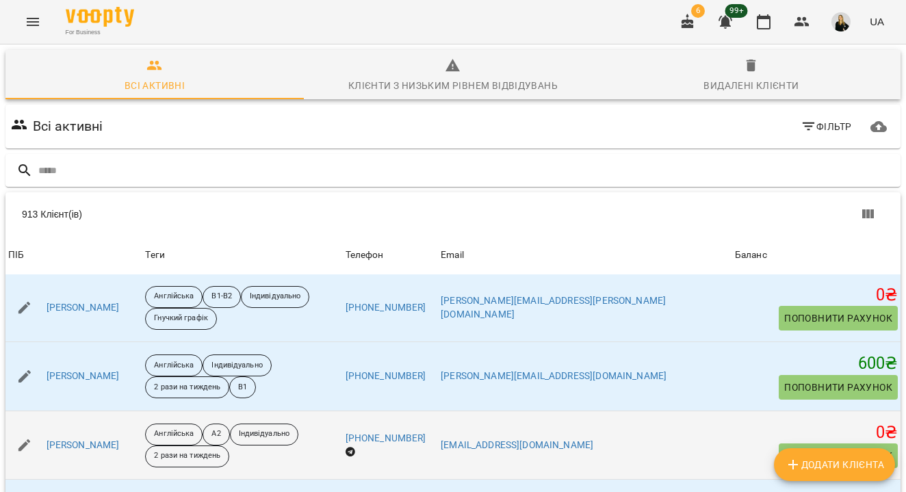
scroll to position [592, 0]
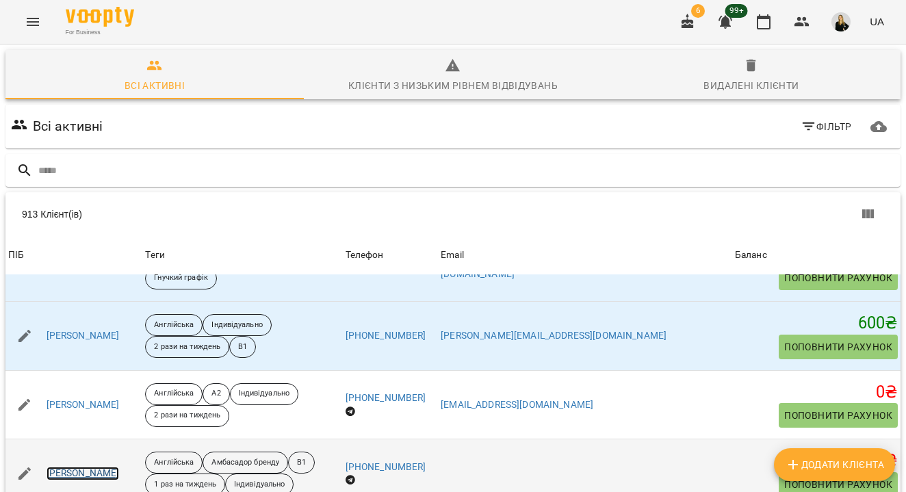
click at [87, 467] on link "[PERSON_NAME]" at bounding box center [83, 474] width 73 height 14
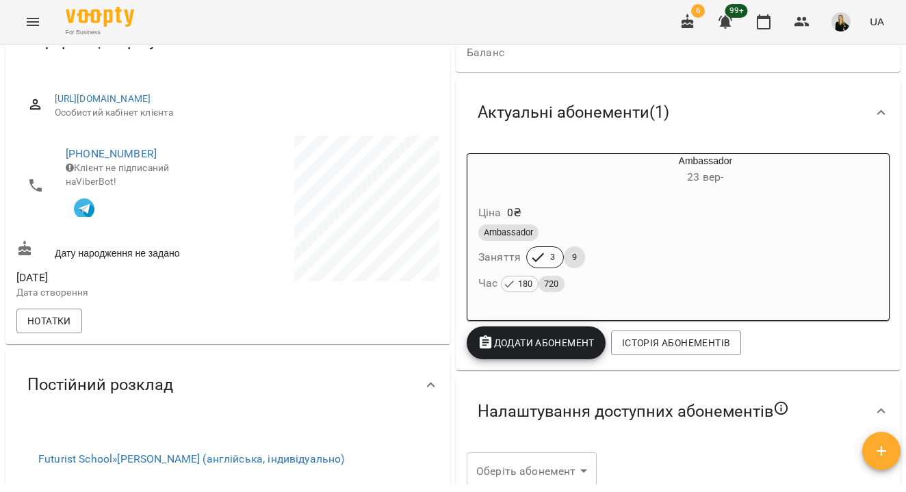
scroll to position [160, 0]
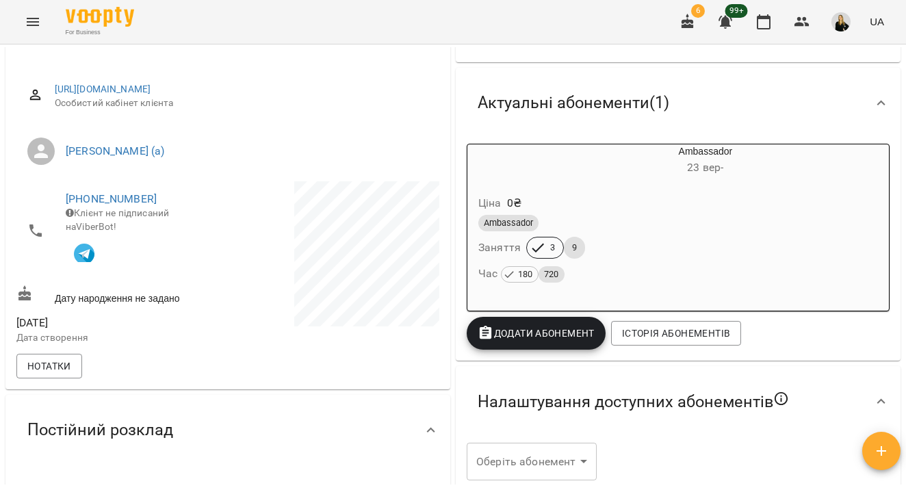
click at [68, 331] on div "[DATE] Дата створення" at bounding box center [121, 329] width 214 height 43
click at [67, 374] on span "Нотатки" at bounding box center [49, 366] width 44 height 16
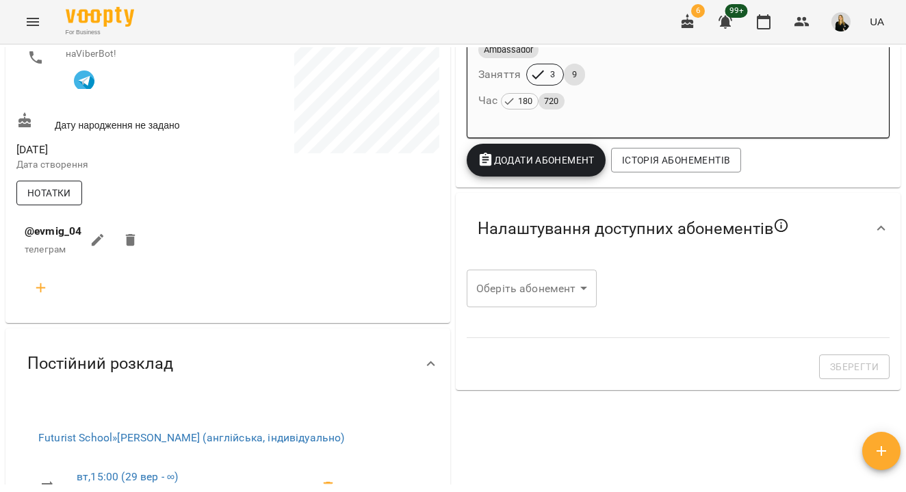
scroll to position [348, 0]
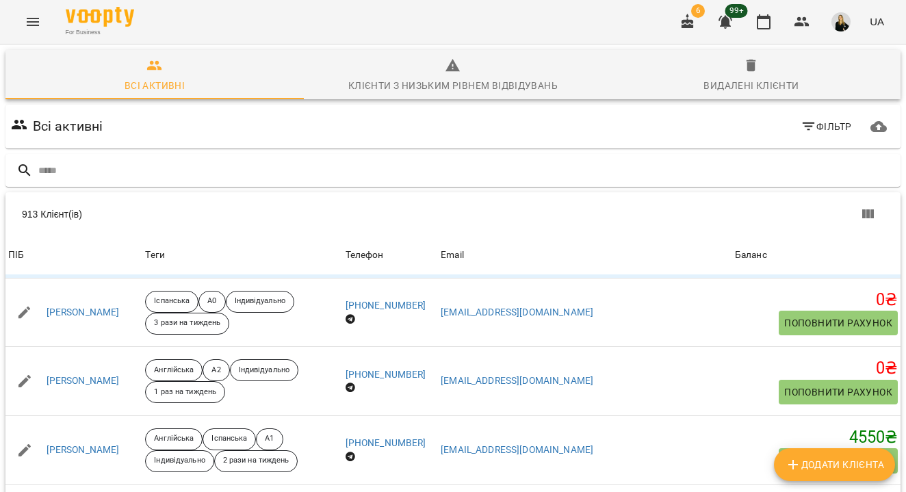
scroll to position [831, 0]
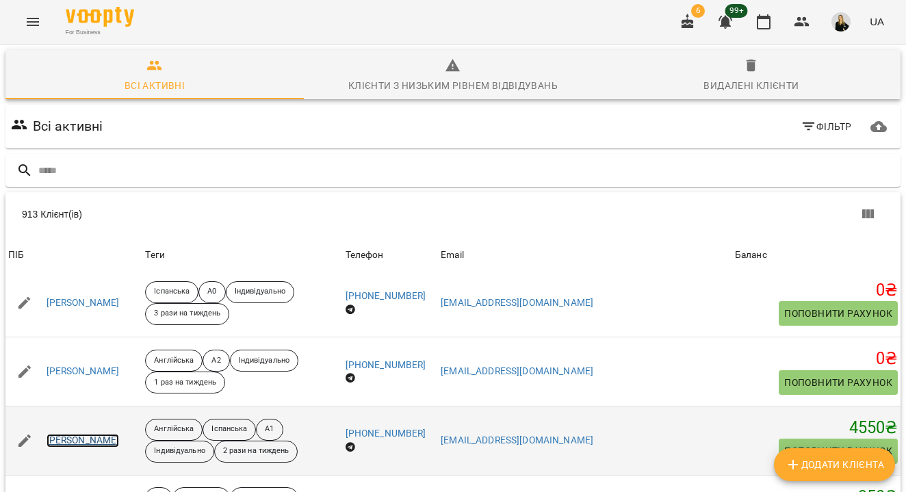
click at [101, 434] on link "[PERSON_NAME]" at bounding box center [83, 441] width 73 height 14
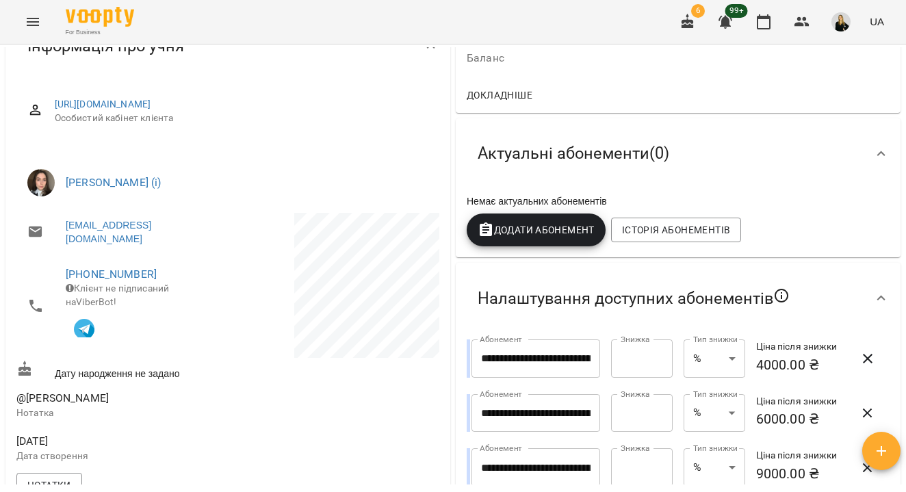
scroll to position [146, 0]
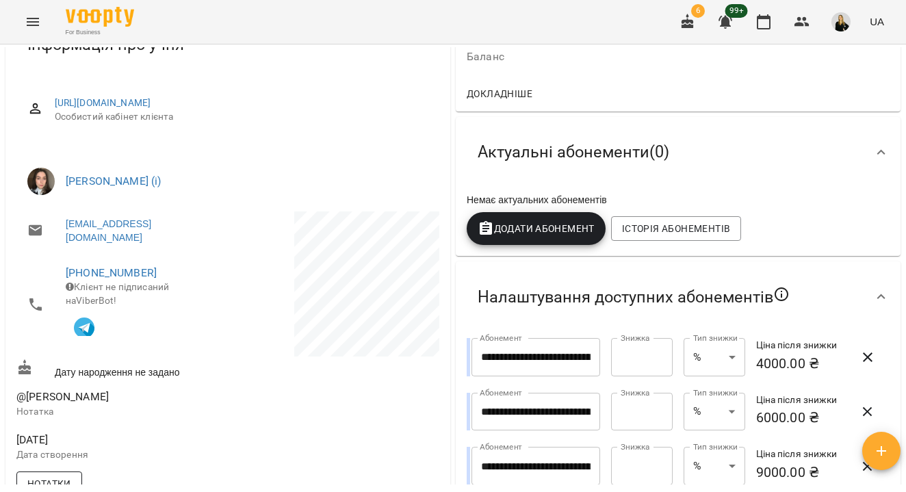
click at [63, 480] on button "Нотатки" at bounding box center [49, 483] width 66 height 25
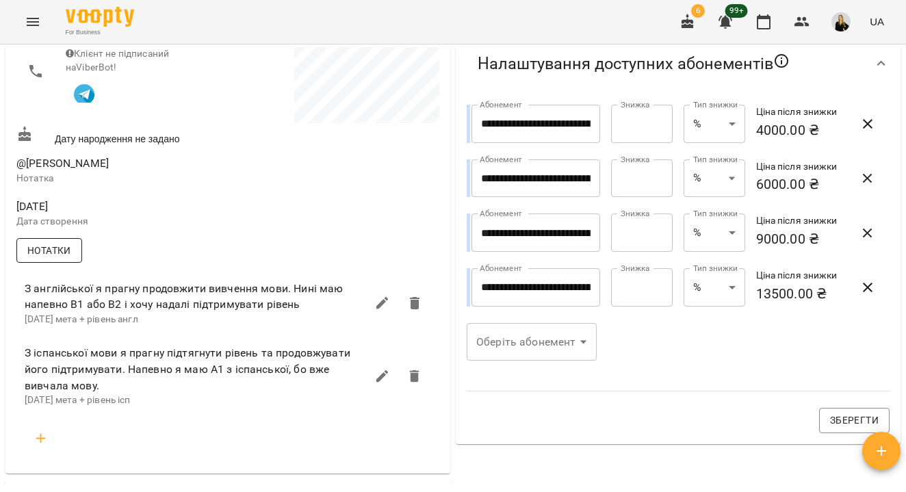
scroll to position [400, 0]
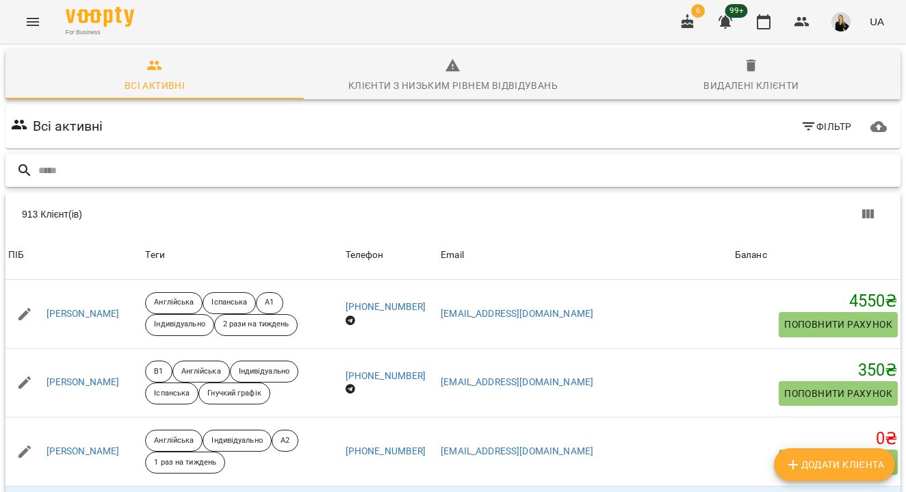
scroll to position [1033, 0]
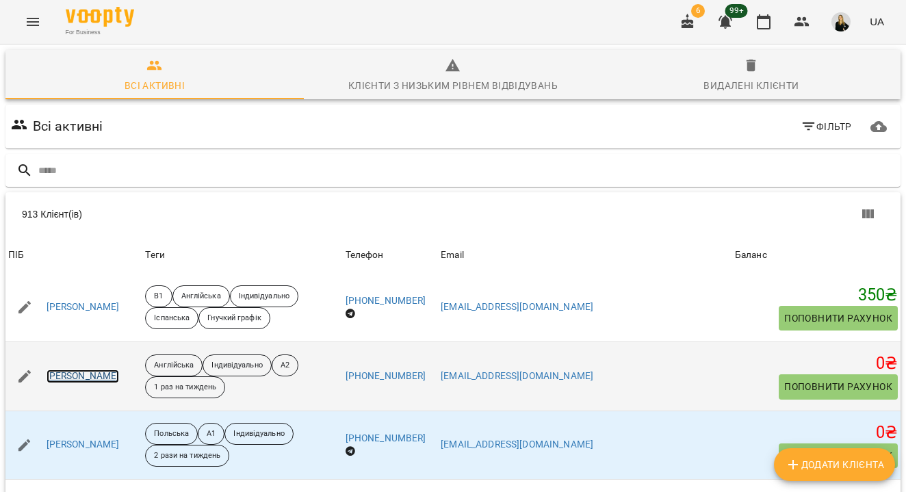
click at [76, 374] on link "[PERSON_NAME]" at bounding box center [83, 377] width 73 height 14
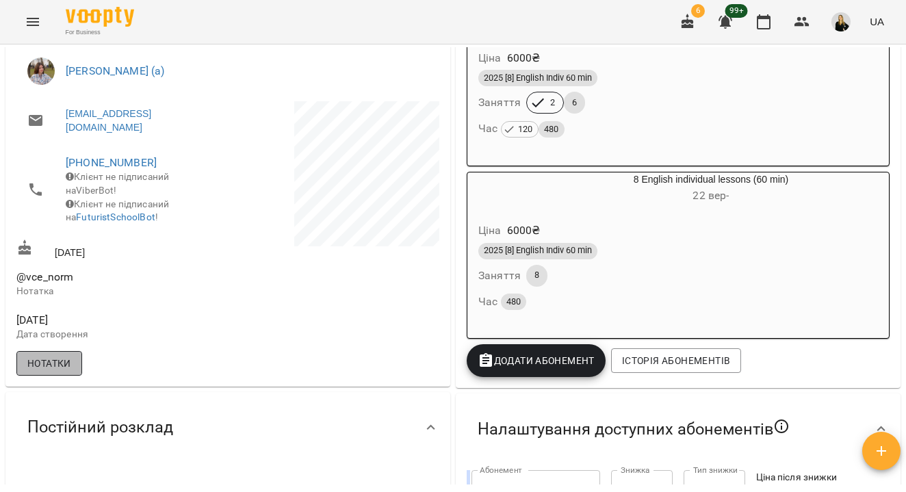
click at [73, 370] on button "Нотатки" at bounding box center [49, 363] width 66 height 25
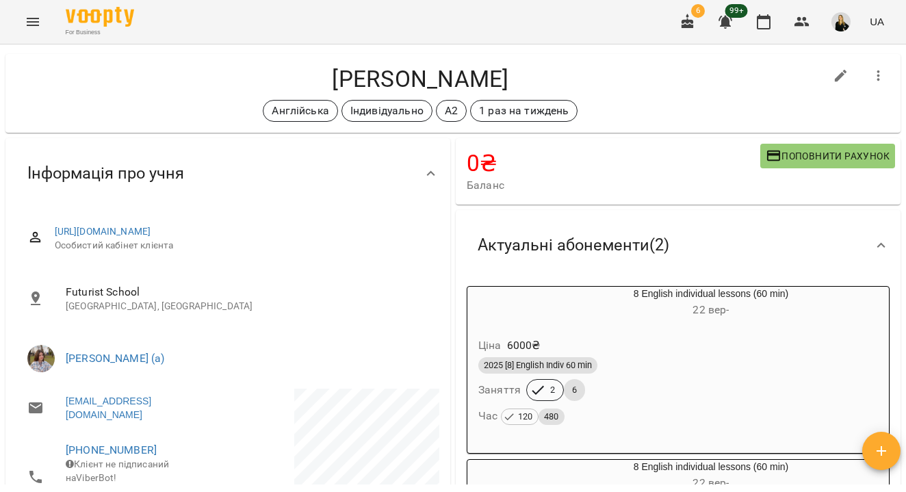
scroll to position [17, 0]
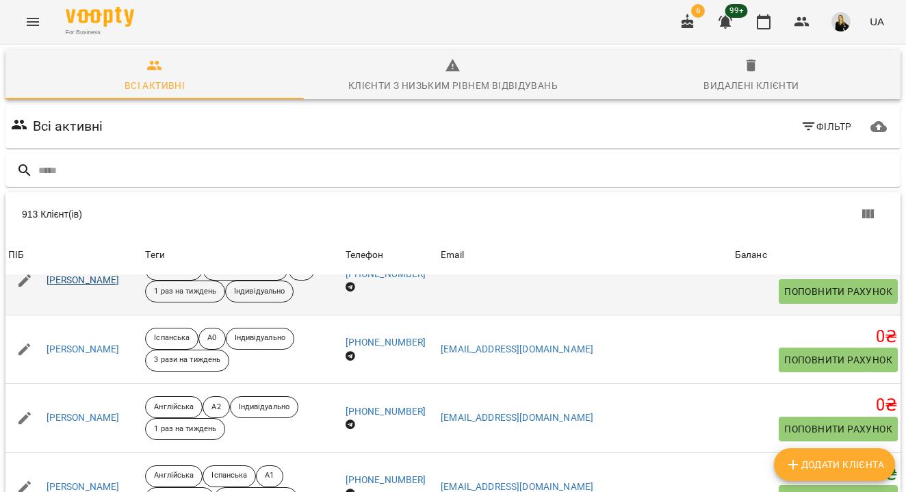
scroll to position [789, 0]
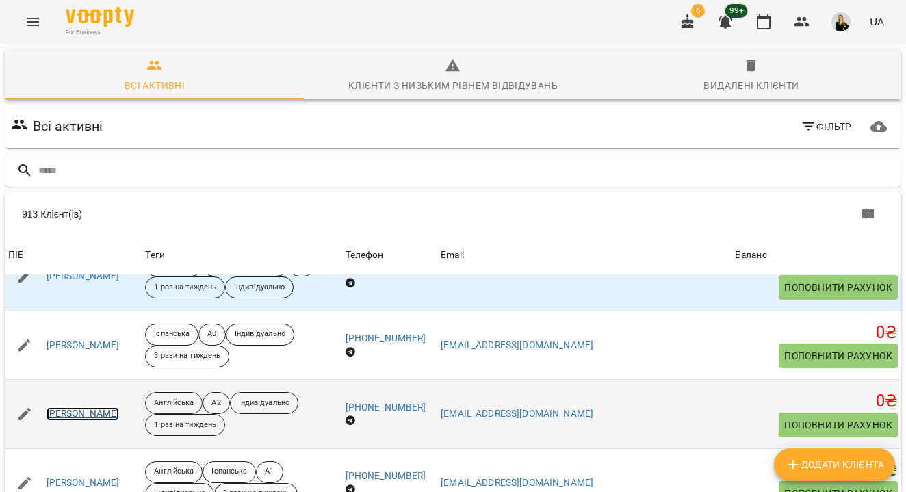
click at [102, 407] on link "[PERSON_NAME]" at bounding box center [83, 414] width 73 height 14
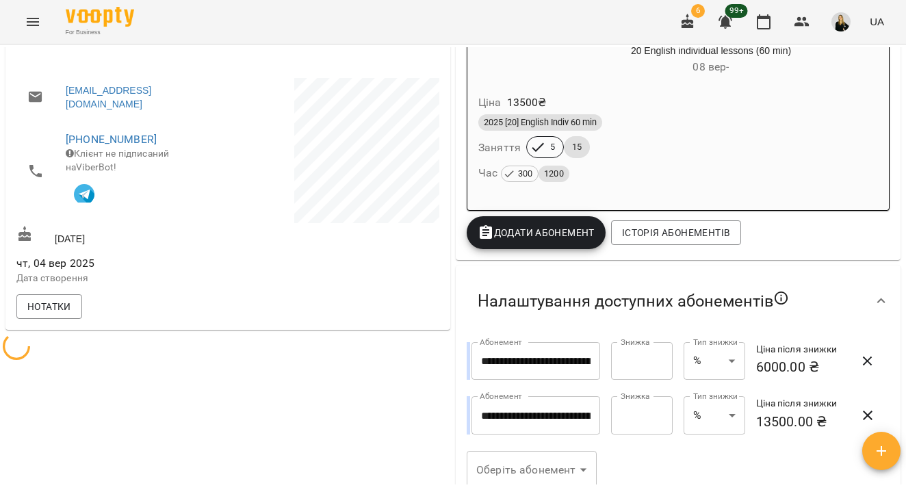
scroll to position [240, 0]
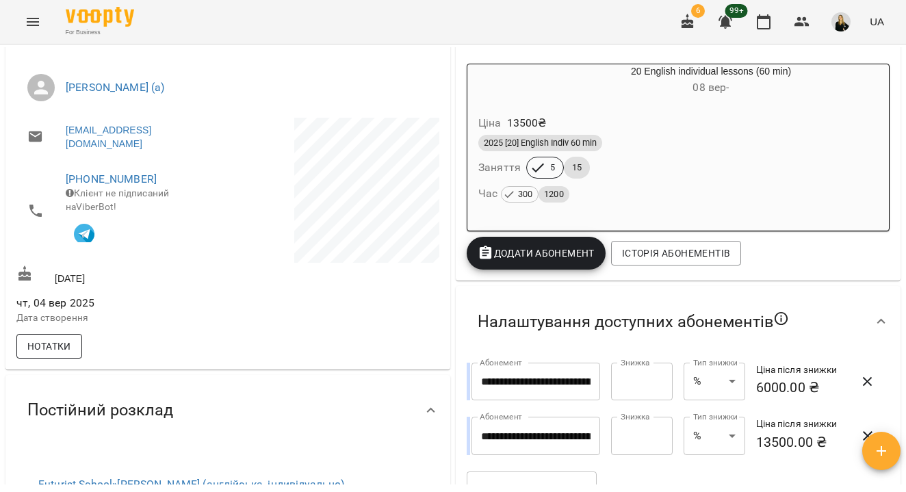
click at [75, 352] on button "Нотатки" at bounding box center [49, 346] width 66 height 25
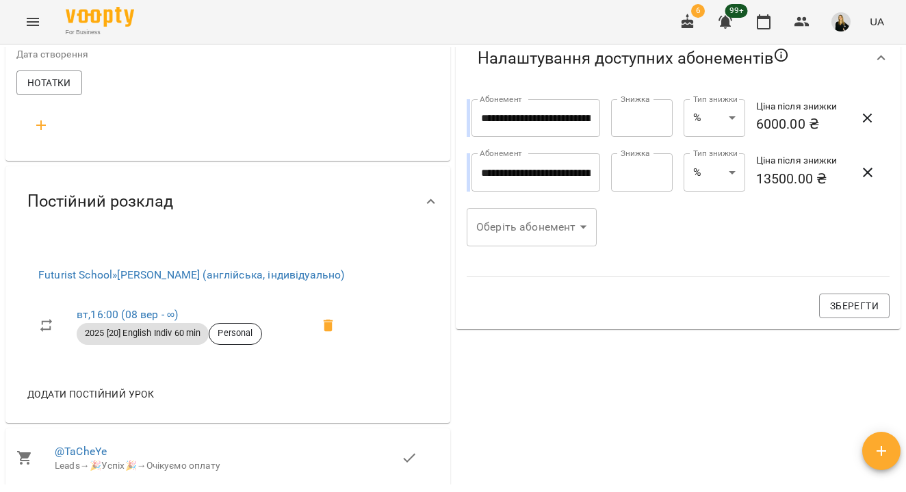
scroll to position [569, 0]
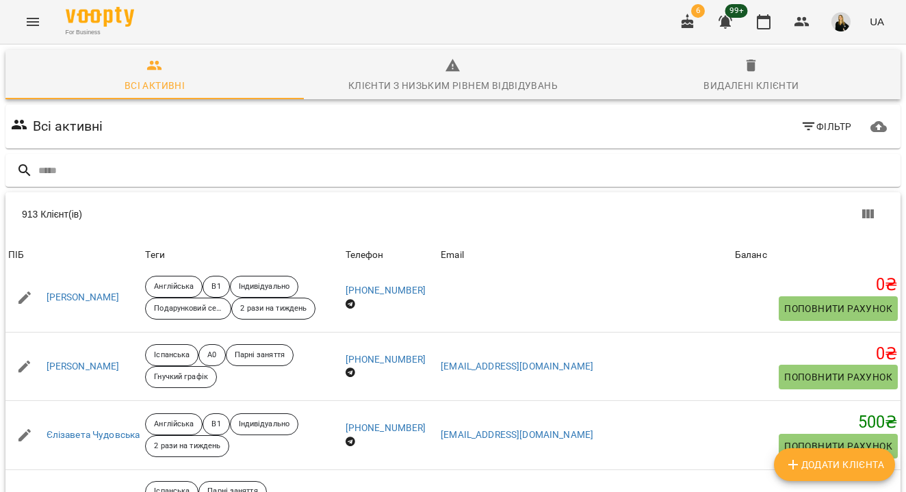
scroll to position [1826, 0]
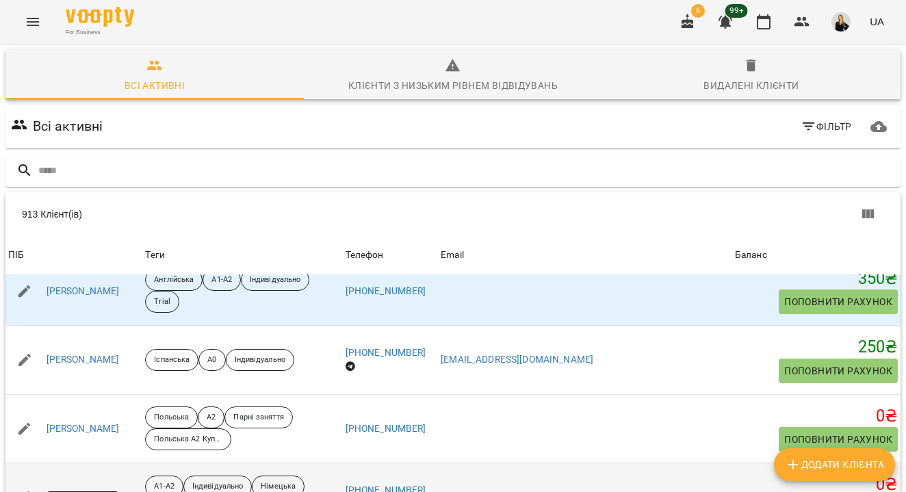
click at [79, 491] on link "[PERSON_NAME]" at bounding box center [83, 498] width 73 height 14
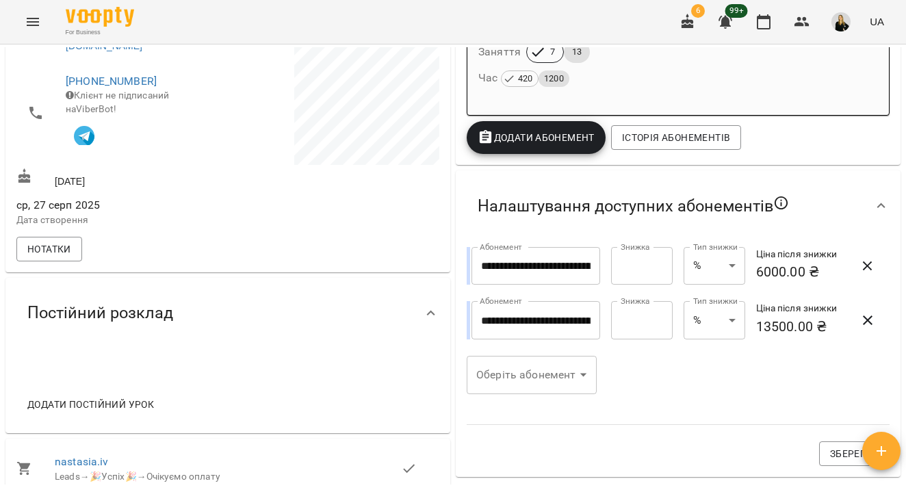
scroll to position [355, 0]
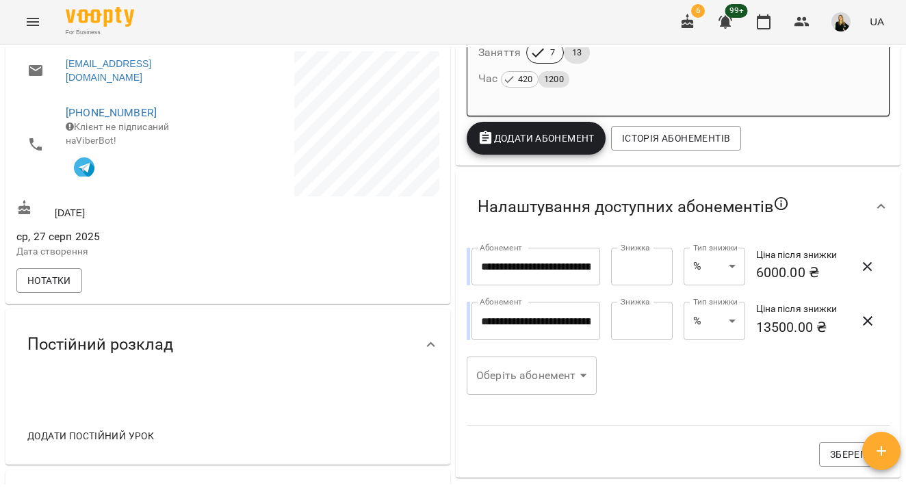
click at [59, 259] on p "Дата створення" at bounding box center [120, 252] width 209 height 14
click at [65, 284] on span "Нотатки" at bounding box center [49, 280] width 44 height 16
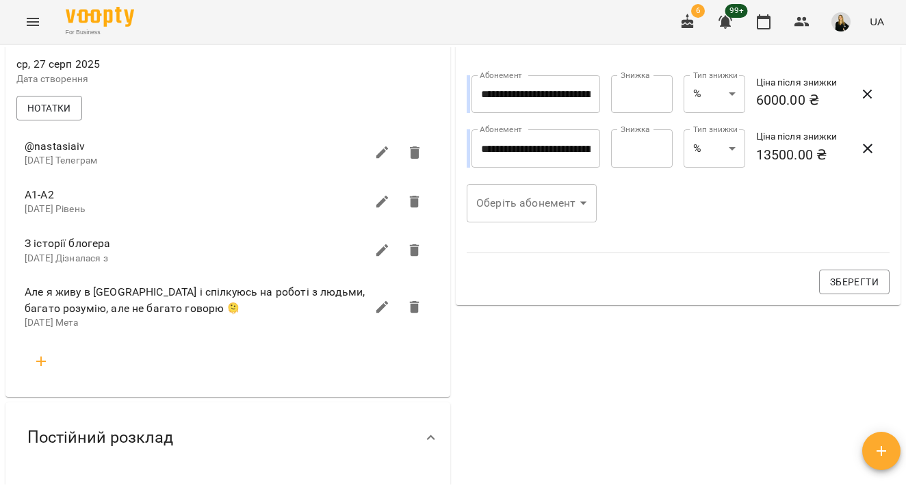
scroll to position [532, 0]
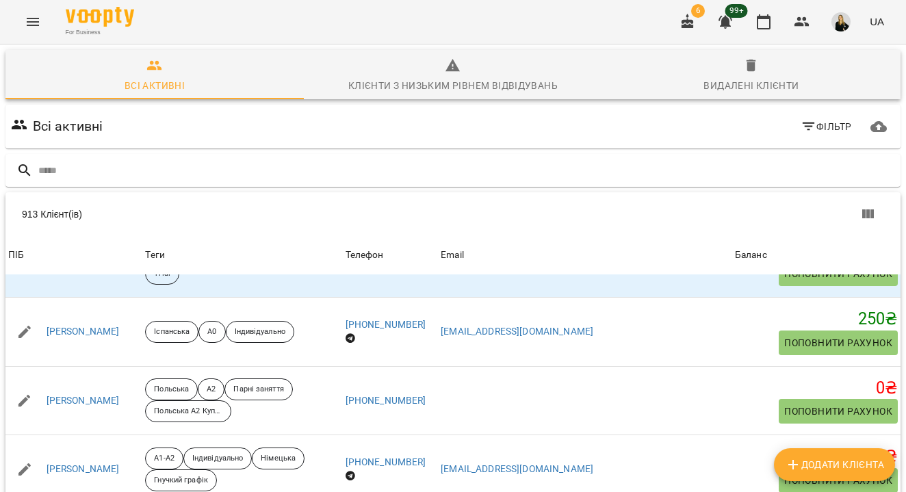
scroll to position [2828, 0]
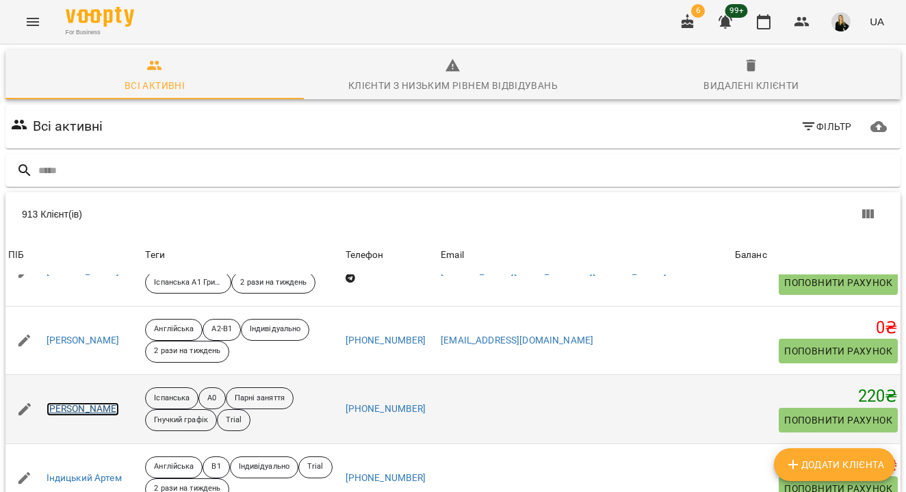
click at [86, 402] on link "[PERSON_NAME]" at bounding box center [83, 409] width 73 height 14
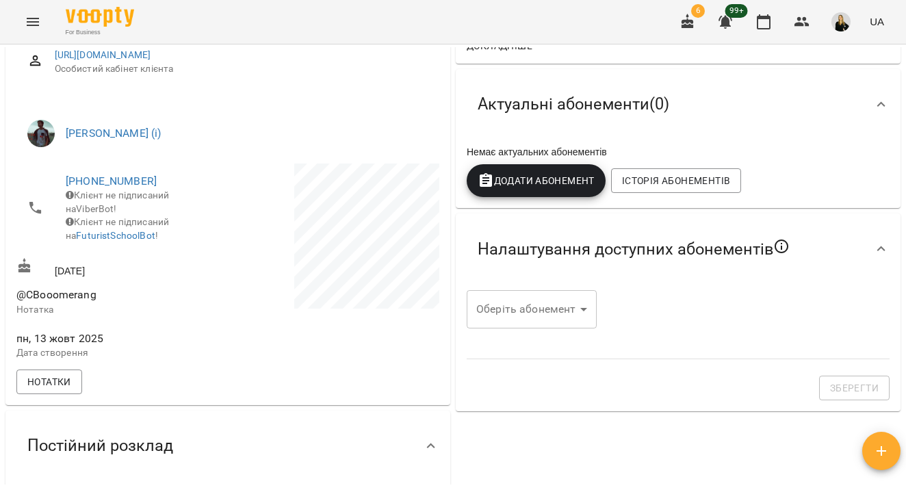
scroll to position [279, 0]
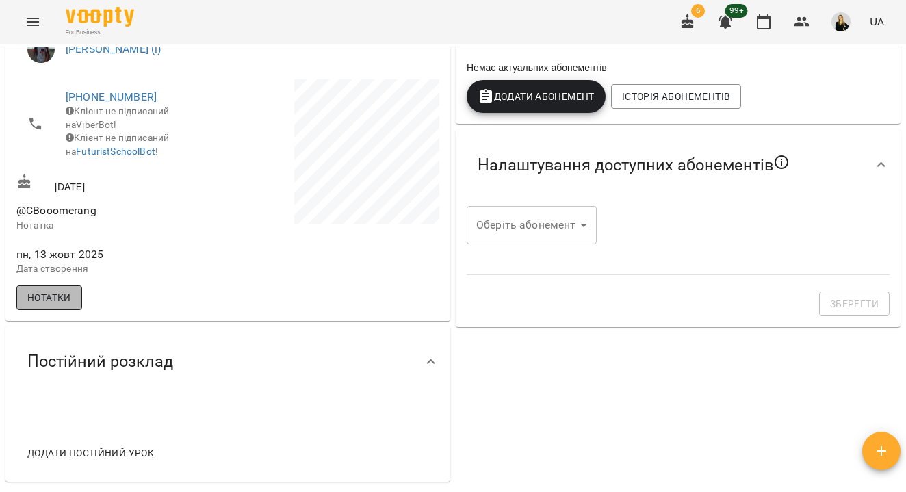
click at [65, 306] on span "Нотатки" at bounding box center [49, 297] width 44 height 16
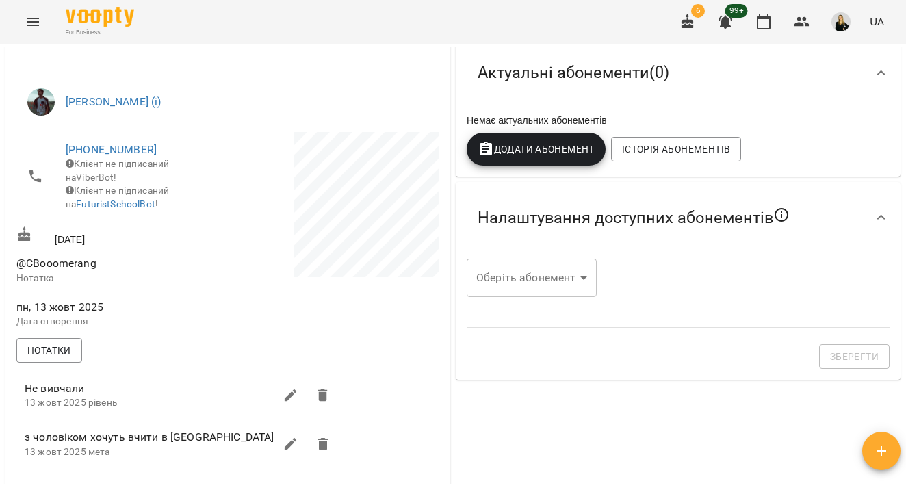
scroll to position [204, 0]
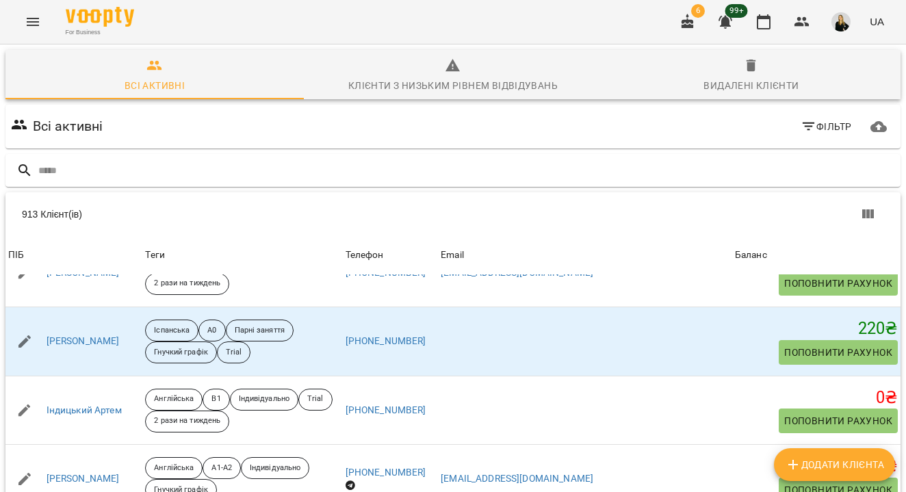
scroll to position [3155, 0]
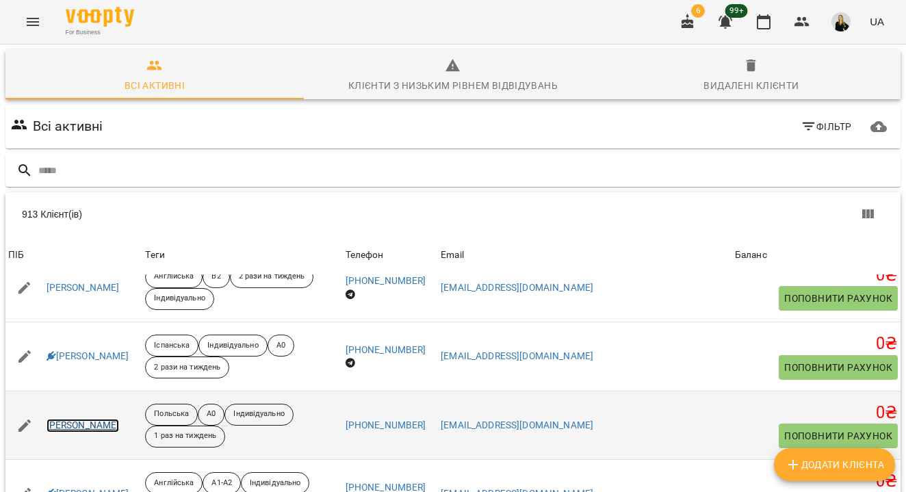
click at [81, 419] on link "[PERSON_NAME]" at bounding box center [83, 426] width 73 height 14
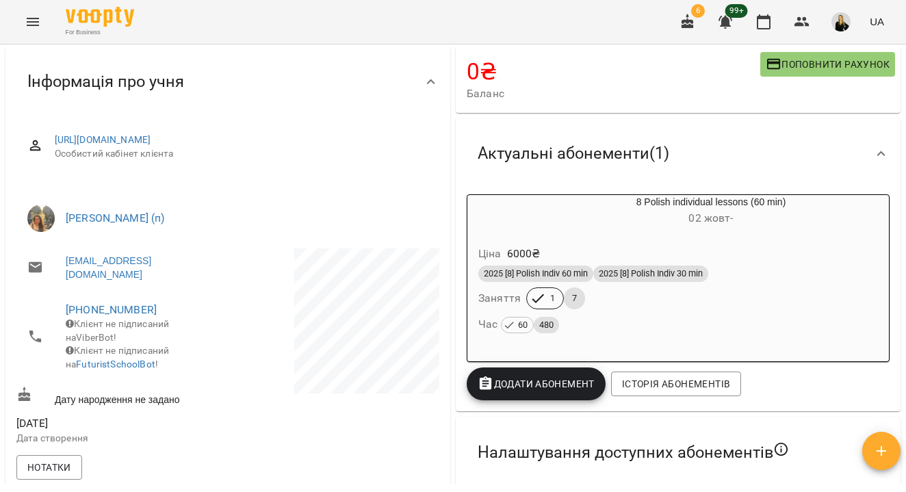
scroll to position [145, 0]
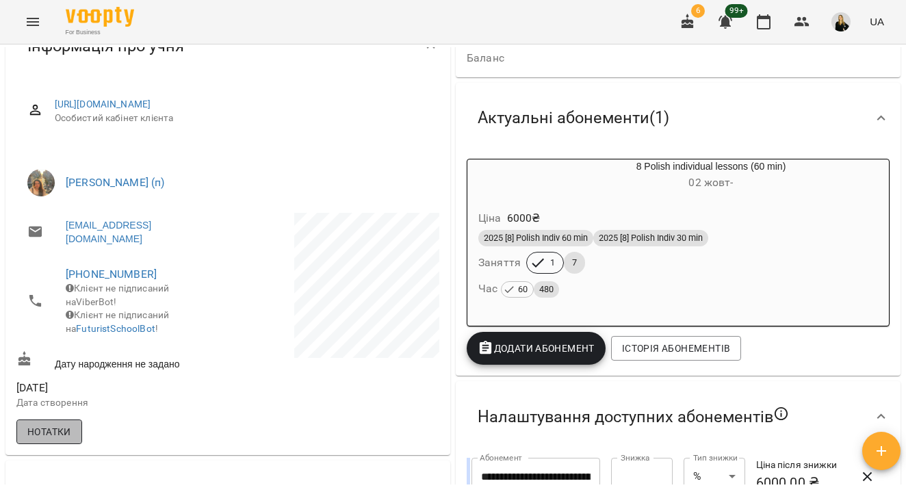
click at [61, 440] on span "Нотатки" at bounding box center [49, 432] width 44 height 16
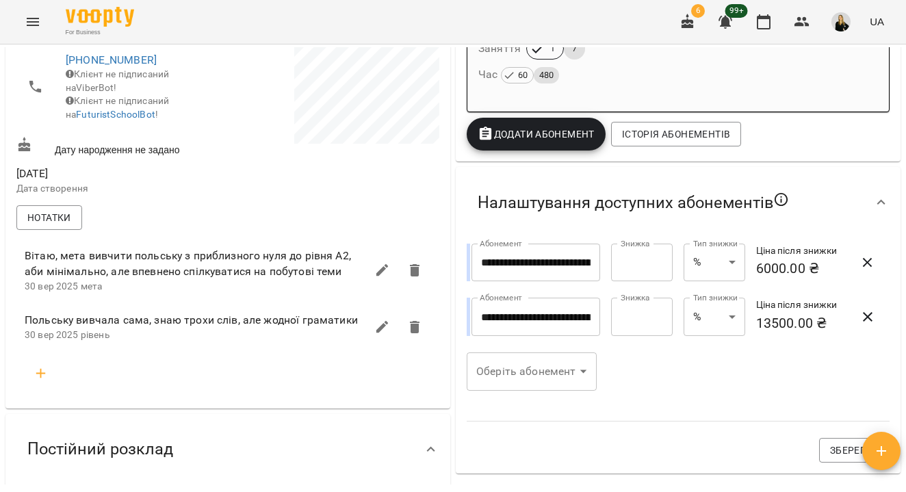
scroll to position [365, 0]
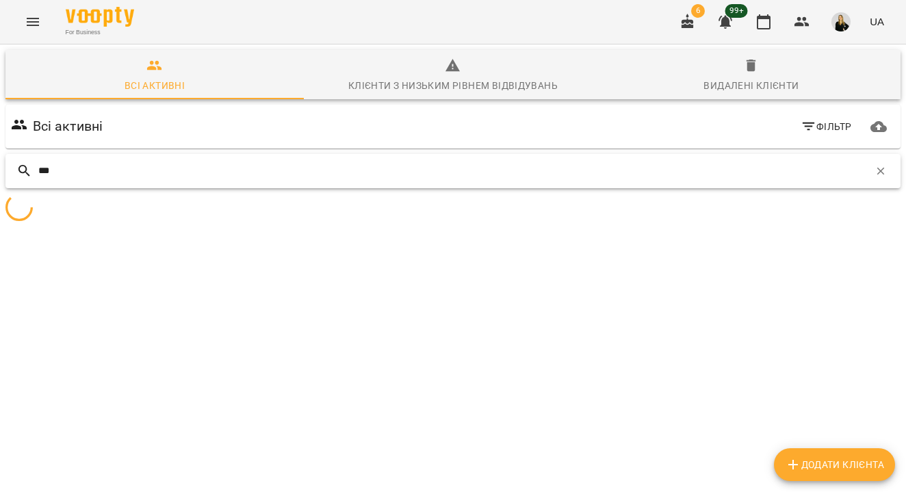
scroll to position [60, 0]
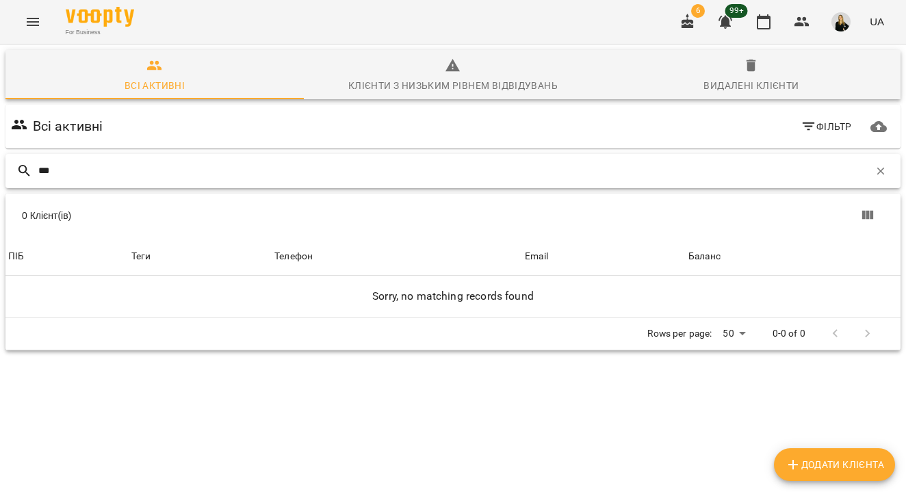
type input "****"
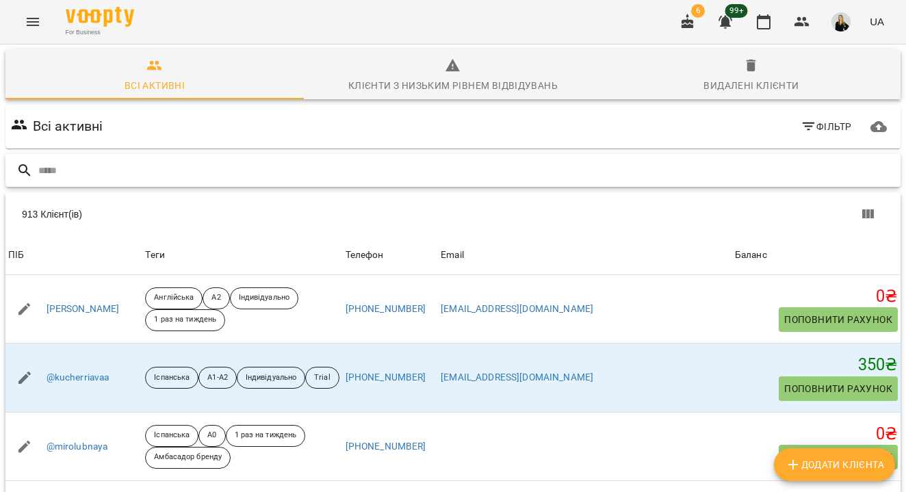
scroll to position [0, 0]
click at [819, 135] on button "Фільтр" at bounding box center [826, 126] width 62 height 25
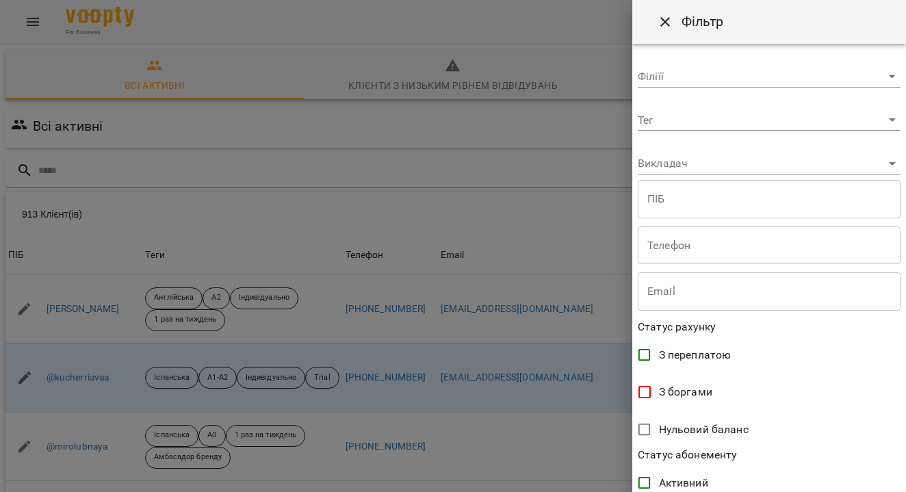
click at [793, 83] on body "For Business 6 99+ UA Всі активні Клієнти з низьким рівнем відвідувань Видалені…" at bounding box center [453, 356] width 906 height 712
click at [789, 131] on div at bounding box center [453, 246] width 906 height 492
click at [783, 124] on body "For Business 6 99+ UA Всі активні Клієнти з низьким рівнем відвідувань Видалені…" at bounding box center [453, 356] width 906 height 712
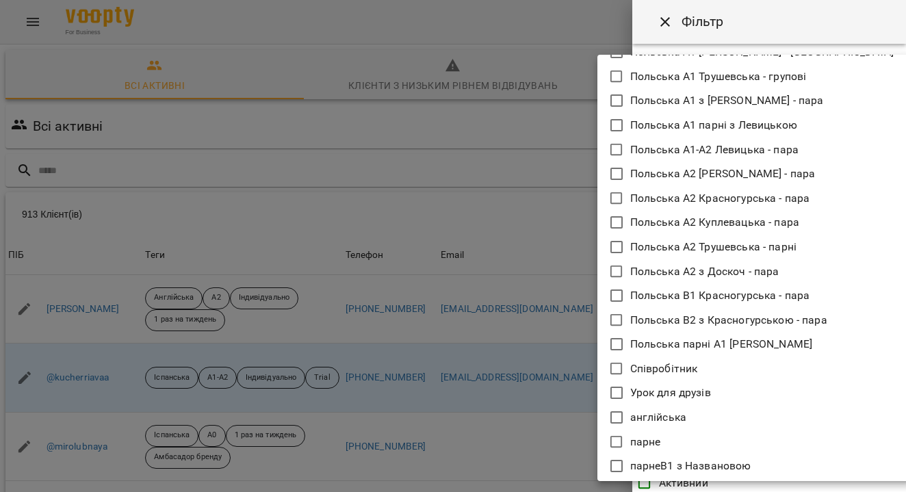
scroll to position [3284, 0]
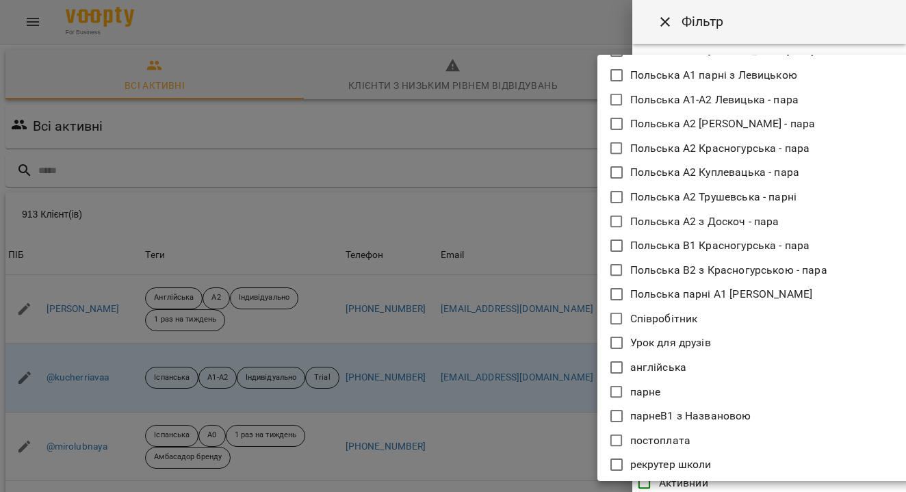
click at [742, 25] on div at bounding box center [453, 246] width 906 height 492
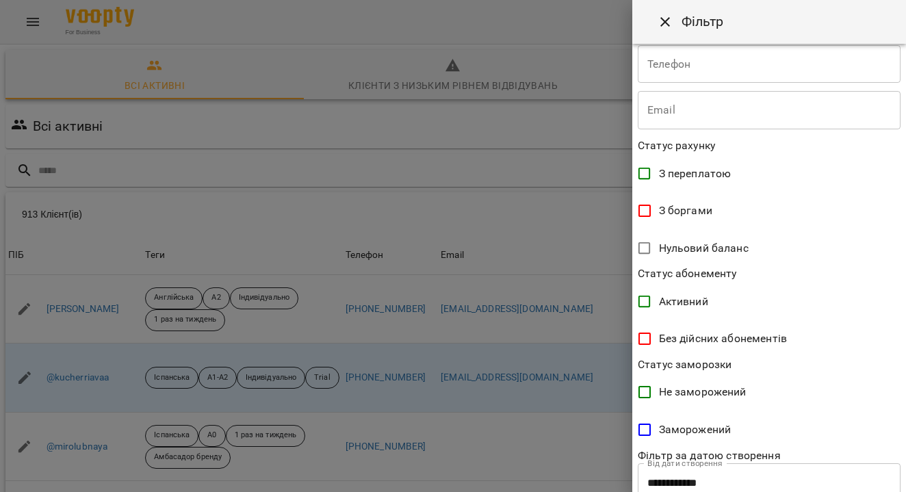
scroll to position [270, 0]
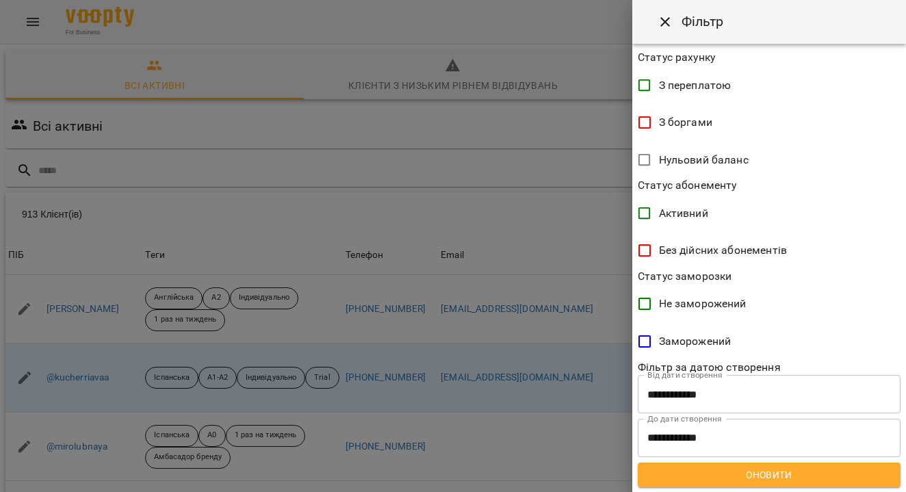
click at [542, 294] on div at bounding box center [453, 246] width 906 height 492
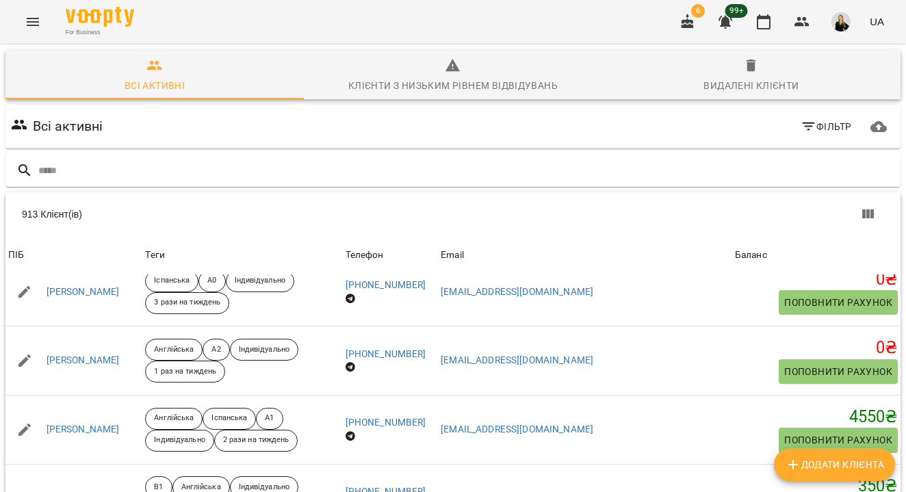
scroll to position [1245, 0]
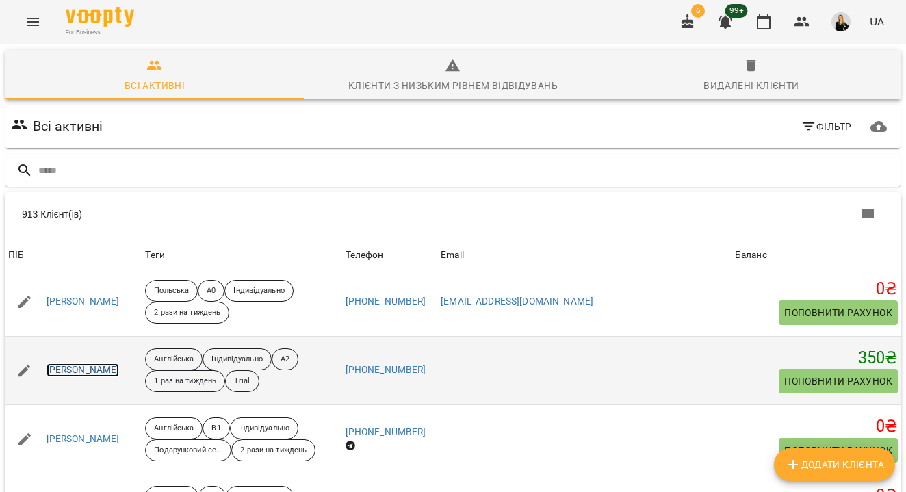
click at [73, 372] on link "[PERSON_NAME]" at bounding box center [83, 370] width 73 height 14
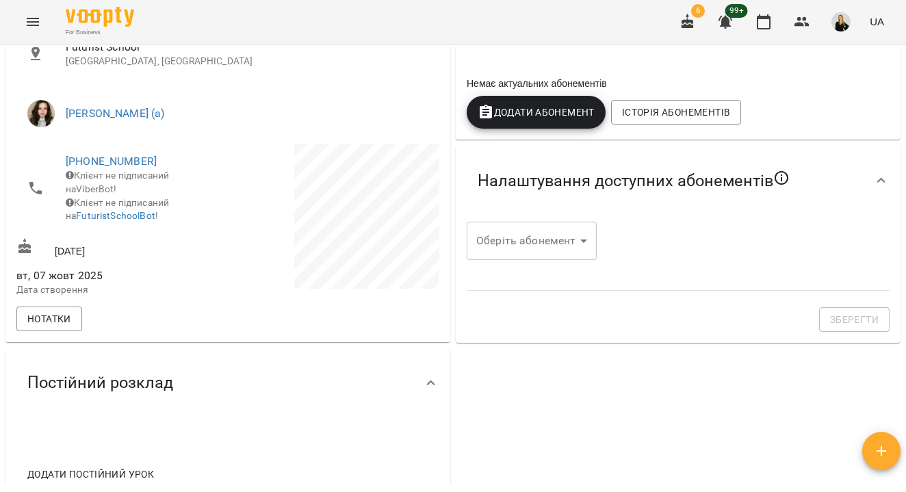
scroll to position [287, 0]
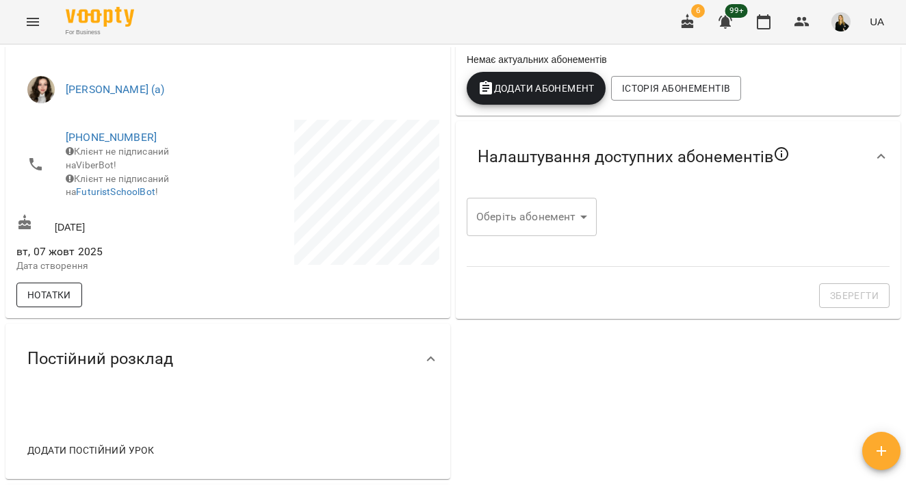
click at [67, 303] on span "Нотатки" at bounding box center [49, 295] width 44 height 16
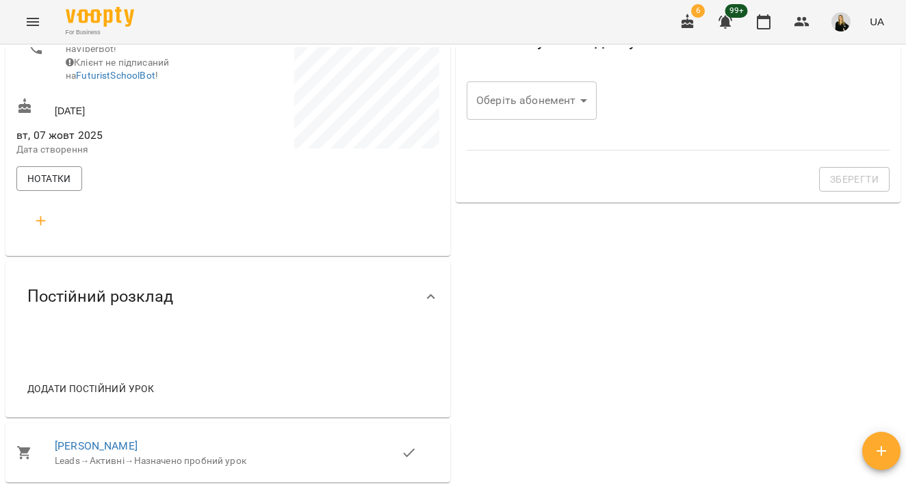
scroll to position [406, 0]
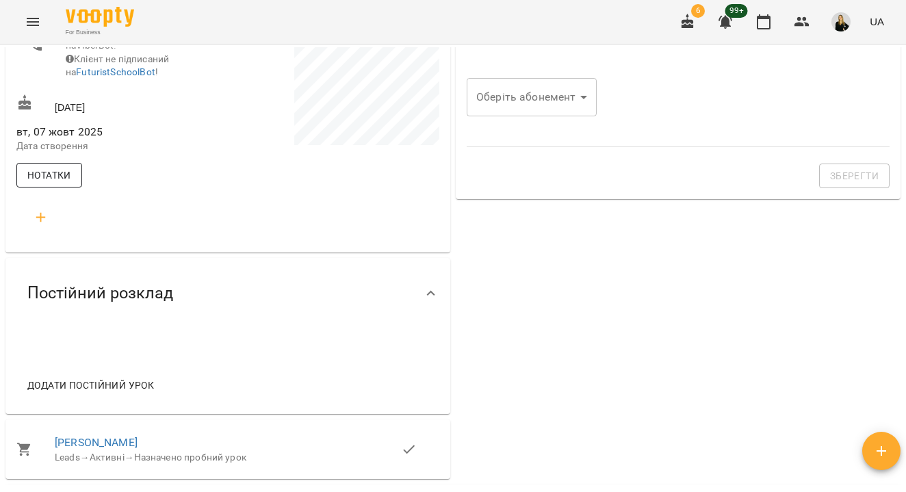
click at [49, 183] on span "Нотатки" at bounding box center [49, 175] width 44 height 16
